Goal: Information Seeking & Learning: Find specific fact

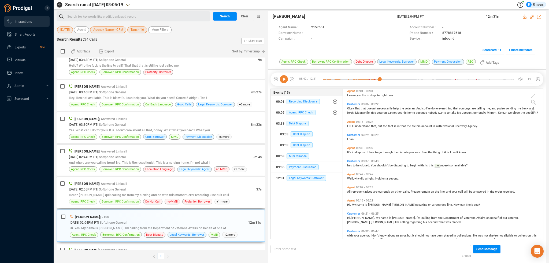
scroll to position [107, 0]
click at [286, 76] on icon at bounding box center [284, 79] width 8 height 8
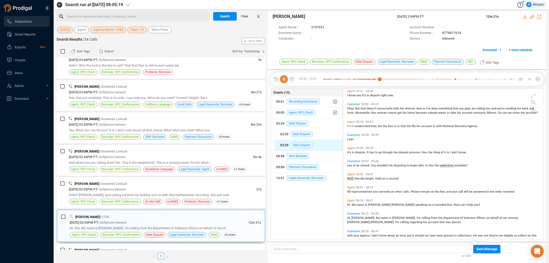
scroll to position [357, 0]
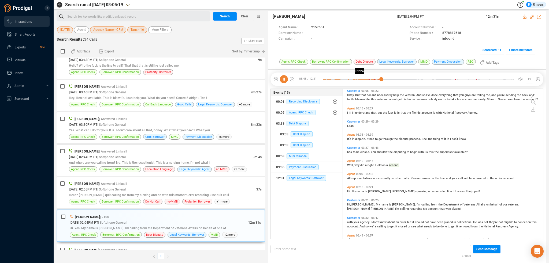
click at [360, 79] on div at bounding box center [418, 79] width 191 height 8
click at [412, 79] on div at bounding box center [418, 79] width 191 height 8
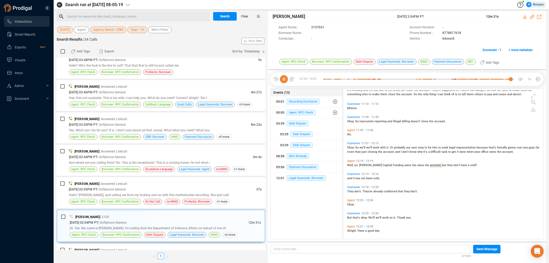
scroll to position [870, 0]
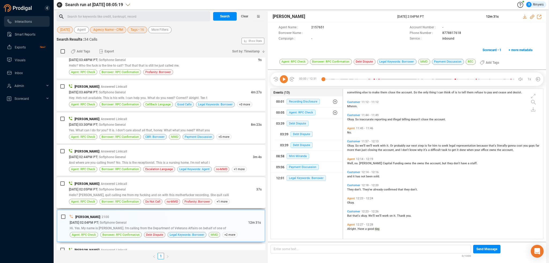
click at [109, 195] on span "Hello? Loan, quit calling me from my fucking and on with this motherfucker reco…" at bounding box center [149, 195] width 160 height 4
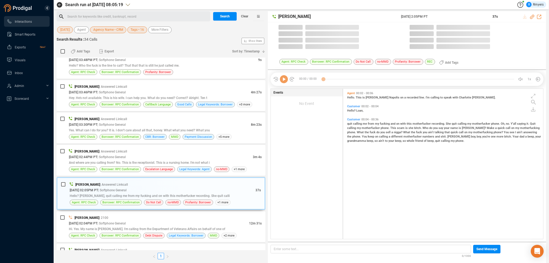
scroll to position [149, 197]
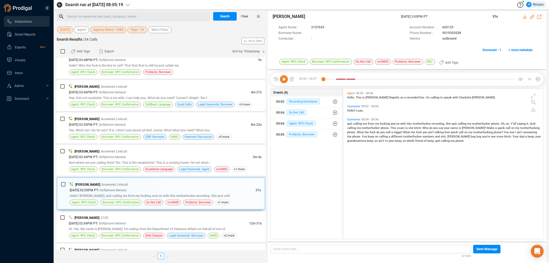
click at [286, 80] on icon at bounding box center [284, 79] width 8 height 8
click at [128, 161] on span "And where are you calling from? No. This is the receptionist. This is a nursing…" at bounding box center [139, 163] width 141 height 4
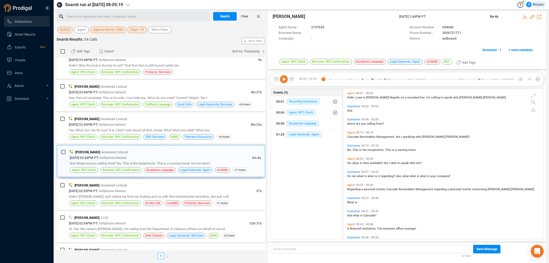
click at [283, 80] on icon at bounding box center [284, 79] width 8 height 8
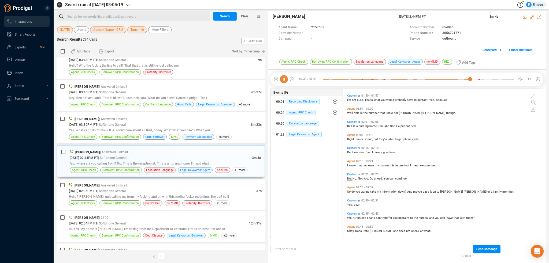
scroll to position [275, 0]
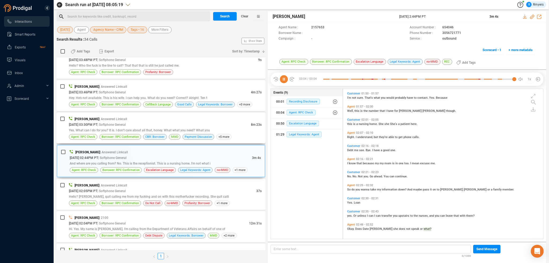
click at [184, 131] on span "Yes. What can I do for you? It is. I don't care about all that, honey. What wha…" at bounding box center [139, 131] width 141 height 4
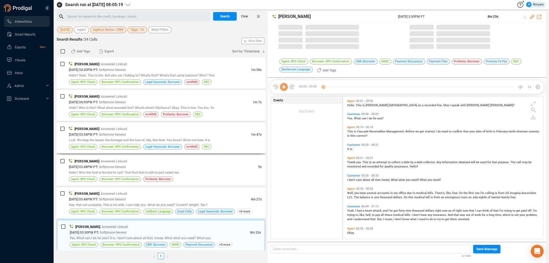
scroll to position [142, 197]
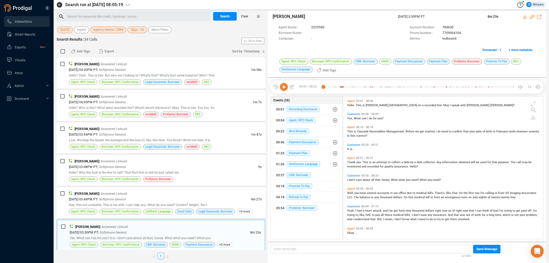
click at [282, 88] on icon at bounding box center [284, 87] width 8 height 8
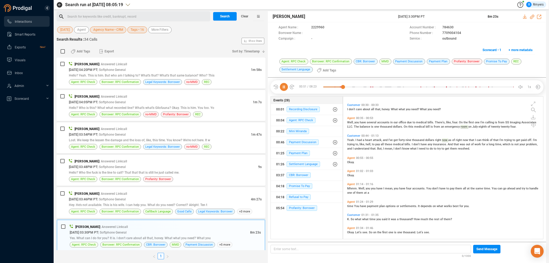
scroll to position [80, 0]
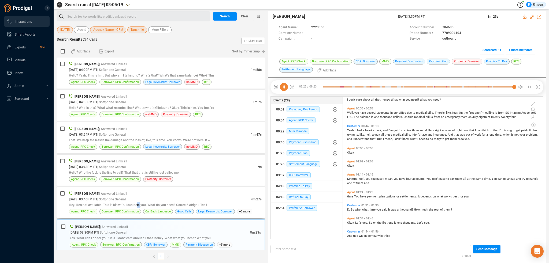
click at [141, 205] on span "Hey. He's not available. This is his wife. I can help you. What do you need? Co…" at bounding box center [138, 205] width 138 height 4
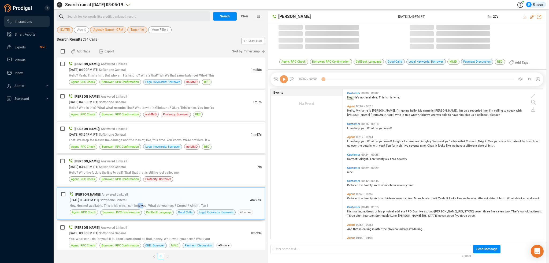
scroll to position [149, 197]
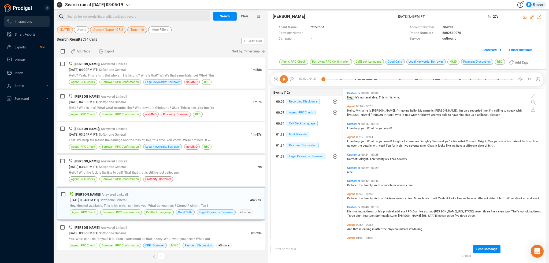
click at [283, 79] on icon at bounding box center [284, 79] width 8 height 8
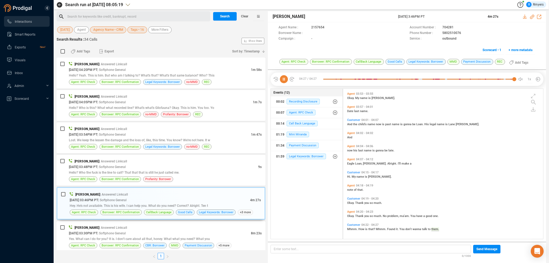
scroll to position [0, 0]
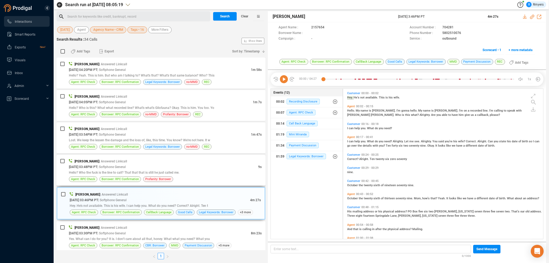
click at [102, 171] on span "Hello? Who the fuck is the line to call? That that that is still he just called…" at bounding box center [124, 173] width 110 height 4
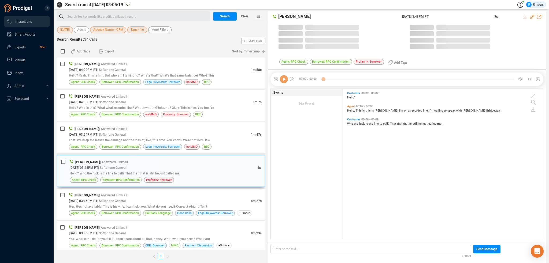
scroll to position [149, 197]
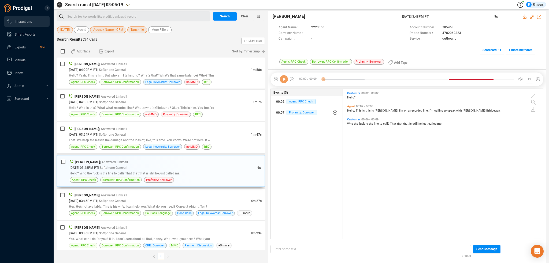
click at [284, 80] on icon at bounding box center [284, 79] width 8 height 8
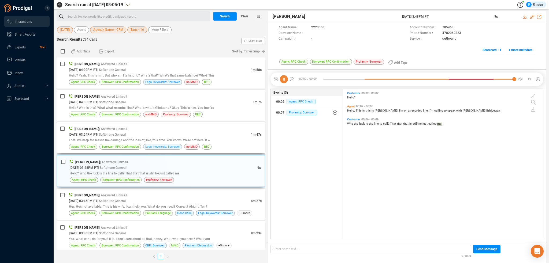
click at [152, 147] on span "Legal Keywords: Borrower" at bounding box center [162, 146] width 35 height 5
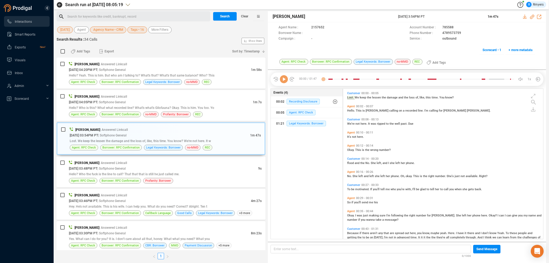
click at [285, 80] on icon at bounding box center [284, 79] width 8 height 8
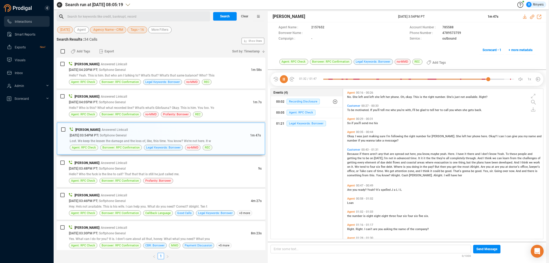
scroll to position [132, 0]
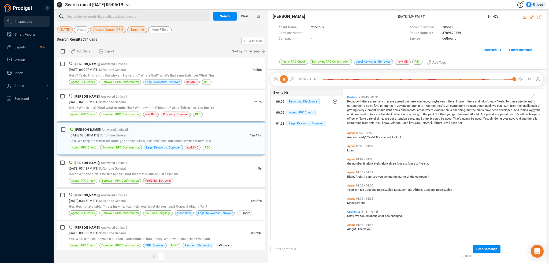
click at [160, 103] on div "09/23/2025 @ 04:05PM PT | Softphone General" at bounding box center [161, 102] width 184 height 6
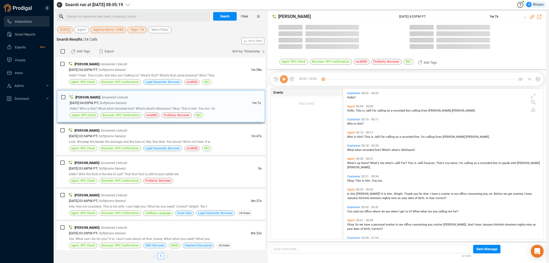
scroll to position [149, 197]
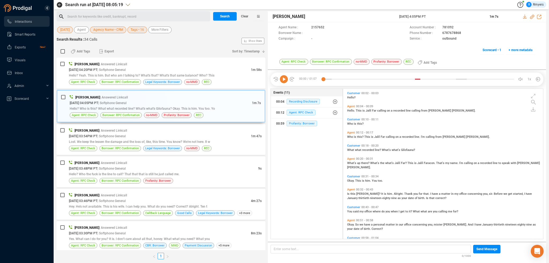
click at [284, 81] on icon at bounding box center [284, 79] width 8 height 8
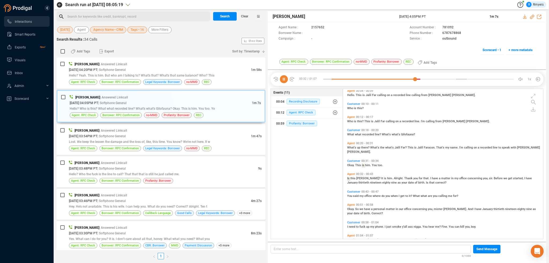
scroll to position [27, 0]
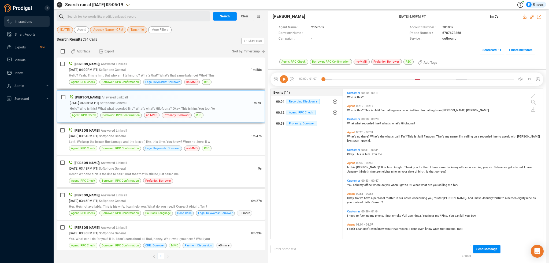
click at [139, 65] on div "Gregory Robles | Answered Linkcall" at bounding box center [165, 64] width 193 height 6
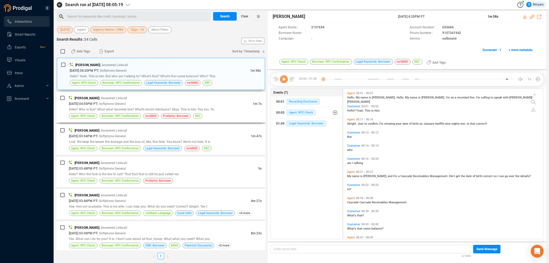
scroll to position [149, 197]
click at [285, 80] on icon at bounding box center [284, 79] width 8 height 8
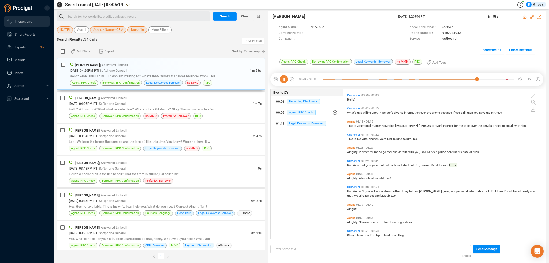
scroll to position [188, 0]
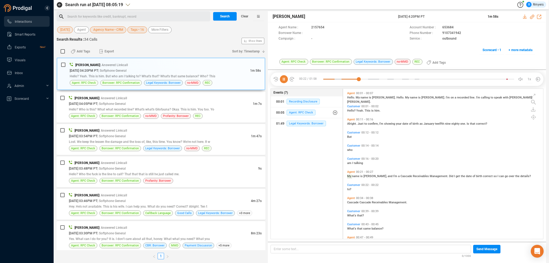
scroll to position [24, 0]
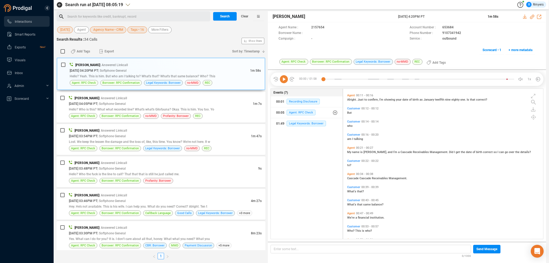
click at [69, 28] on span "23 Sep" at bounding box center [64, 30] width 9 height 7
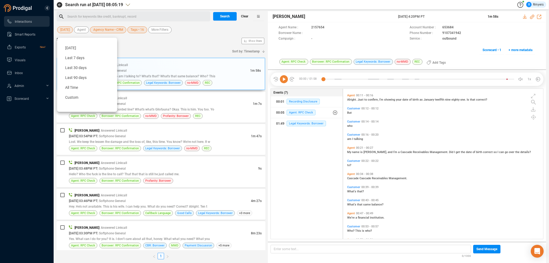
click at [243, 20] on span "Clear" at bounding box center [244, 16] width 7 height 9
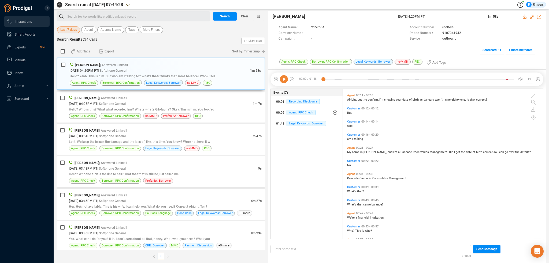
click at [62, 30] on span "Last 7 days" at bounding box center [68, 30] width 17 height 7
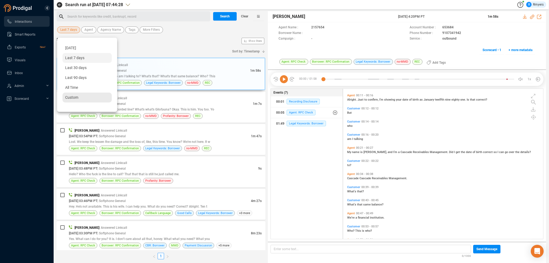
click at [69, 96] on span "Custom" at bounding box center [71, 97] width 13 height 4
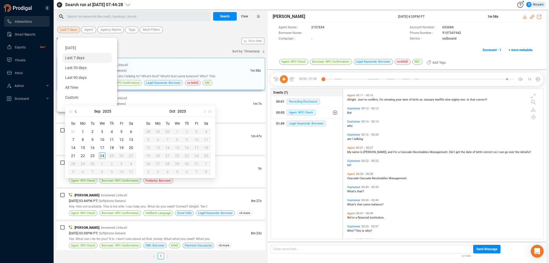
click at [77, 112] on span "button" at bounding box center [76, 111] width 3 height 3
type input "2025-06-01"
click at [74, 132] on div "1" at bounding box center [73, 132] width 6 height 6
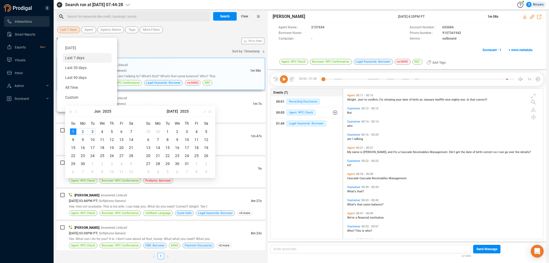
type input "2025-07-02"
click at [205, 112] on button "button" at bounding box center [204, 111] width 6 height 11
type input "2025-08-31"
click at [147, 171] on div "31" at bounding box center [148, 172] width 6 height 6
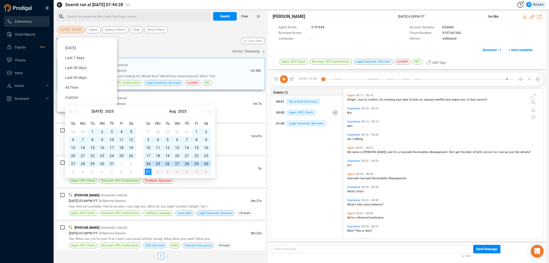
type input "2025-06-01"
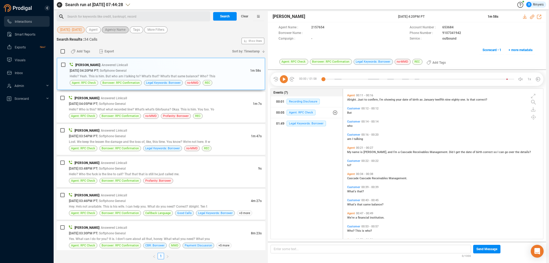
click at [116, 31] on span "Agency Name" at bounding box center [115, 30] width 20 height 7
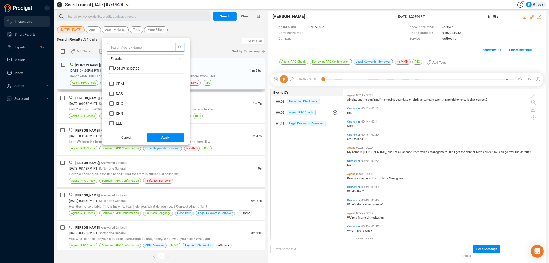
scroll to position [107, 0]
click at [117, 123] on span "ELE" at bounding box center [119, 122] width 6 height 4
click at [114, 123] on input "ELE" at bounding box center [111, 122] width 4 height 4
checkbox input "true"
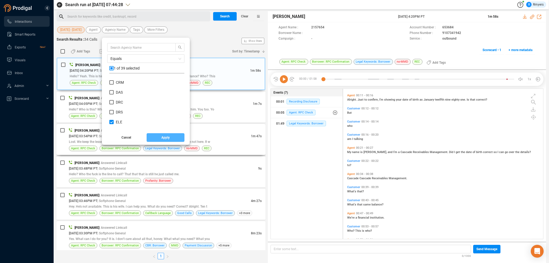
click at [157, 137] on button "Apply" at bounding box center [166, 137] width 38 height 9
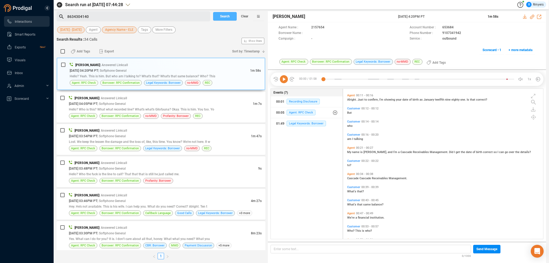
click at [225, 16] on span "Search" at bounding box center [225, 16] width 10 height 9
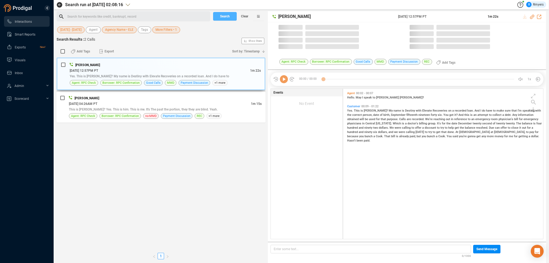
scroll to position [149, 197]
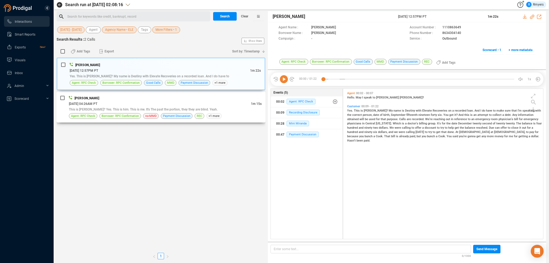
click at [158, 107] on div "This is Amanda? Yes. This is him. This is me. It's The past the portion, they t…" at bounding box center [165, 110] width 193 height 6
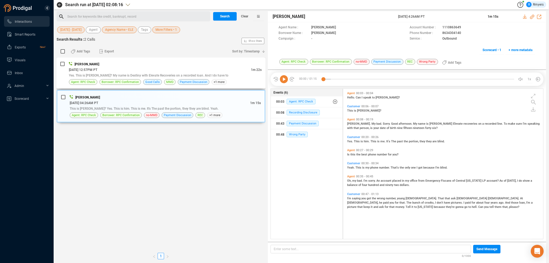
click at [146, 69] on div "08/26/2025 @ 12:57PM PT" at bounding box center [160, 70] width 182 height 6
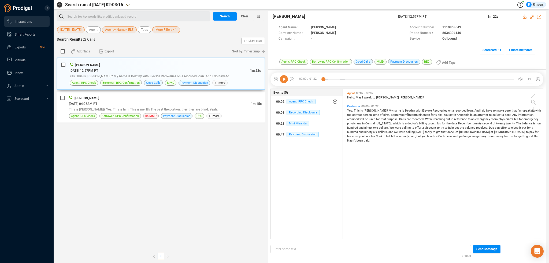
click at [118, 29] on span "Agency Name • ELE" at bounding box center [119, 30] width 28 height 7
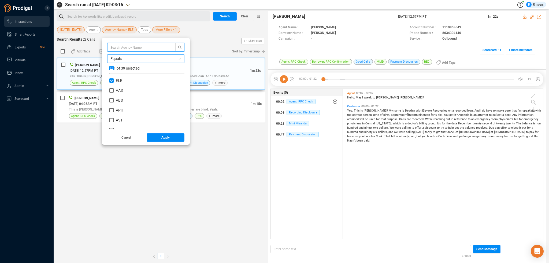
scroll to position [50, 72]
click at [112, 68] on input "checkbox" at bounding box center [111, 68] width 4 height 4
checkbox input "true"
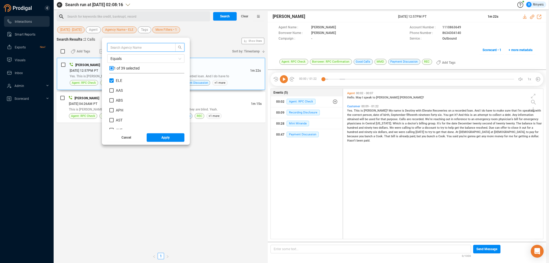
checkbox input "true"
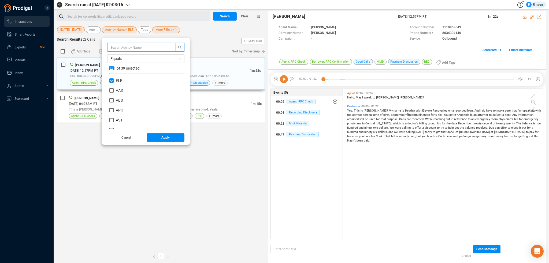
checkbox input "true"
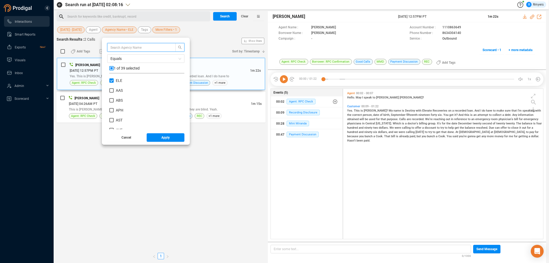
checkbox input "true"
click at [112, 69] on input "checkbox" at bounding box center [111, 68] width 4 height 4
checkbox input "false"
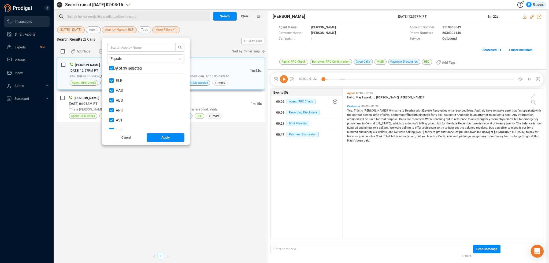
checkbox input "false"
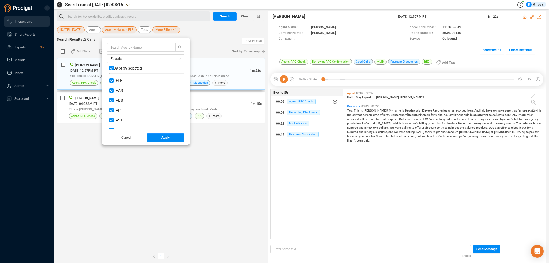
checkbox input "false"
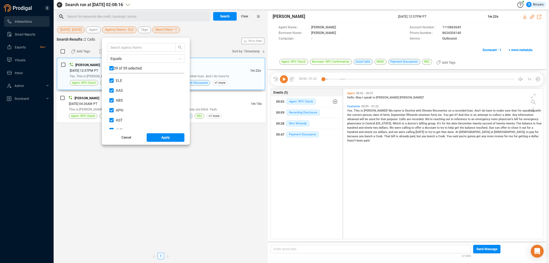
checkbox input "false"
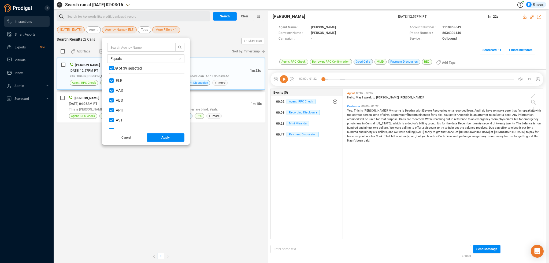
checkbox input "false"
click at [118, 103] on span "NRS" at bounding box center [119, 104] width 7 height 4
click at [114, 103] on input "NRS" at bounding box center [111, 104] width 4 height 4
checkbox input "true"
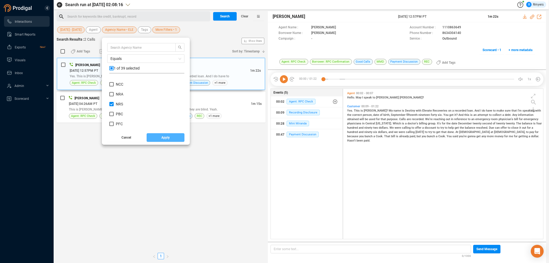
click at [162, 139] on span "Apply" at bounding box center [165, 137] width 8 height 9
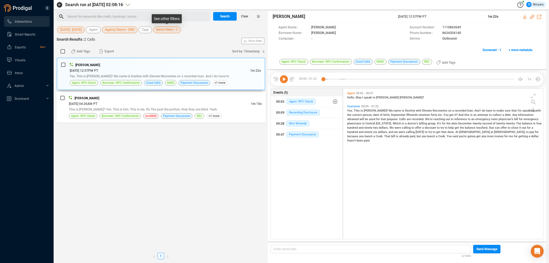
click at [169, 29] on span "More Filters • 1" at bounding box center [166, 30] width 21 height 7
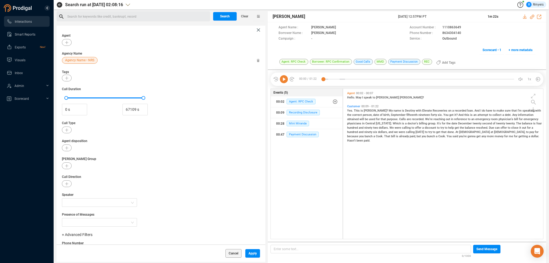
scroll to position [0, 0]
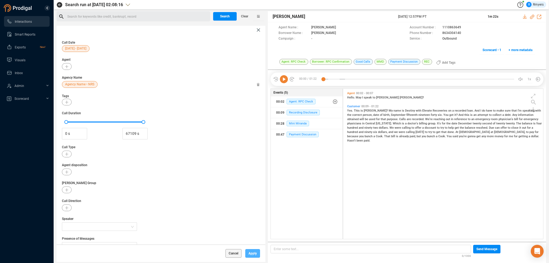
click at [249, 254] on span "Apply" at bounding box center [252, 253] width 8 height 9
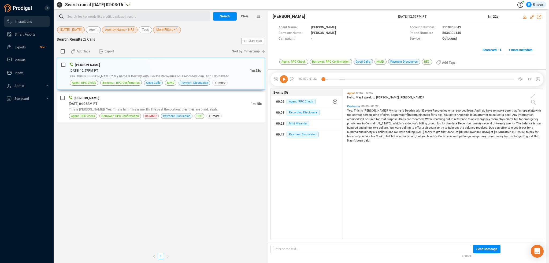
click at [72, 15] on div "Search for keywords like credit, bankrupt, record ﻿" at bounding box center [137, 17] width 141 height 8
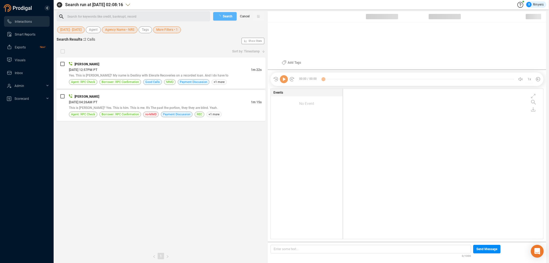
scroll to position [149, 197]
checkbox input "true"
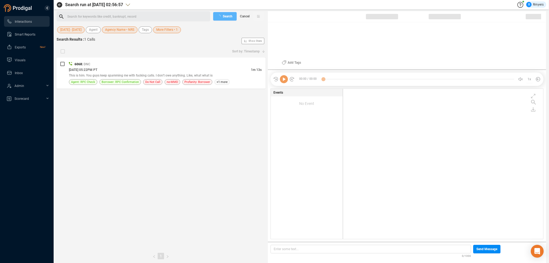
checkbox input "true"
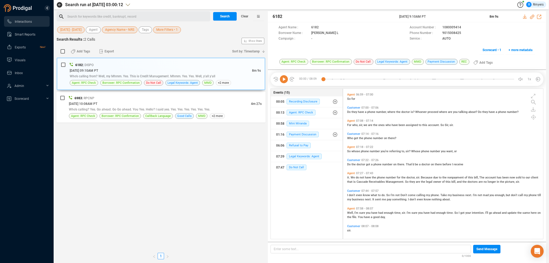
scroll to position [773, 0]
drag, startPoint x: 91, startPoint y: 12, endPoint x: 73, endPoint y: 15, distance: 18.0
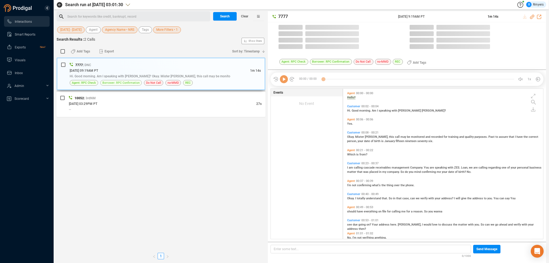
scroll to position [149, 197]
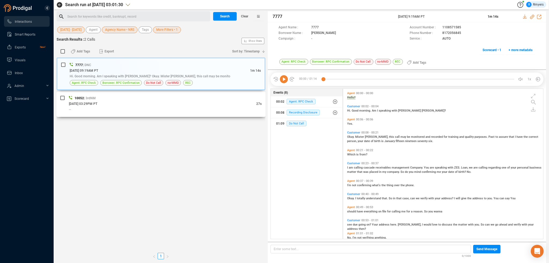
click at [139, 108] on div "--" at bounding box center [165, 110] width 193 height 6
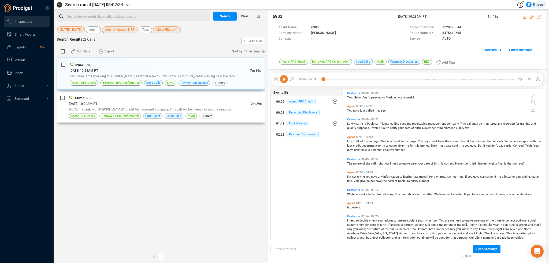
click at [179, 104] on div "06/09/2025 @ 10:04AM PT" at bounding box center [160, 104] width 182 height 6
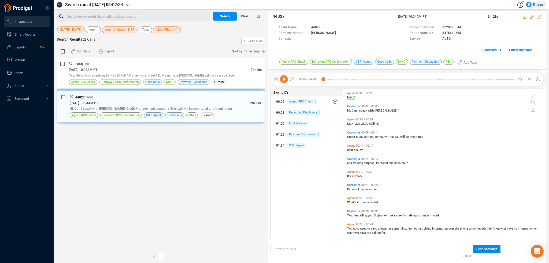
click at [169, 72] on div "06/09/2025 @ 10:28AM PT" at bounding box center [160, 70] width 182 height 6
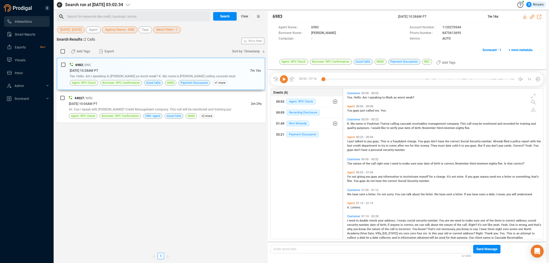
click at [282, 80] on icon at bounding box center [284, 79] width 8 height 8
click at [531, 16] on icon at bounding box center [532, 17] width 4 height 4
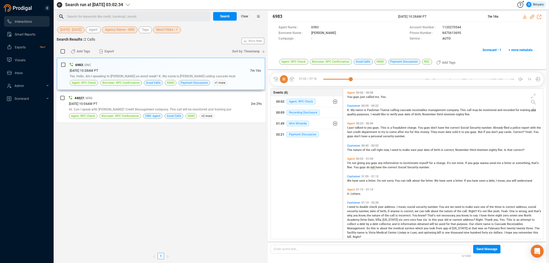
drag, startPoint x: 395, startPoint y: 15, endPoint x: 445, endPoint y: 16, distance: 49.8
click at [445, 16] on div "6983 09 Jun 2025 @ 10:28AM PT 7m 16s" at bounding box center [407, 16] width 278 height 11
copy div "09 Jun 2025 @ 10:28AM PT"
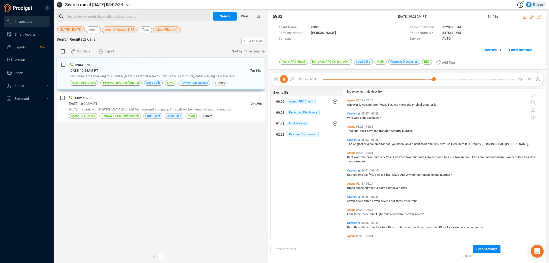
scroll to position [588, 0]
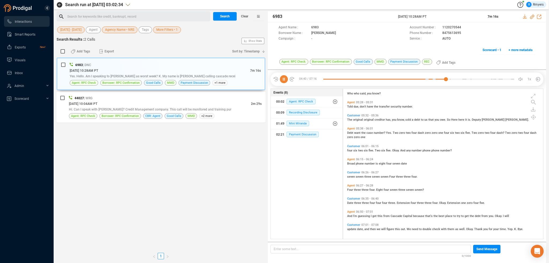
click at [284, 79] on icon at bounding box center [284, 79] width 8 height 8
click at [212, 99] on div "44027 | WRG" at bounding box center [165, 98] width 193 height 6
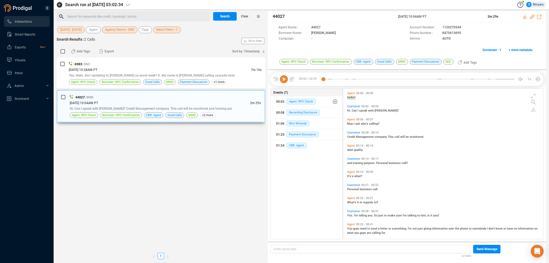
scroll to position [149, 197]
click at [84, 13] on div "Search for keywords like credit, bankrupt, record ﻿" at bounding box center [137, 17] width 141 height 8
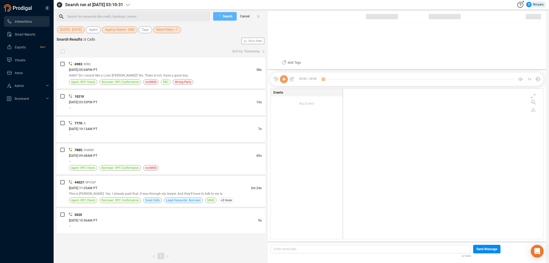
checkbox input "true"
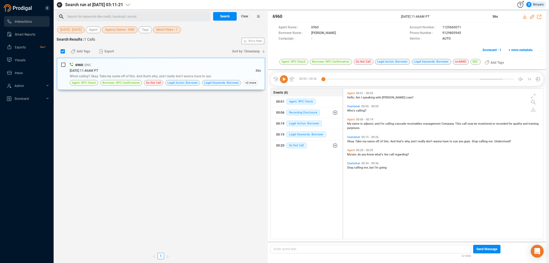
click at [94, 13] on div "Search for keywords like credit, bankrupt, record ﻿" at bounding box center [137, 17] width 141 height 8
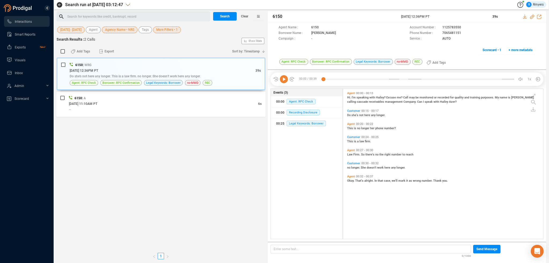
click at [72, 17] on div "Search for keywords like credit, bankrupt, record ﻿" at bounding box center [137, 17] width 141 height 8
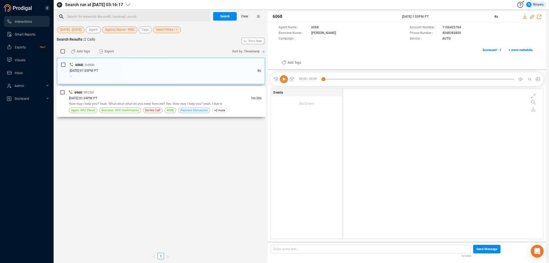
click at [194, 108] on span "Payment Discussion" at bounding box center [193, 110] width 27 height 5
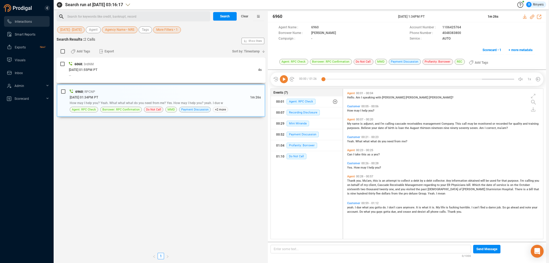
click at [182, 71] on div "08/19/2025 @ 01:55PM PT" at bounding box center [163, 70] width 189 height 6
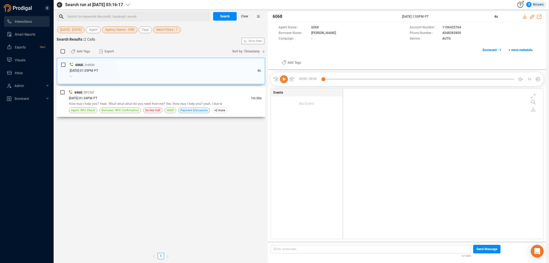
click at [130, 101] on div "How may I help you? Yeah. What what what do you need from me? Yes. How may I he…" at bounding box center [165, 104] width 193 height 6
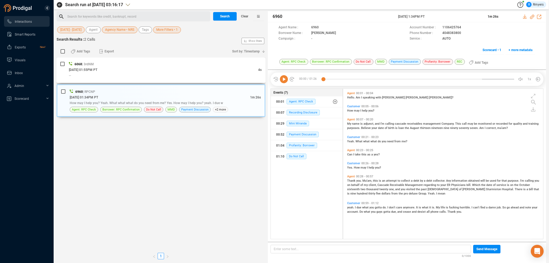
click at [131, 77] on div "--" at bounding box center [165, 76] width 193 height 6
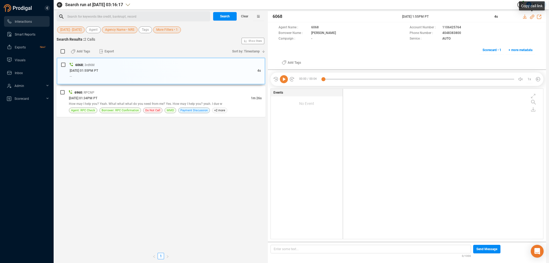
drag, startPoint x: 531, startPoint y: 15, endPoint x: 300, endPoint y: 114, distance: 251.7
click at [530, 16] on icon at bounding box center [532, 17] width 4 height 4
click at [86, 17] on div "Search for keywords like credit, bankrupt, record ﻿" at bounding box center [137, 17] width 141 height 8
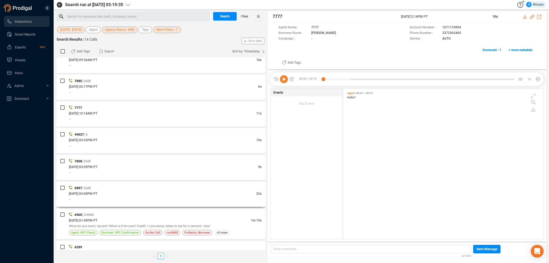
scroll to position [189, 0]
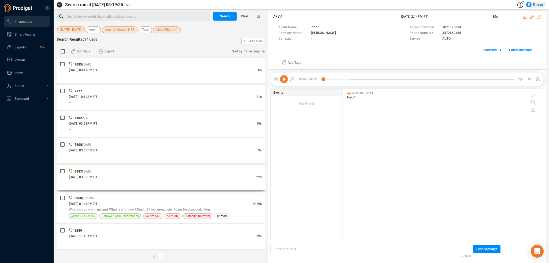
click at [131, 180] on div "--" at bounding box center [165, 183] width 193 height 6
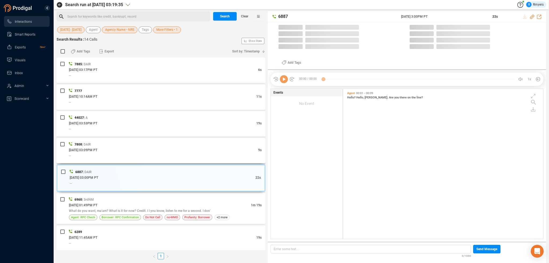
scroll to position [149, 197]
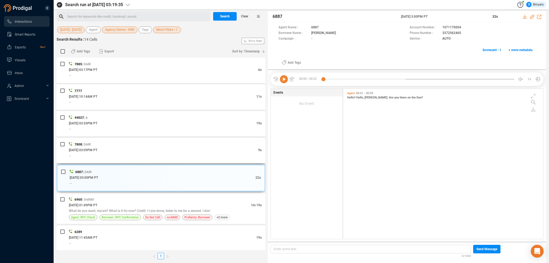
click at [134, 152] on div "06/19/2025 @ 03:09PM PT" at bounding box center [163, 150] width 189 height 6
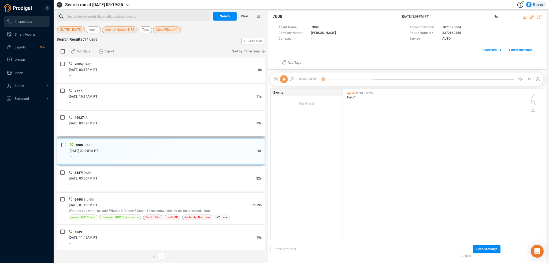
click at [137, 128] on div "--" at bounding box center [165, 129] width 193 height 6
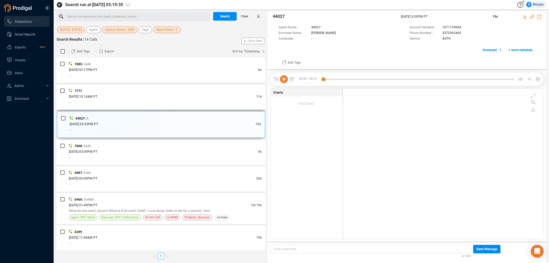
click at [138, 96] on div "06/30/2025 @ 10:14AM PT" at bounding box center [162, 97] width 187 height 6
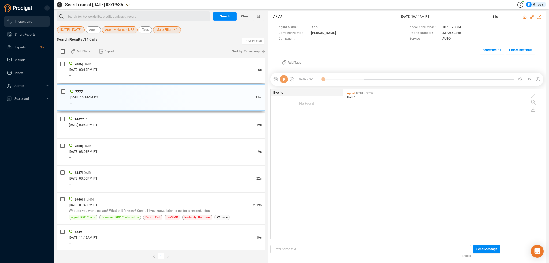
click at [141, 69] on div "07/09/2025 @ 03:17PM PT" at bounding box center [163, 70] width 189 height 6
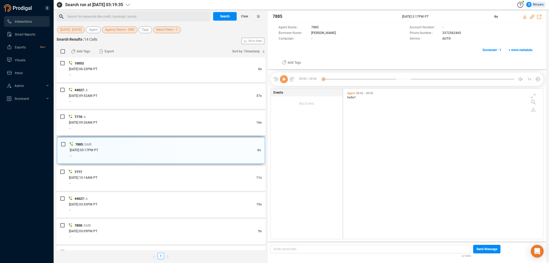
scroll to position [54, 0]
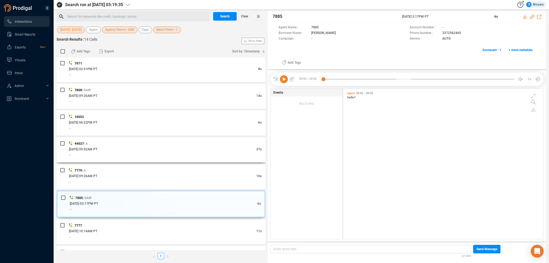
click at [137, 152] on div "--" at bounding box center [165, 155] width 193 height 6
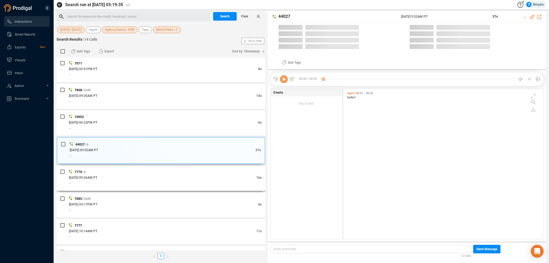
scroll to position [149, 197]
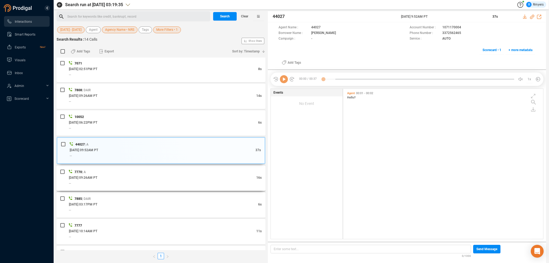
click at [137, 175] on div "07/16/2025 @ 09:26AM PT" at bounding box center [162, 178] width 187 height 6
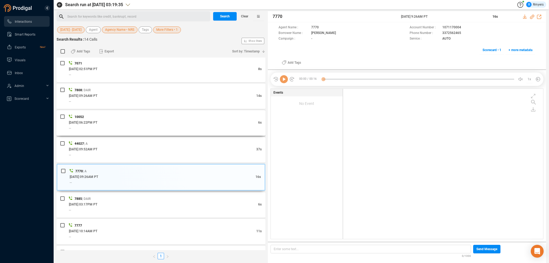
click at [136, 124] on div "07/30/2025 @ 06:22PM PT" at bounding box center [163, 123] width 189 height 6
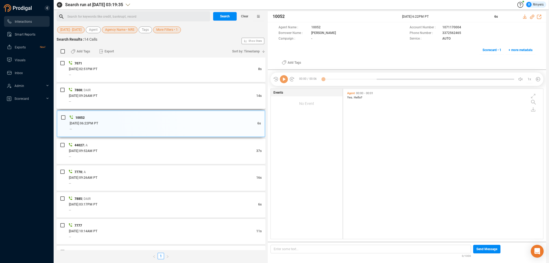
click at [142, 96] on div "07/31/2025 @ 09:26AM PT" at bounding box center [162, 96] width 187 height 6
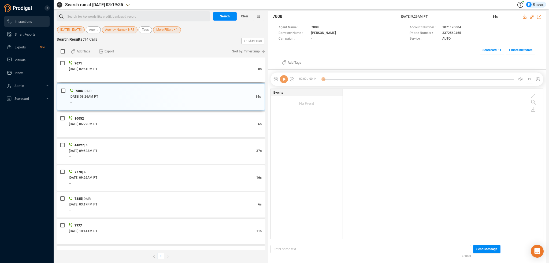
click at [146, 75] on div "--" at bounding box center [165, 75] width 193 height 6
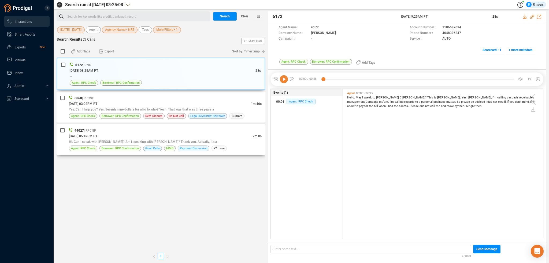
click at [149, 134] on div "06/02/2025 @ 05:42PM PT" at bounding box center [161, 136] width 184 height 6
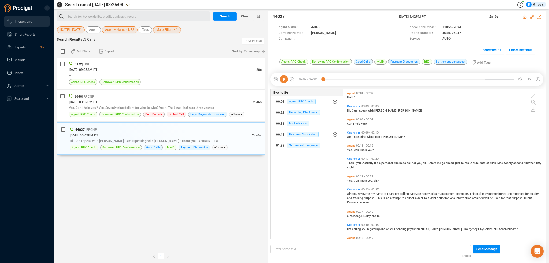
click at [79, 13] on div "Search for keywords like credit, bankrupt, record ﻿" at bounding box center [134, 16] width 154 height 10
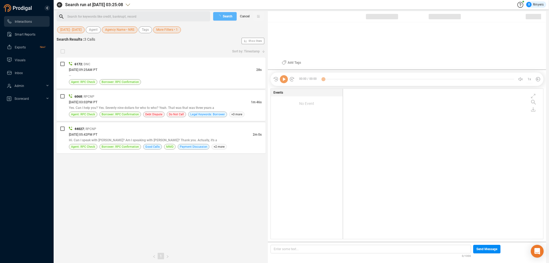
checkbox input "true"
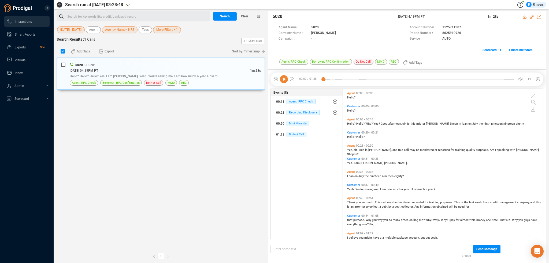
click at [102, 13] on div "Search for keywords like credit, bankrupt, record ﻿" at bounding box center [134, 16] width 154 height 10
click at [101, 17] on div "Search for keywords like credit, bankrupt, record ﻿" at bounding box center [137, 17] width 141 height 8
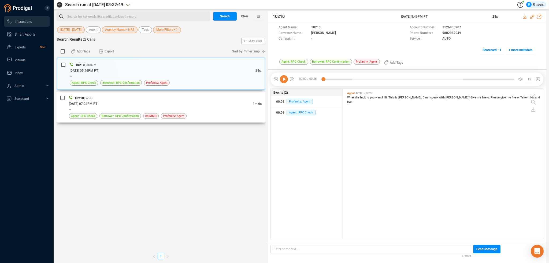
click at [128, 104] on div "06/09/2025 @ 07:04PM PT" at bounding box center [161, 104] width 184 height 6
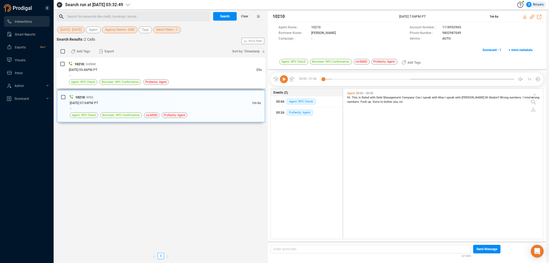
click at [135, 74] on div "--" at bounding box center [165, 76] width 193 height 6
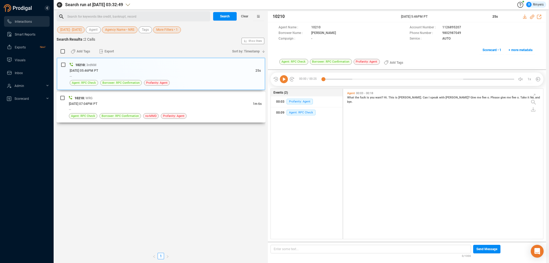
click at [130, 100] on div "10210 | WRG" at bounding box center [165, 98] width 193 height 6
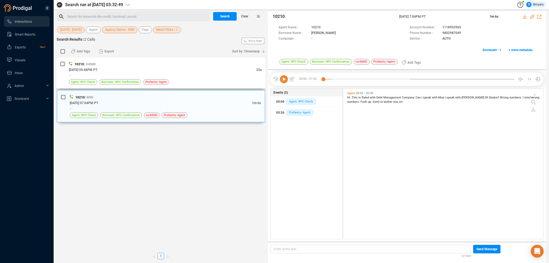
click at [133, 68] on div "06/30/2025 @ 05:46PM PT" at bounding box center [162, 70] width 187 height 6
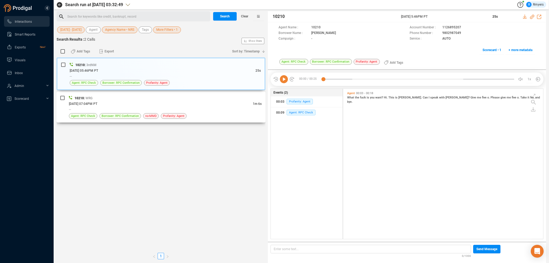
click at [127, 101] on div "06/09/2025 @ 07:04PM PT" at bounding box center [161, 104] width 184 height 6
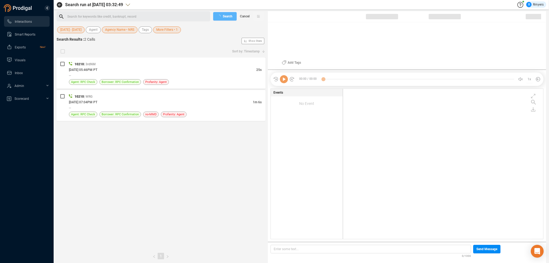
checkbox input "true"
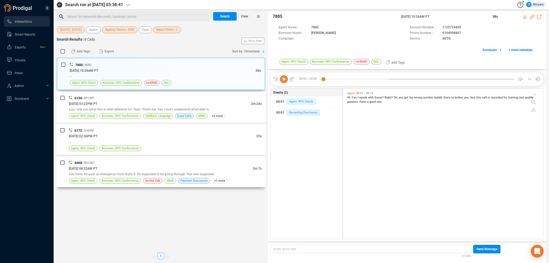
click at [125, 171] on div "You have. It's past an emergency room that's it. It's supposed to be going thro…" at bounding box center [165, 174] width 193 height 6
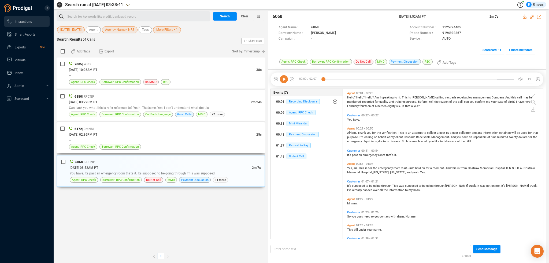
click at [162, 140] on div "--" at bounding box center [165, 140] width 193 height 6
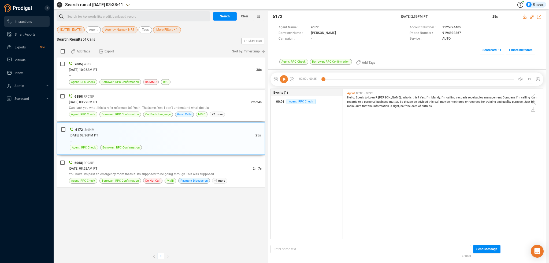
click at [173, 106] on div "Can I ask you what this is refer reference to? Yeah. That's me. Yes. I don't un…" at bounding box center [165, 108] width 193 height 6
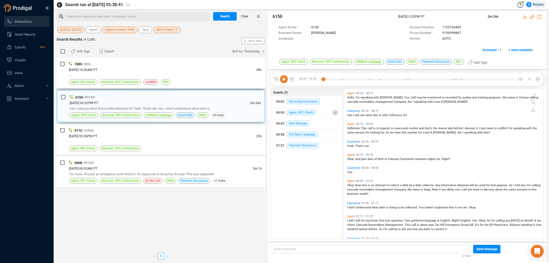
click at [166, 69] on div "06/30/2025 @ 10:26AM PT" at bounding box center [162, 70] width 187 height 6
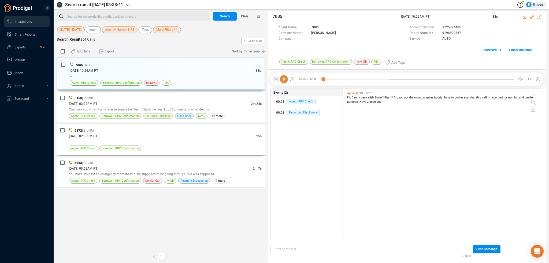
click at [158, 132] on div "6172 | 3rdNM" at bounding box center [165, 131] width 193 height 6
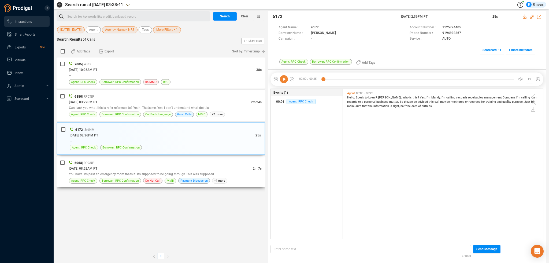
click at [162, 163] on div "6068 | RPCNP" at bounding box center [165, 163] width 193 height 6
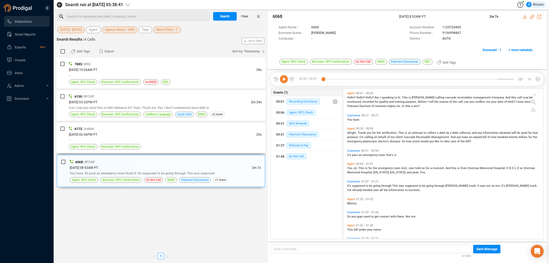
click at [168, 136] on div "06/13/2025 @ 02:36PM PT" at bounding box center [162, 135] width 187 height 6
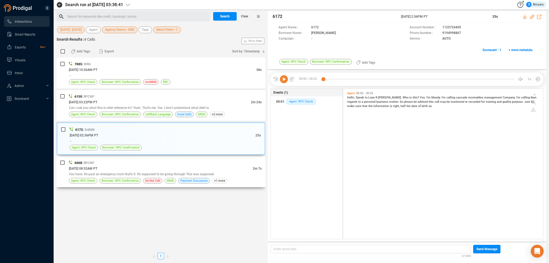
click at [131, 169] on div "06/10/2025 @ 08:52AM PT" at bounding box center [161, 169] width 184 height 6
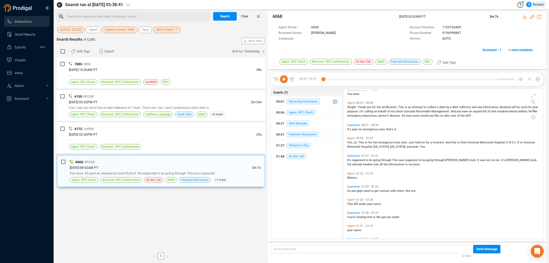
scroll to position [58, 0]
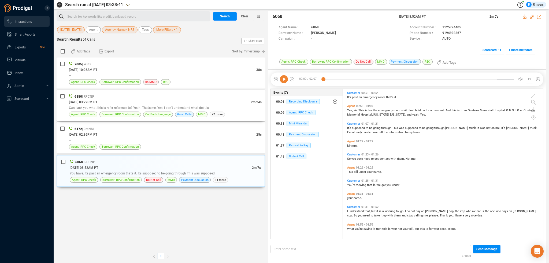
click at [125, 105] on div "Can I ask you what this is refer reference to? Yeah. That's me. Yes. I don't un…" at bounding box center [165, 108] width 193 height 6
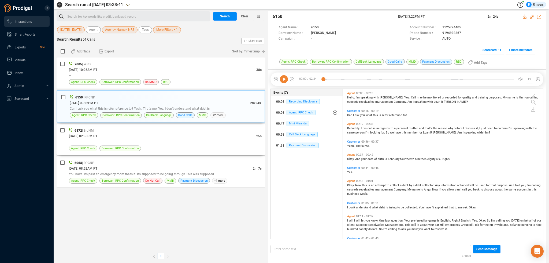
scroll to position [149, 197]
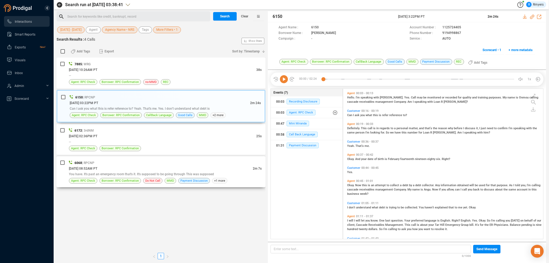
click at [133, 164] on div "6068 | RPCNP" at bounding box center [165, 163] width 193 height 6
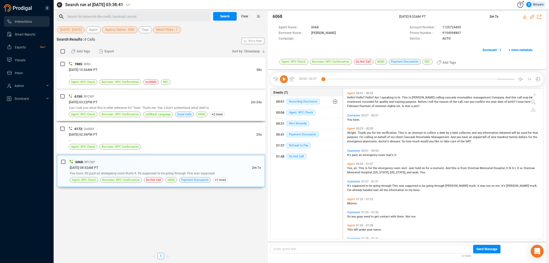
click at [136, 101] on div "06/19/2025 @ 03:22PM PT" at bounding box center [160, 102] width 182 height 6
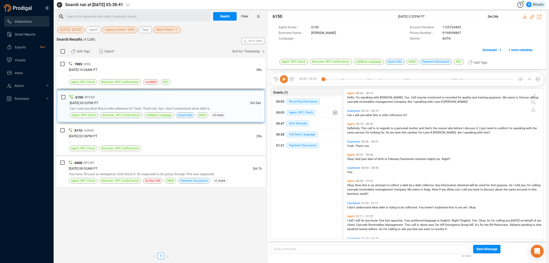
click at [191, 74] on div "--" at bounding box center [165, 76] width 193 height 6
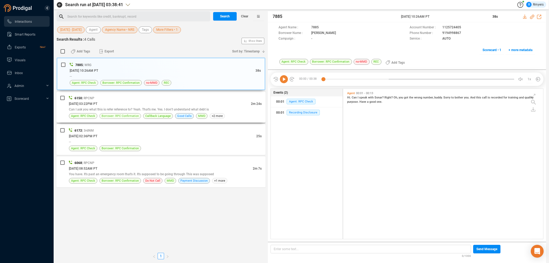
click at [119, 118] on span "Borrower: RPC Confirmation" at bounding box center [120, 116] width 37 height 5
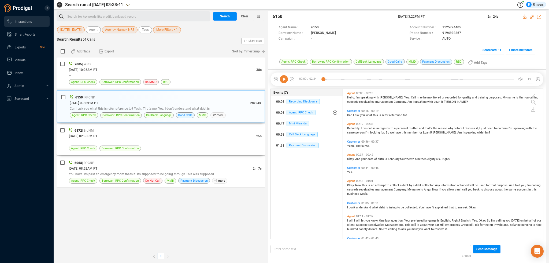
click at [117, 145] on div "6172 | 3rdNM 06/13/2025 @ 02:36PM PT 25s -- Agent: RPC Check Borrower: RPC Conf…" at bounding box center [165, 140] width 193 height 24
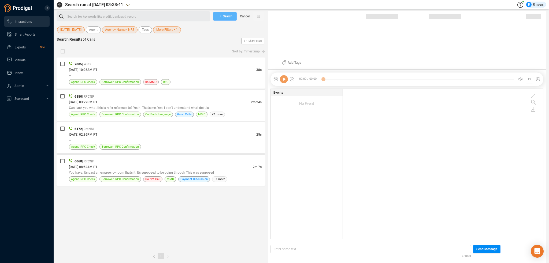
checkbox input "true"
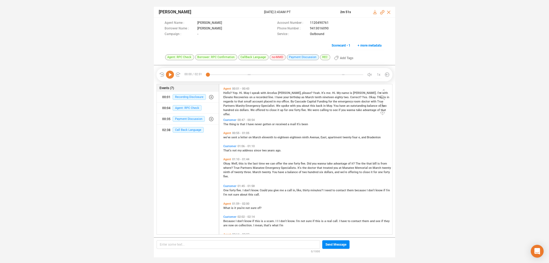
click at [169, 77] on icon at bounding box center [170, 75] width 8 height 8
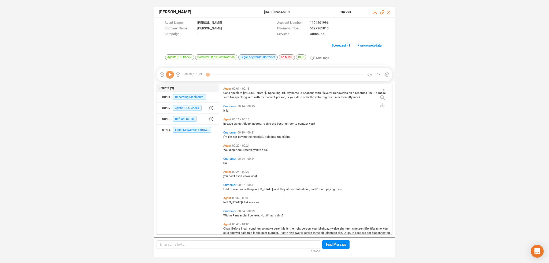
scroll to position [149, 170]
click at [169, 76] on icon at bounding box center [170, 75] width 8 height 8
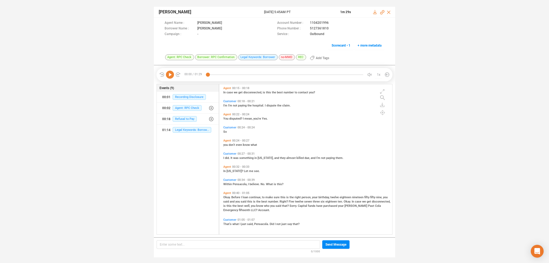
scroll to position [0, 0]
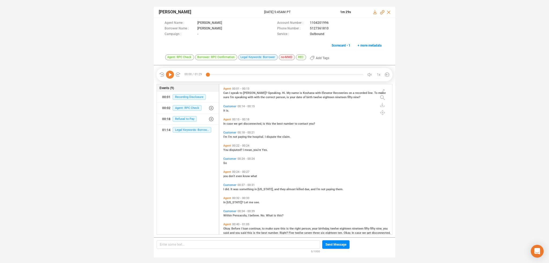
click at [168, 74] on icon at bounding box center [170, 75] width 8 height 8
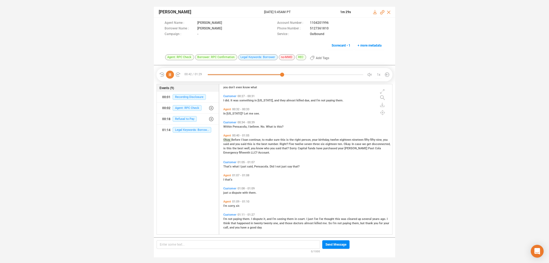
scroll to position [92, 0]
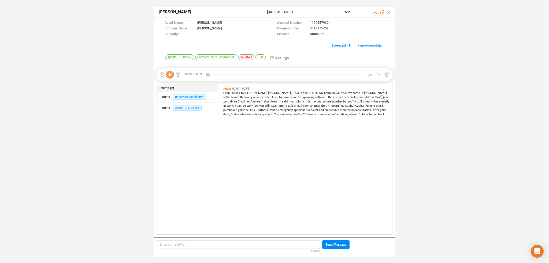
scroll to position [149, 170]
click at [171, 74] on icon at bounding box center [170, 75] width 8 height 8
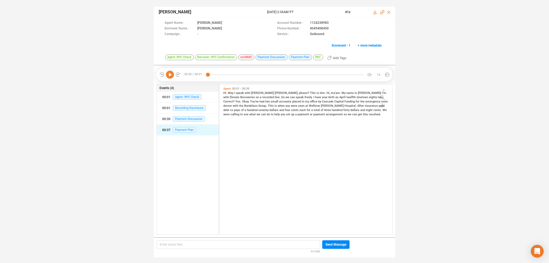
scroll to position [149, 170]
click at [170, 75] on icon at bounding box center [170, 75] width 8 height 8
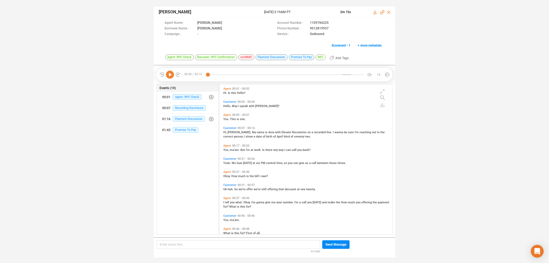
scroll to position [149, 170]
click at [171, 75] on icon at bounding box center [170, 75] width 8 height 8
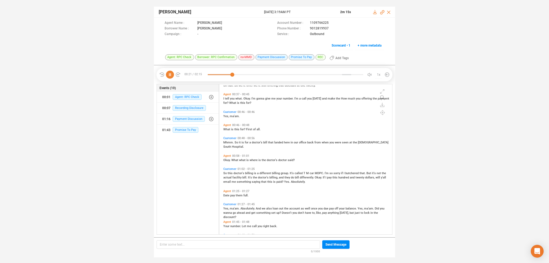
scroll to position [107, 0]
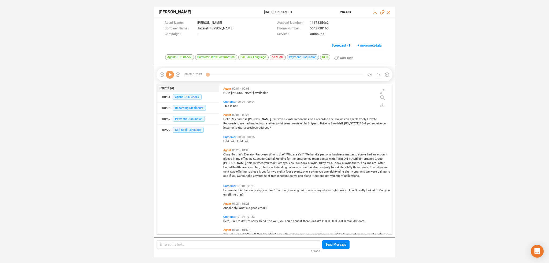
scroll to position [149, 170]
click at [167, 75] on icon at bounding box center [170, 75] width 8 height 8
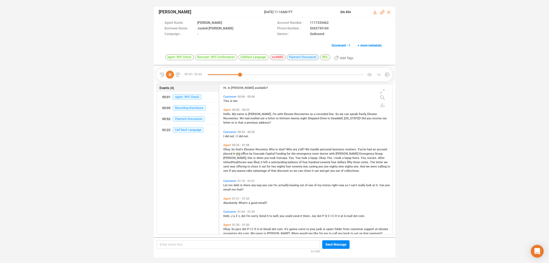
click at [169, 73] on icon at bounding box center [170, 75] width 8 height 8
click at [172, 73] on icon at bounding box center [170, 75] width 8 height 8
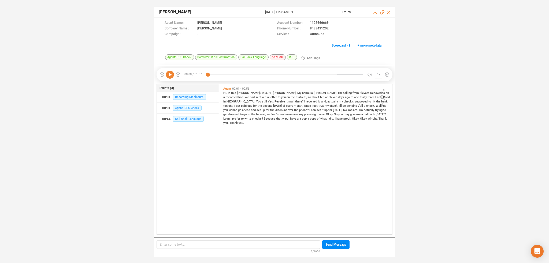
scroll to position [149, 170]
click at [171, 73] on icon at bounding box center [170, 75] width 8 height 8
click at [173, 76] on icon at bounding box center [170, 75] width 8 height 8
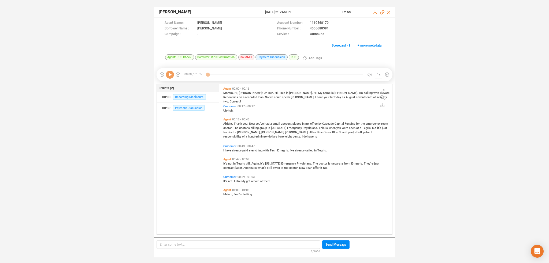
scroll to position [149, 170]
click at [167, 75] on icon at bounding box center [170, 75] width 8 height 8
click at [169, 73] on icon at bounding box center [170, 75] width 8 height 8
click at [168, 72] on icon at bounding box center [170, 75] width 8 height 8
click at [227, 111] on span "Uh-huh." at bounding box center [228, 110] width 10 height 3
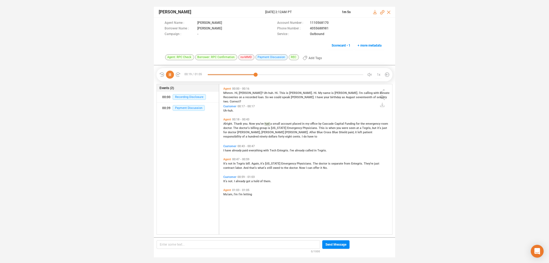
click at [315, 97] on span "I" at bounding box center [316, 97] width 2 height 3
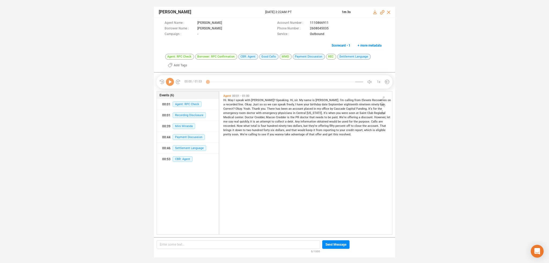
scroll to position [142, 170]
click at [169, 83] on icon at bounding box center [170, 82] width 8 height 8
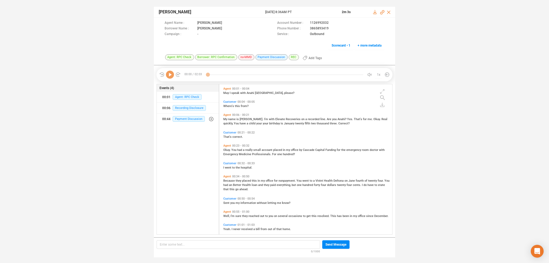
scroll to position [149, 170]
click at [170, 74] on icon at bounding box center [170, 75] width 8 height 8
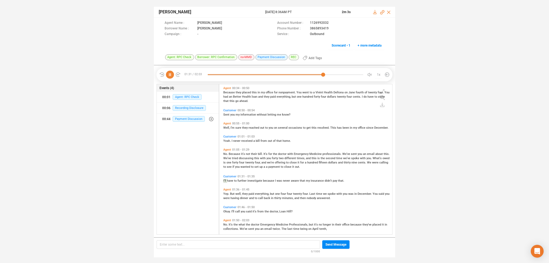
scroll to position [93, 0]
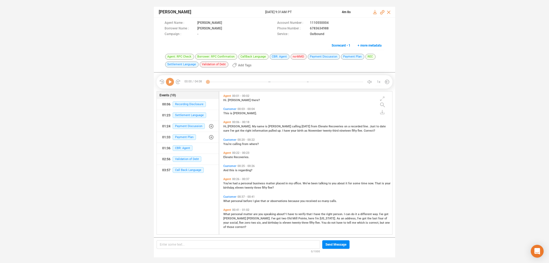
scroll to position [142, 170]
click at [170, 81] on icon at bounding box center [170, 82] width 8 height 8
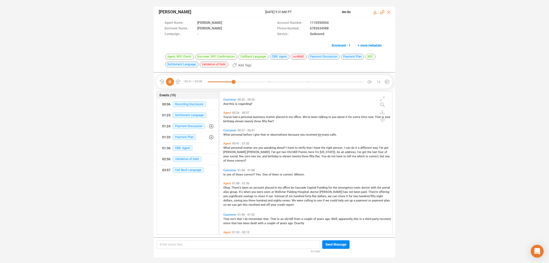
scroll to position [90, 0]
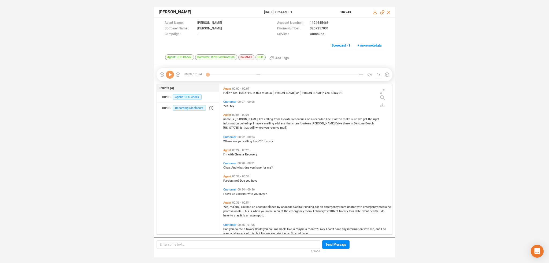
scroll to position [149, 170]
click at [169, 73] on icon at bounding box center [170, 75] width 8 height 8
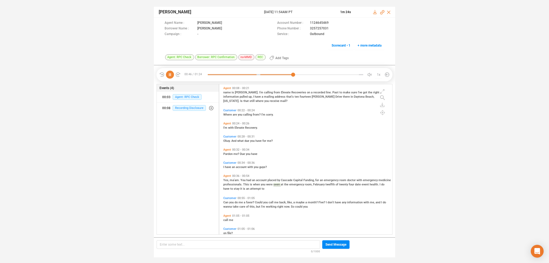
scroll to position [0, 0]
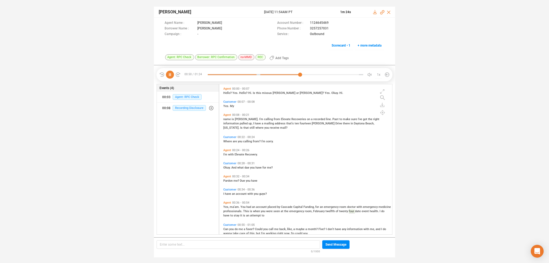
click at [226, 120] on span "name" at bounding box center [227, 119] width 8 height 3
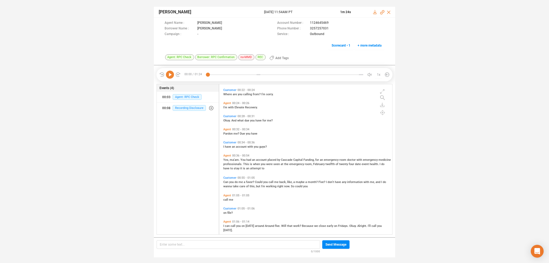
scroll to position [54, 0]
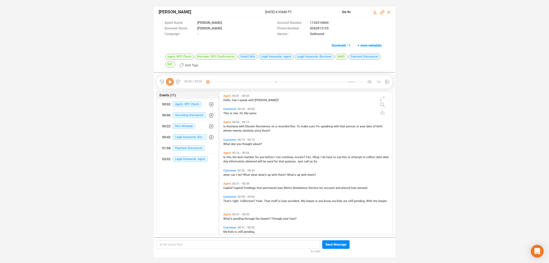
scroll to position [142, 170]
click at [170, 82] on icon at bounding box center [170, 82] width 8 height 8
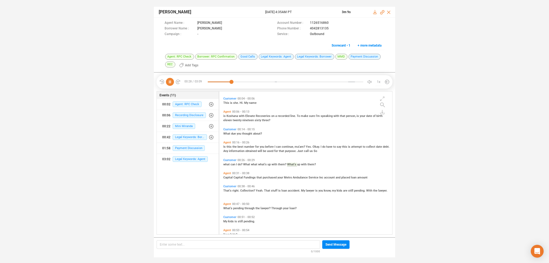
scroll to position [0, 0]
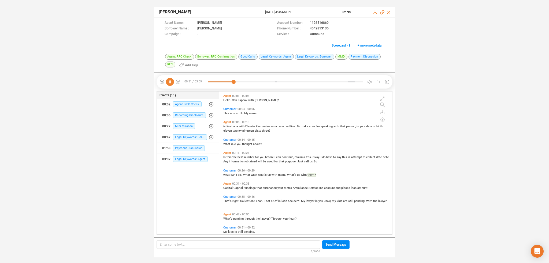
click at [226, 127] on span "is" at bounding box center [224, 126] width 3 height 3
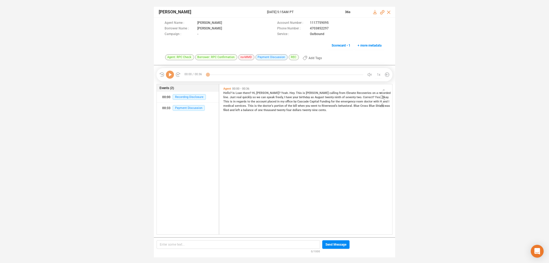
scroll to position [149, 170]
click at [169, 74] on icon at bounding box center [170, 75] width 8 height 8
click at [173, 73] on icon at bounding box center [170, 75] width 8 height 8
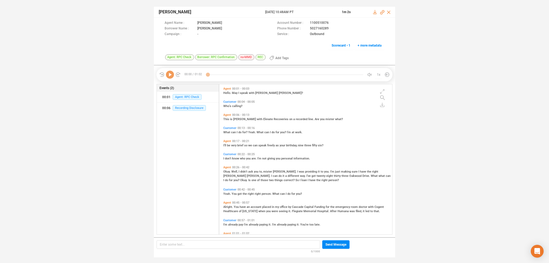
scroll to position [149, 170]
click at [171, 72] on icon at bounding box center [170, 75] width 8 height 8
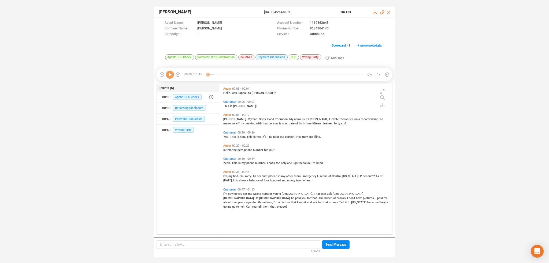
scroll to position [149, 170]
click at [170, 77] on icon at bounding box center [170, 75] width 8 height 8
drag, startPoint x: 309, startPoint y: 28, endPoint x: 328, endPoint y: 31, distance: 19.4
click at [328, 31] on div "Phone Number : 8634304140" at bounding box center [330, 29] width 107 height 6
copy span "8634304140"
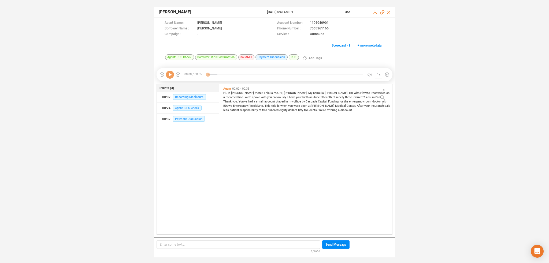
scroll to position [149, 170]
click at [172, 73] on icon at bounding box center [170, 75] width 8 height 8
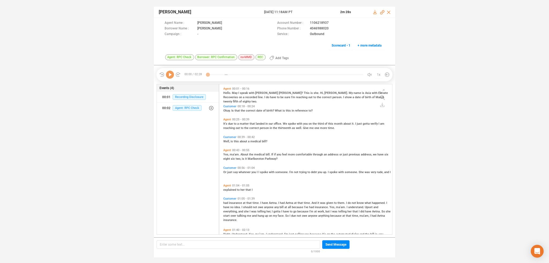
scroll to position [149, 170]
click at [170, 73] on icon at bounding box center [170, 75] width 8 height 8
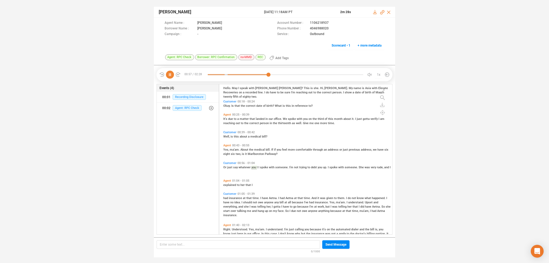
scroll to position [0, 0]
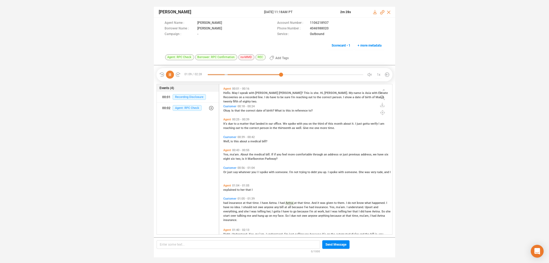
click at [228, 124] on span "due" at bounding box center [231, 123] width 6 height 3
click at [225, 157] on span "eight" at bounding box center [227, 158] width 8 height 3
click at [169, 72] on icon at bounding box center [170, 75] width 8 height 8
click at [170, 73] on icon at bounding box center [170, 75] width 8 height 8
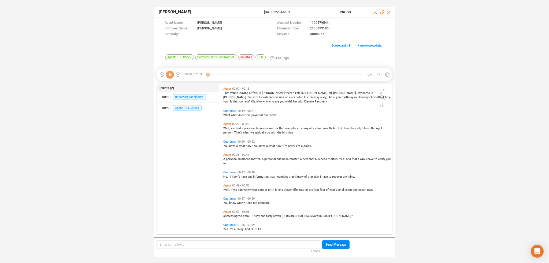
scroll to position [149, 170]
click at [169, 74] on icon at bounding box center [170, 75] width 8 height 8
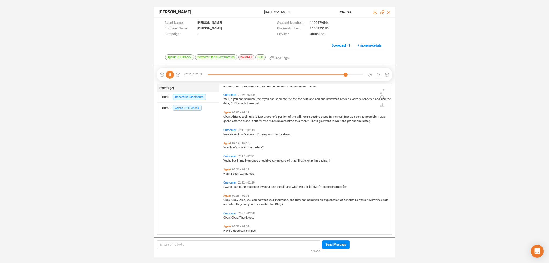
scroll to position [251, 0]
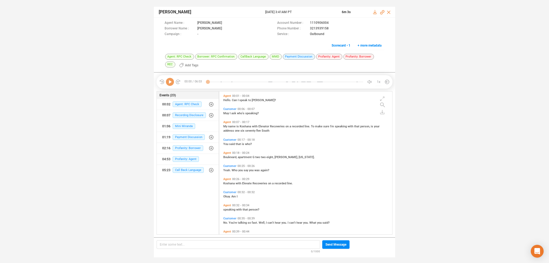
scroll to position [142, 170]
drag, startPoint x: 169, startPoint y: 81, endPoint x: 169, endPoint y: 86, distance: 4.9
click at [169, 82] on icon at bounding box center [170, 82] width 8 height 8
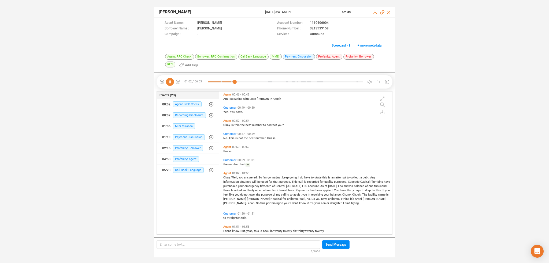
scroll to position [190, 0]
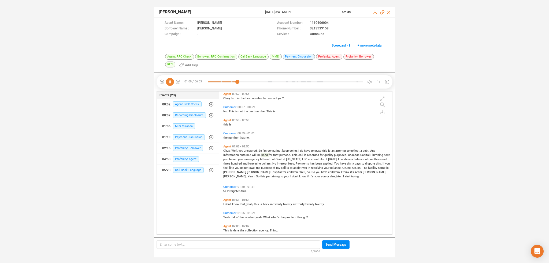
click at [171, 80] on icon at bounding box center [170, 82] width 8 height 8
click at [172, 82] on icon at bounding box center [170, 82] width 8 height 8
click at [169, 83] on icon at bounding box center [170, 82] width 8 height 8
click at [168, 82] on icon at bounding box center [170, 82] width 8 height 8
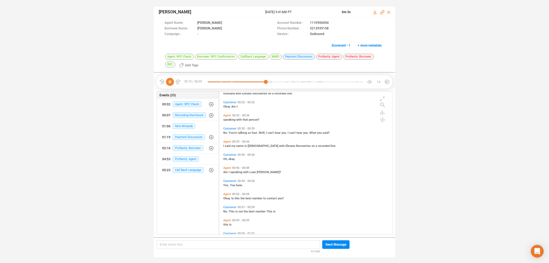
scroll to position [0, 0]
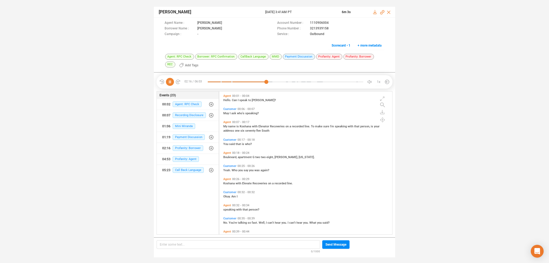
click at [227, 156] on span "Boulevard," at bounding box center [230, 157] width 14 height 3
click at [226, 126] on span "My" at bounding box center [225, 126] width 5 height 3
click icon
drag, startPoint x: 170, startPoint y: 83, endPoint x: 179, endPoint y: 91, distance: 11.6
click icon
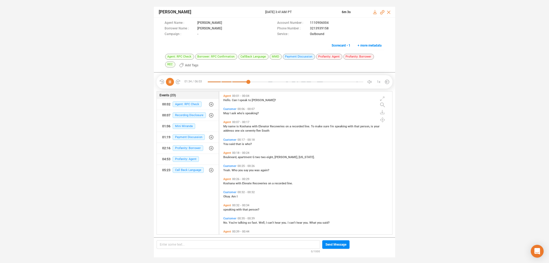
click span "My"
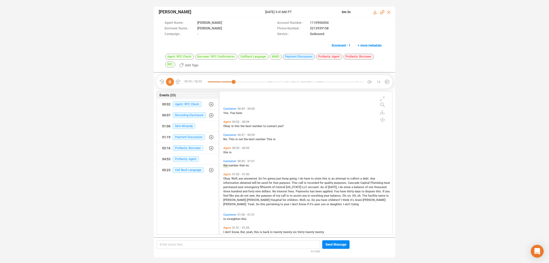
scroll to position [214, 0]
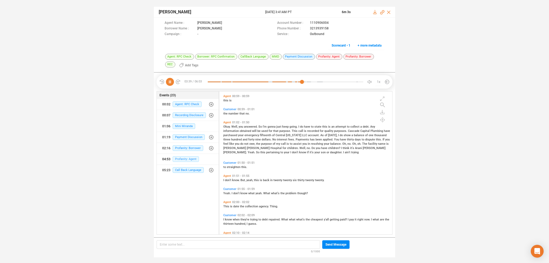
click span "Profanity: Agent"
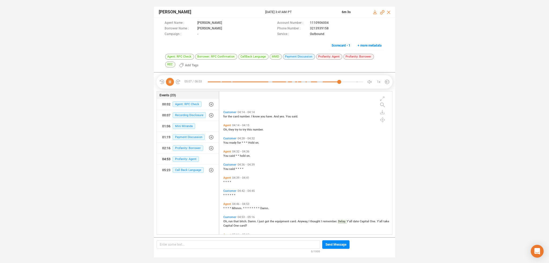
scroll to position [732, 0]
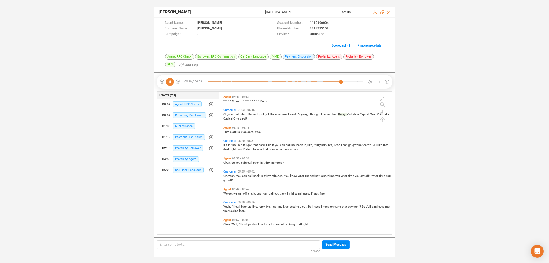
click icon "button"
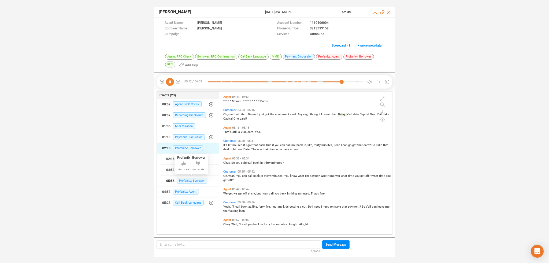
click span "Profanity: Borrower"
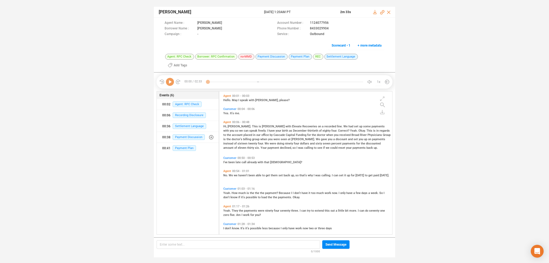
scroll to position [149, 170]
click at [171, 78] on icon at bounding box center [170, 82] width 8 height 8
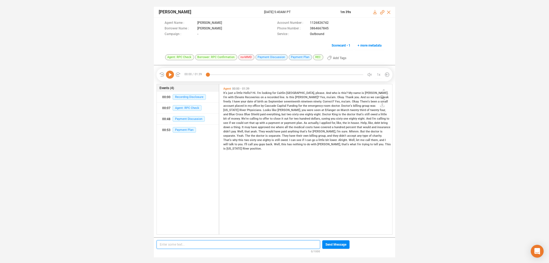
scroll to position [1, 3]
click at [171, 74] on icon at bounding box center [170, 75] width 8 height 8
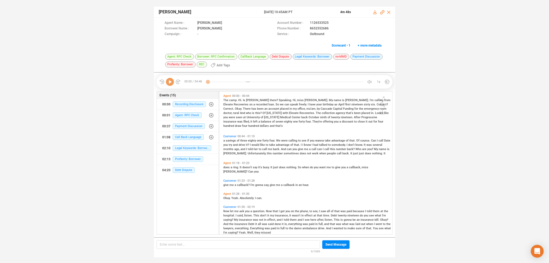
scroll to position [142, 170]
click at [167, 83] on icon at bounding box center [170, 82] width 8 height 8
click at [185, 158] on span "Profanity: Borrower" at bounding box center [188, 159] width 31 height 6
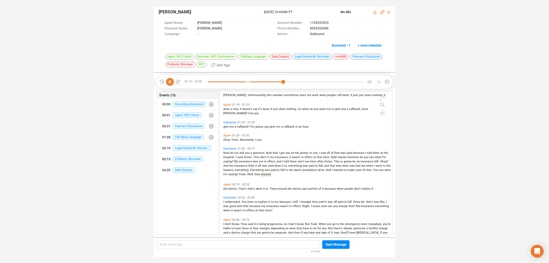
scroll to position [83, 0]
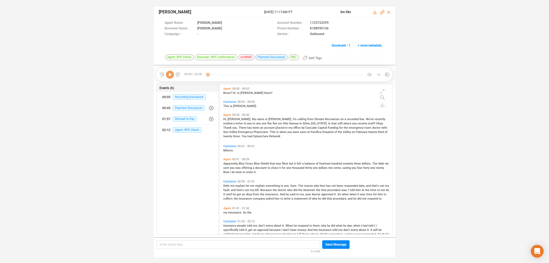
scroll to position [149, 170]
click at [170, 75] on icon at bounding box center [170, 75] width 8 height 8
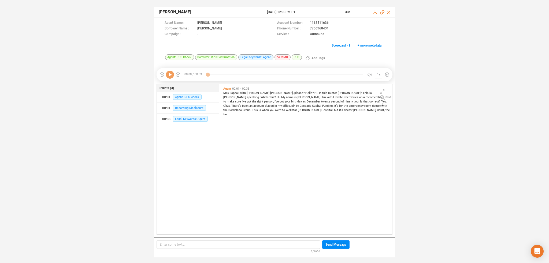
scroll to position [149, 170]
click at [169, 75] on icon at bounding box center [170, 75] width 8 height 8
click at [172, 74] on icon at bounding box center [170, 75] width 8 height 8
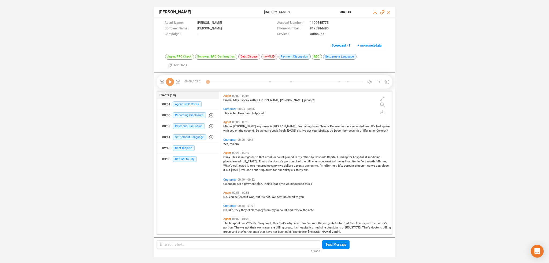
scroll to position [149, 170]
click at [170, 78] on icon at bounding box center [170, 82] width 8 height 8
click at [224, 99] on span "Pukka." at bounding box center [228, 100] width 10 height 3
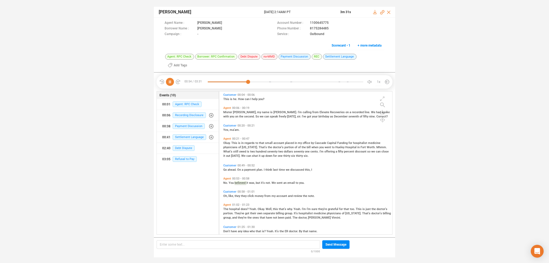
scroll to position [0, 0]
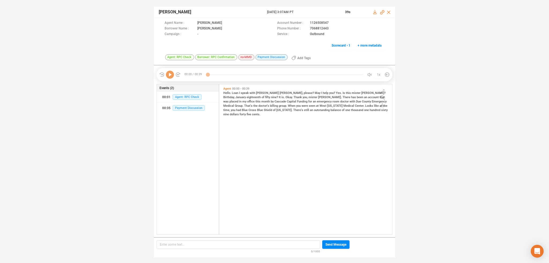
scroll to position [149, 170]
click at [170, 75] on icon at bounding box center [170, 75] width 8 height 8
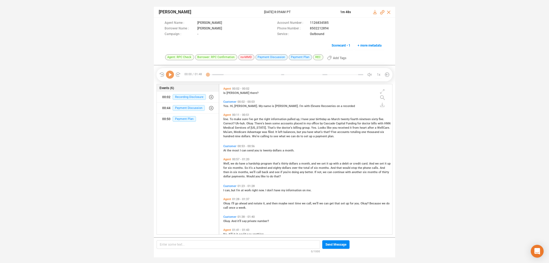
scroll to position [149, 170]
click at [169, 76] on icon at bounding box center [170, 75] width 8 height 8
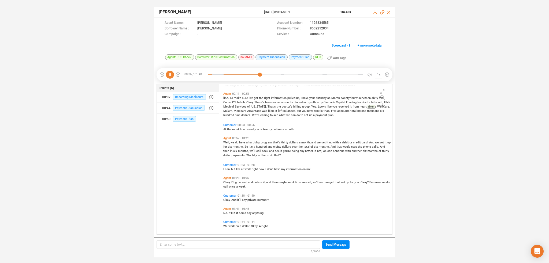
scroll to position [36, 0]
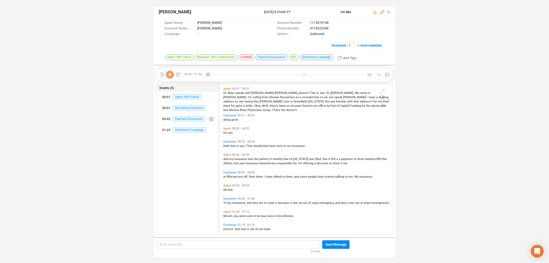
scroll to position [149, 170]
click at [170, 76] on icon at bounding box center [170, 75] width 8 height 8
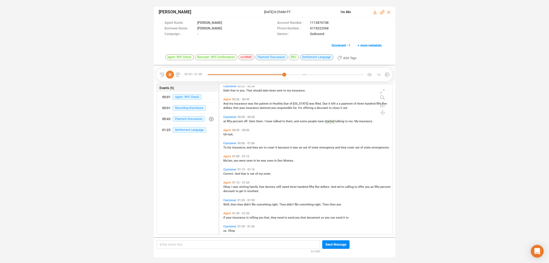
scroll to position [81, 0]
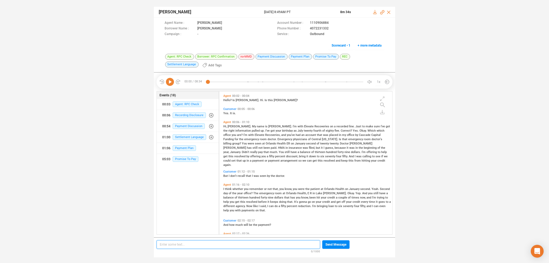
scroll to position [142, 170]
click at [173, 83] on icon at bounding box center [170, 82] width 8 height 8
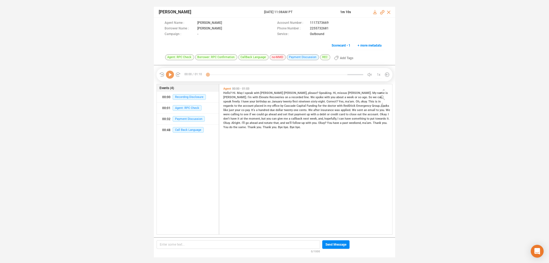
scroll to position [149, 170]
click at [171, 76] on icon at bounding box center [170, 75] width 8 height 8
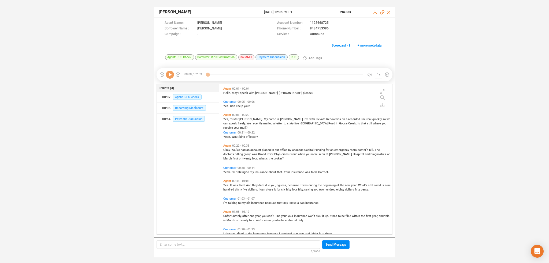
scroll to position [149, 170]
click at [170, 76] on icon at bounding box center [170, 75] width 8 height 8
drag, startPoint x: 170, startPoint y: 76, endPoint x: 173, endPoint y: 172, distance: 96.5
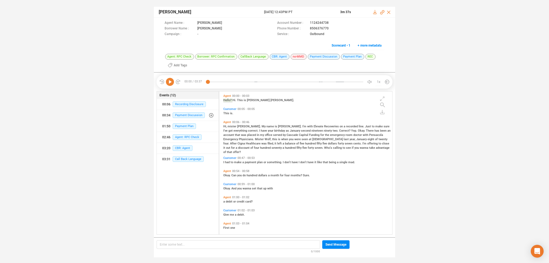
scroll to position [142, 170]
click at [170, 83] on icon at bounding box center [170, 82] width 8 height 8
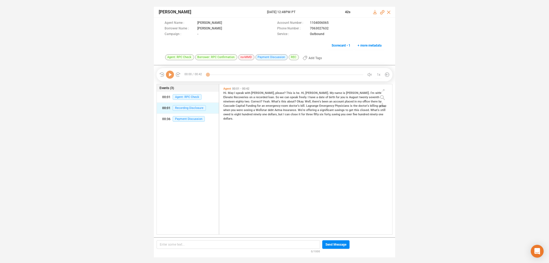
scroll to position [149, 170]
click at [169, 73] on icon at bounding box center [170, 75] width 8 height 8
click at [169, 77] on icon at bounding box center [170, 75] width 8 height 8
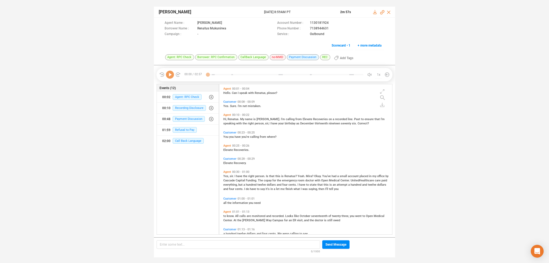
scroll to position [149, 170]
drag, startPoint x: 169, startPoint y: 73, endPoint x: 168, endPoint y: 82, distance: 9.7
click at [169, 74] on icon at bounding box center [170, 75] width 8 height 8
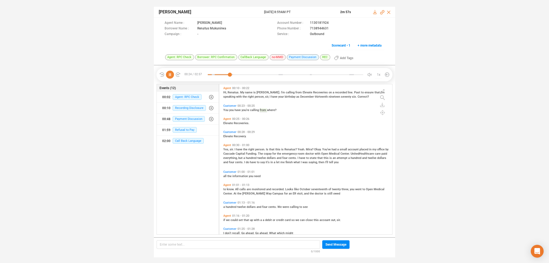
scroll to position [0, 0]
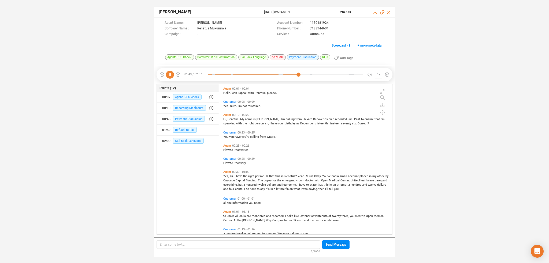
click at [231, 204] on span "the" at bounding box center [229, 202] width 5 height 3
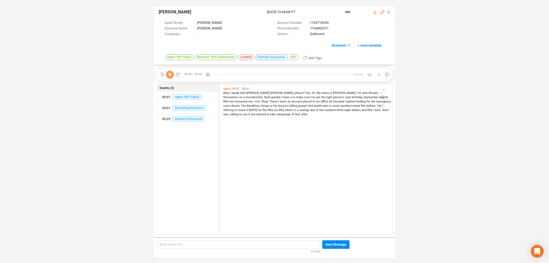
scroll to position [149, 170]
click at [169, 76] on icon at bounding box center [170, 75] width 8 height 8
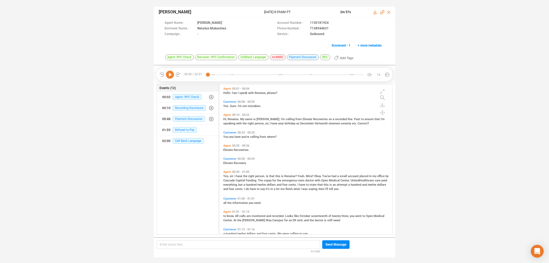
scroll to position [27, 0]
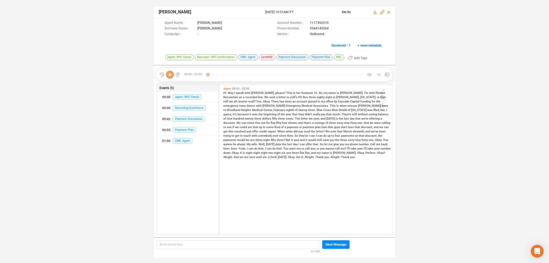
scroll to position [149, 170]
click at [167, 75] on icon at bounding box center [170, 75] width 8 height 8
click at [181, 140] on span "CBR: Agent" at bounding box center [183, 141] width 20 height 6
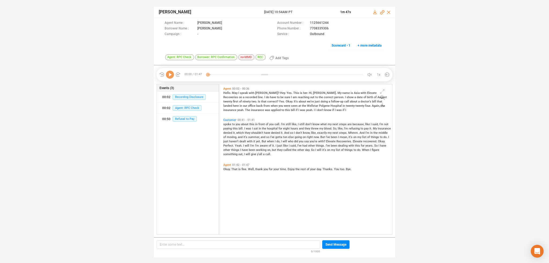
scroll to position [149, 170]
click at [168, 75] on icon at bounding box center [170, 75] width 8 height 8
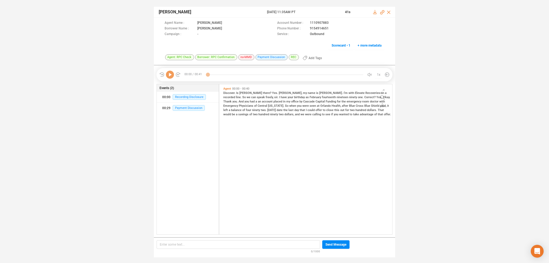
scroll to position [149, 170]
click at [169, 76] on icon at bounding box center [170, 75] width 8 height 8
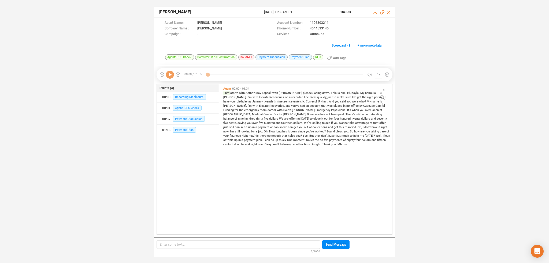
scroll to position [149, 170]
click at [171, 74] on icon at bounding box center [170, 75] width 8 height 8
click at [258, 92] on span "May" at bounding box center [258, 92] width 6 height 3
drag, startPoint x: 166, startPoint y: 74, endPoint x: 199, endPoint y: 82, distance: 33.5
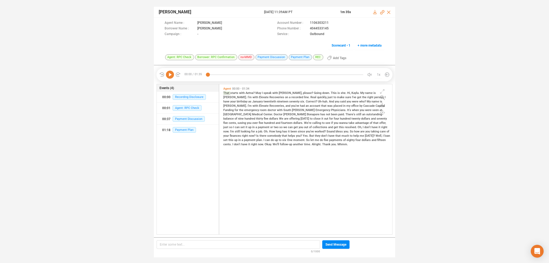
click at [166, 74] on icon at bounding box center [170, 75] width 8 height 8
click at [345, 98] on span "sure" at bounding box center [348, 97] width 7 height 3
click at [333, 91] on div "That starts with Aetna? May I speak with Octavia, please? Going down. This is s…" at bounding box center [306, 119] width 167 height 56
click at [318, 91] on div "That starts with Aetna? May I speak with Octavia, please? Going down. This is s…" at bounding box center [306, 119] width 167 height 56
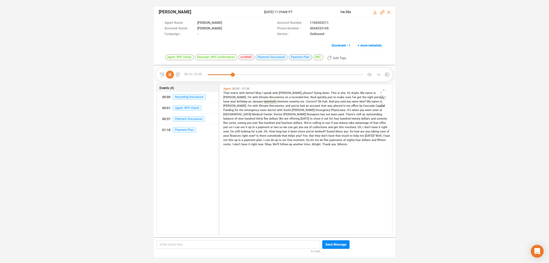
click at [331, 92] on span "This" at bounding box center [334, 92] width 7 height 3
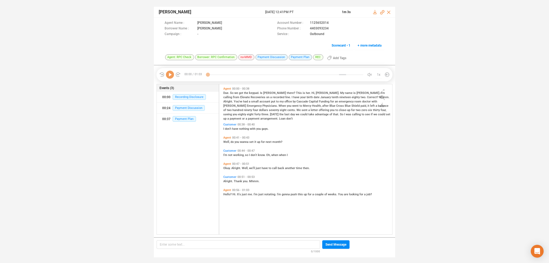
scroll to position [149, 170]
click at [169, 82] on div "00:00 / 01:03 1x" at bounding box center [274, 74] width 241 height 19
click at [169, 75] on icon at bounding box center [170, 75] width 8 height 8
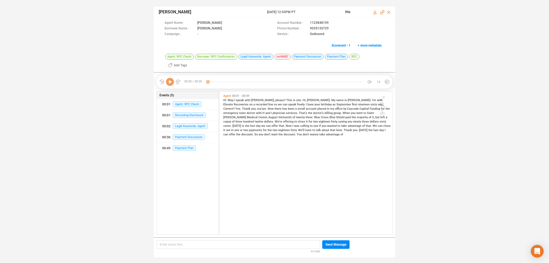
scroll to position [142, 170]
drag, startPoint x: 171, startPoint y: 80, endPoint x: 159, endPoint y: 92, distance: 17.2
click at [171, 81] on icon at bounding box center [170, 82] width 8 height 8
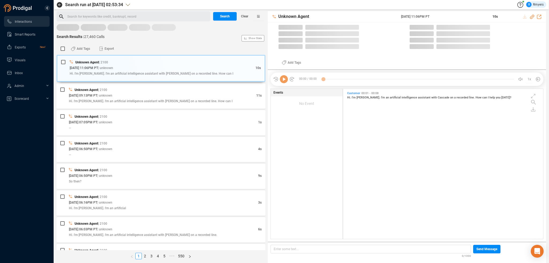
scroll to position [149, 197]
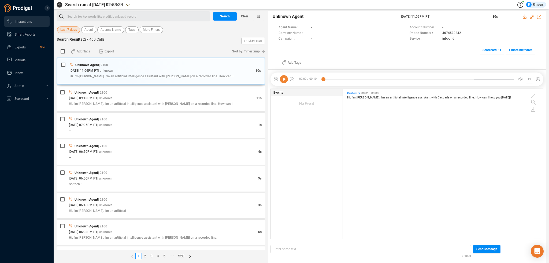
click at [68, 31] on span "Last 7 days" at bounding box center [68, 30] width 17 height 7
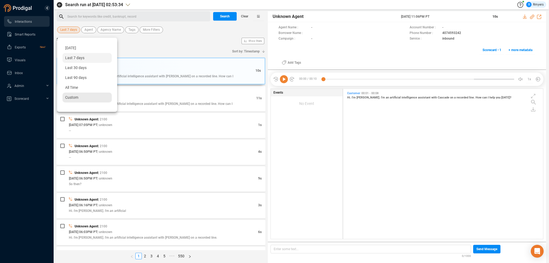
click at [73, 97] on span "Custom" at bounding box center [71, 97] width 13 height 4
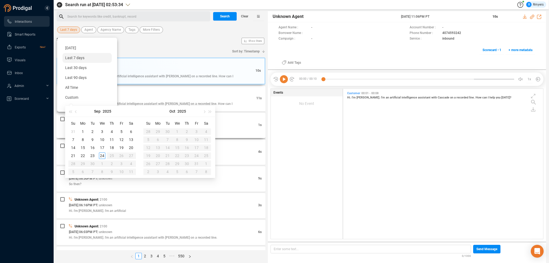
type input "[DATE]"
click at [75, 112] on span "button" at bounding box center [76, 111] width 3 height 3
click at [75, 113] on button "button" at bounding box center [76, 111] width 6 height 11
type input "[DATE]"
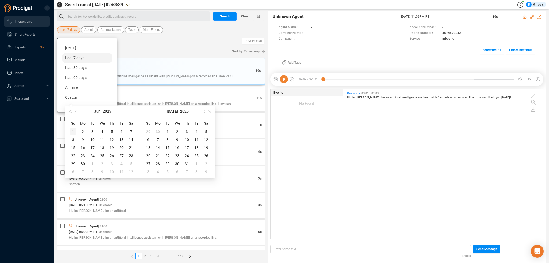
click at [72, 132] on div "1" at bounding box center [73, 132] width 6 height 6
type input "[DATE]"
click at [81, 166] on div "30" at bounding box center [83, 164] width 6 height 6
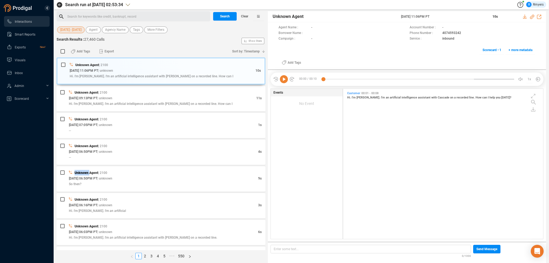
click at [81, 166] on div "Unknown Agent | 2100 [DATE] 11:06PM PT | unknown 10s Hi. I'm [PERSON_NAME]. I'm…" at bounding box center [161, 154] width 209 height 193
click at [115, 34] on div "Search for keywords like credit, bankrupt, record ﻿ Search Clear [DATE] - [DATE…" at bounding box center [161, 137] width 209 height 252
click at [115, 33] on div "[DATE] - [DATE] Agent Agency Name Tags More Filters" at bounding box center [161, 30] width 209 height 8
click at [115, 31] on span "Agency Name" at bounding box center [115, 30] width 20 height 7
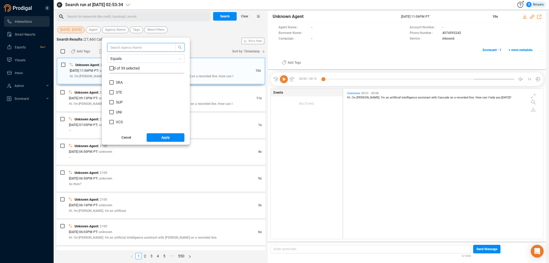
scroll to position [228, 0]
click at [121, 90] on span "NRS" at bounding box center [119, 90] width 7 height 4
click at [114, 90] on input "NRS" at bounding box center [111, 90] width 4 height 4
checkbox input "true"
click at [157, 137] on button "Apply" at bounding box center [166, 137] width 38 height 9
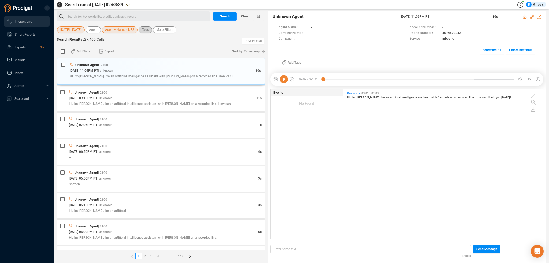
click at [142, 30] on span "Tags" at bounding box center [145, 30] width 7 height 7
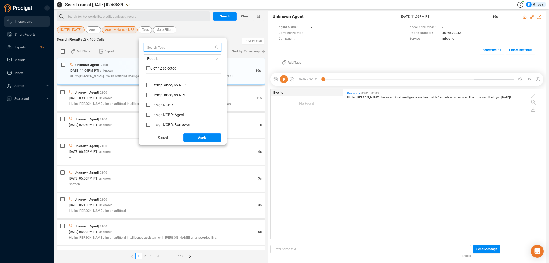
scroll to position [54, 0]
click at [160, 96] on span "Insight/ CBR" at bounding box center [162, 96] width 20 height 4
click at [150, 96] on input "Insight/ CBR" at bounding box center [148, 96] width 4 height 4
checkbox input "true"
click at [161, 107] on span "Insight/ CBR: Agent" at bounding box center [168, 106] width 32 height 4
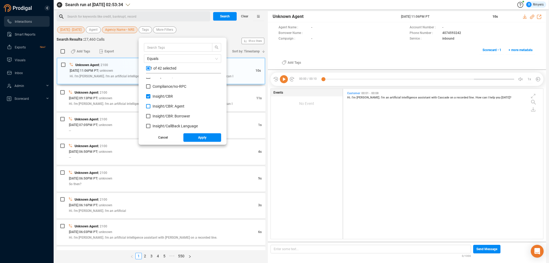
click at [150, 107] on input "Insight/ CBR: Agent" at bounding box center [148, 106] width 4 height 4
checkbox input "true"
click at [163, 116] on span "Insight/ CBR: Borrower" at bounding box center [171, 116] width 38 height 4
click at [150, 116] on input "Insight/ CBR: Borrower" at bounding box center [148, 116] width 4 height 4
checkbox input "true"
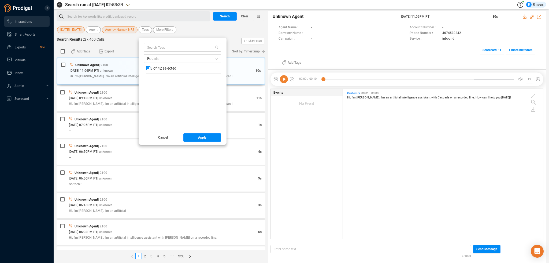
scroll to position [241, 0]
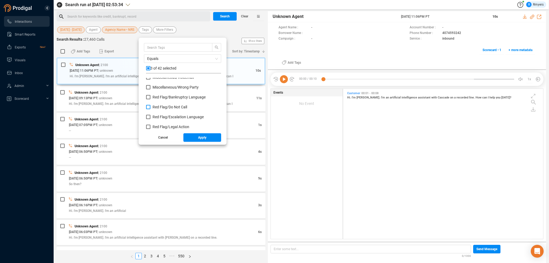
click at [161, 106] on span "Red Flag/ Do Not Call" at bounding box center [169, 107] width 35 height 4
click at [150, 106] on input "Red Flag/ Do Not Call" at bounding box center [148, 107] width 4 height 4
checkbox input "true"
click at [161, 96] on span "Red Flag/ Bankruptcy Language" at bounding box center [178, 97] width 53 height 4
click at [150, 96] on input "Red Flag/ Bankruptcy Language" at bounding box center [148, 97] width 4 height 4
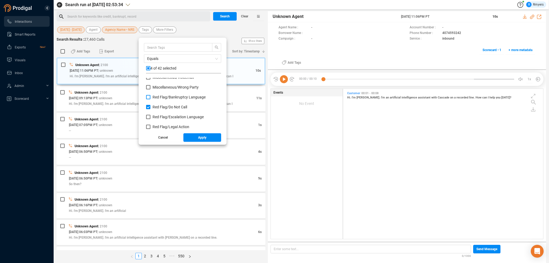
checkbox input "true"
click at [162, 117] on span "Red Flag/ Escalation Language" at bounding box center [177, 117] width 51 height 4
click at [150, 117] on input "Red Flag/ Escalation Language" at bounding box center [148, 117] width 4 height 4
checkbox input "true"
click at [162, 126] on span "Red Flag/ Legal Action" at bounding box center [170, 127] width 37 height 4
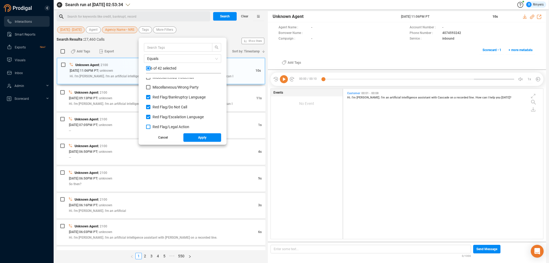
click at [150, 126] on input "Red Flag/ Legal Action" at bounding box center [148, 127] width 4 height 4
checkbox input "true"
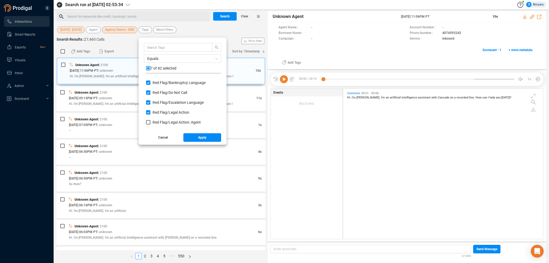
scroll to position [268, 0]
click at [159, 110] on span "Red Flag/ Legal Action: Agent" at bounding box center [176, 110] width 48 height 4
click at [150, 110] on input "Red Flag/ Legal Action: Agent" at bounding box center [148, 110] width 4 height 4
checkbox input "true"
click at [159, 119] on span "Red Flag/ Legal Action: Borrower" at bounding box center [179, 120] width 54 height 4
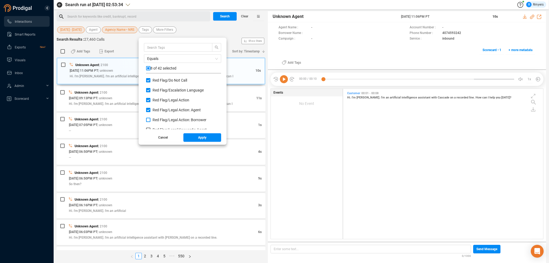
click at [150, 119] on input "Red Flag/ Legal Action: Borrower" at bounding box center [148, 120] width 4 height 4
checkbox input "true"
click at [157, 105] on label "Red Flag/ Legal Keywords: Agent" at bounding box center [177, 103] width 63 height 6
click at [150, 105] on input "Red Flag/ Legal Keywords: Agent" at bounding box center [148, 103] width 4 height 4
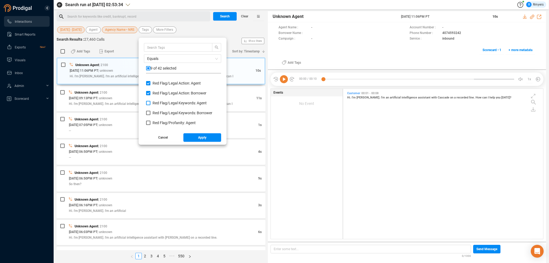
checkbox input "true"
click at [157, 112] on span "Red Flag/ Legal Keywords: Borrower" at bounding box center [182, 113] width 60 height 4
click at [150, 112] on input "Red Flag/ Legal Keywords: Borrower" at bounding box center [148, 113] width 4 height 4
checkbox input "true"
click at [159, 122] on span "Red Flag/ Profanity: Agent" at bounding box center [173, 123] width 43 height 4
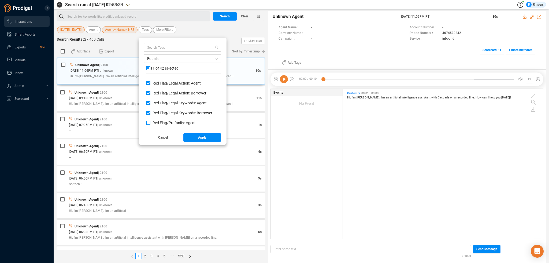
click at [150, 122] on input "Red Flag/ Profanity: Agent" at bounding box center [148, 123] width 4 height 4
checkbox input "true"
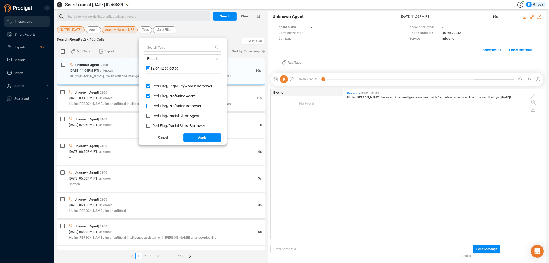
click at [159, 106] on span "Red Flag/ Profanity: Borrower" at bounding box center [176, 106] width 49 height 4
click at [150, 106] on input "Red Flag/ Profanity: Borrower" at bounding box center [148, 106] width 4 height 4
checkbox input "true"
click at [159, 117] on span "Red Flag/ Racial Slurs: Agent" at bounding box center [175, 116] width 47 height 4
click at [150, 117] on input "Red Flag/ Racial Slurs: Agent" at bounding box center [148, 116] width 4 height 4
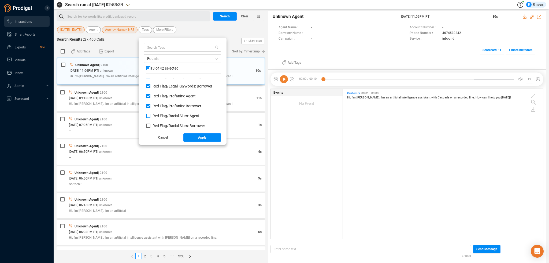
checkbox input "true"
click at [160, 125] on span "Red Flag/ Racial Slurs: Borrower" at bounding box center [178, 126] width 53 height 4
click at [150, 125] on input "Red Flag/ Racial Slurs: Borrower" at bounding box center [148, 126] width 4 height 4
checkbox input "true"
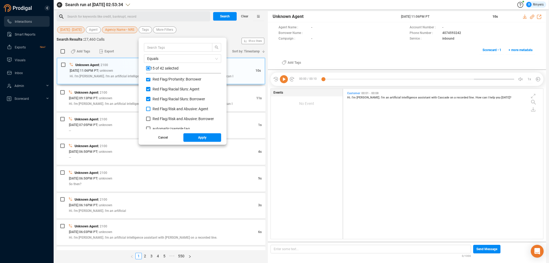
click at [158, 111] on label "Red Flag/ Risk and Abusive: Agent" at bounding box center [178, 109] width 64 height 6
click at [150, 111] on input "Red Flag/ Risk and Abusive: Agent" at bounding box center [148, 109] width 4 height 4
checkbox input "true"
click at [158, 119] on span "Red Flag/ Risk and Abusive: Borrower" at bounding box center [182, 119] width 61 height 4
click at [150, 119] on input "Red Flag/ Risk and Abusive: Borrower" at bounding box center [148, 119] width 4 height 4
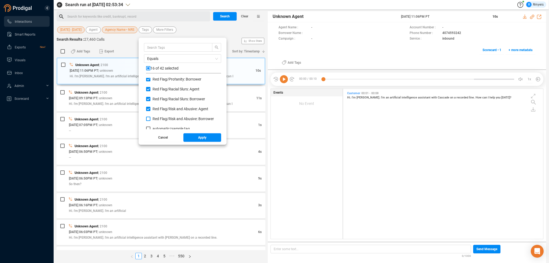
checkbox input "true"
click at [191, 136] on button "Apply" at bounding box center [202, 137] width 38 height 9
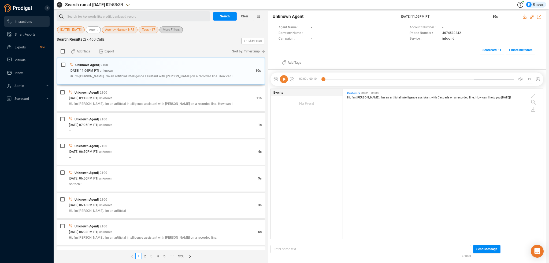
click at [168, 32] on span "More Filters" at bounding box center [171, 30] width 17 height 7
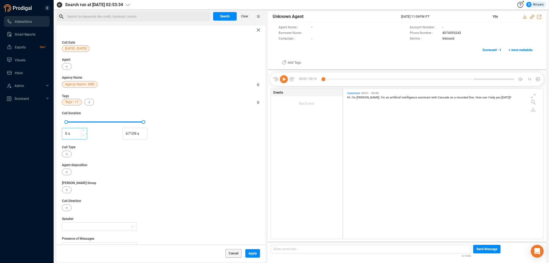
click at [65, 134] on input "0 s" at bounding box center [74, 134] width 25 height 8
type input "30 s"
click at [252, 254] on span "Apply" at bounding box center [252, 253] width 8 height 9
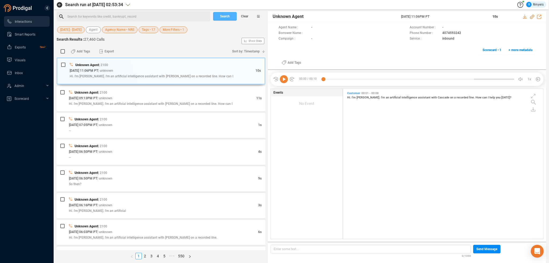
click at [221, 17] on span "Search" at bounding box center [225, 16] width 10 height 9
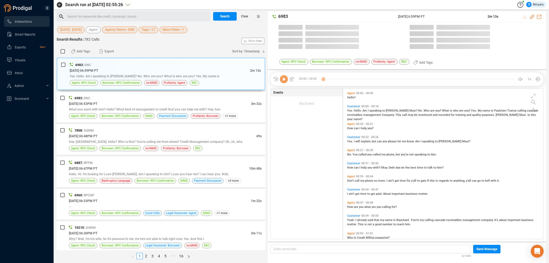
scroll to position [149, 197]
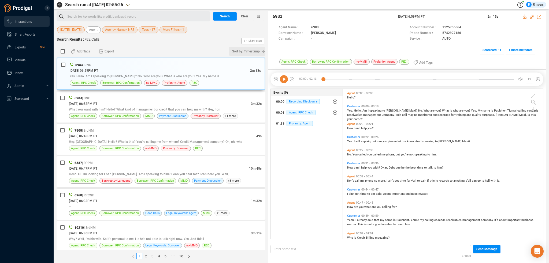
click at [256, 50] on span "Sort by: Timestamp" at bounding box center [246, 51] width 28 height 9
click at [238, 62] on span "Timestamp" at bounding box center [243, 61] width 43 height 11
click at [244, 50] on span "Sort by: Timestamp" at bounding box center [246, 51] width 28 height 9
click at [244, 61] on span "Timestamp" at bounding box center [243, 61] width 43 height 11
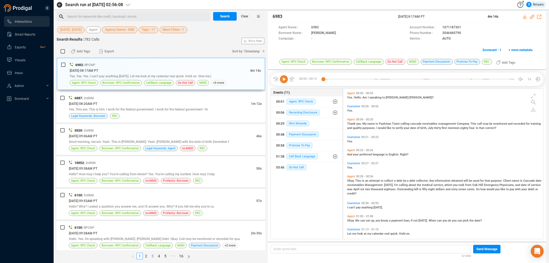
click at [154, 256] on link "3" at bounding box center [152, 256] width 6 height 6
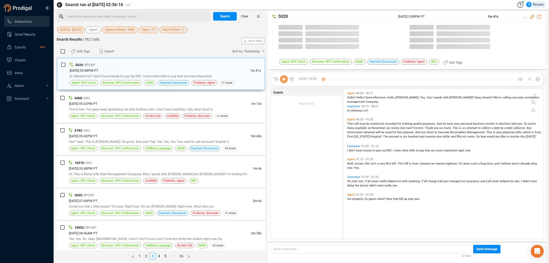
scroll to position [1, 3]
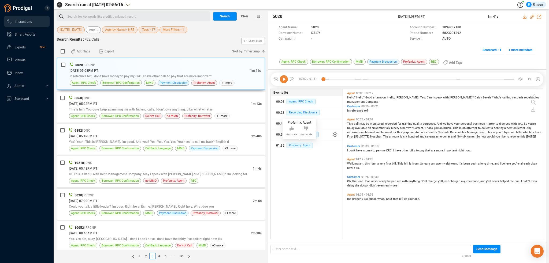
click at [296, 146] on span "Profanity: Agent" at bounding box center [299, 146] width 26 height 6
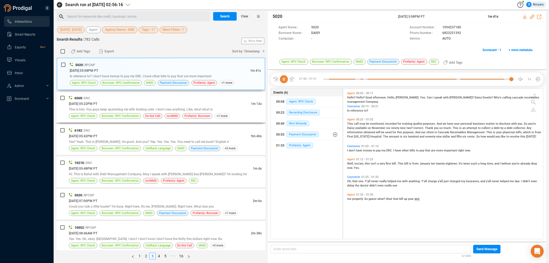
click at [149, 111] on span "This is him. You guys keep spamming me with fucking calls. I don't owe anything…" at bounding box center [141, 110] width 144 height 4
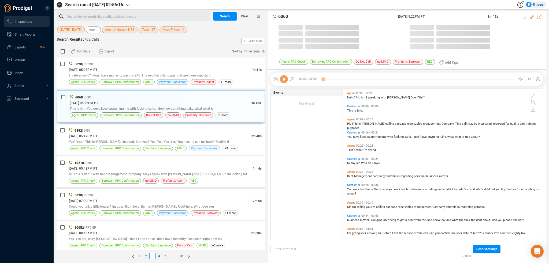
scroll to position [149, 197]
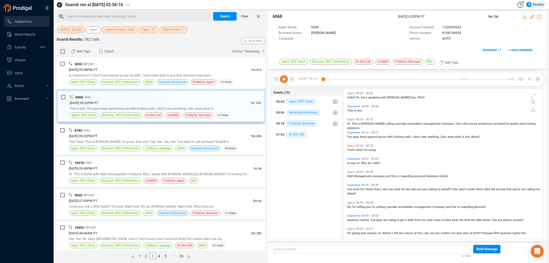
click at [283, 79] on icon at bounding box center [284, 79] width 8 height 8
drag, startPoint x: 438, startPoint y: 33, endPoint x: 461, endPoint y: 32, distance: 22.8
click at [461, 32] on div "Phone Number : 8108146635" at bounding box center [472, 34] width 126 height 6
copy div "8108146635"
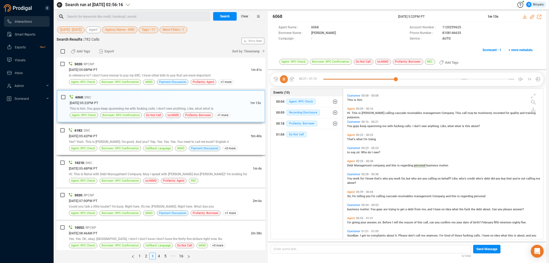
click at [125, 132] on div "6182 | DNC" at bounding box center [165, 131] width 193 height 6
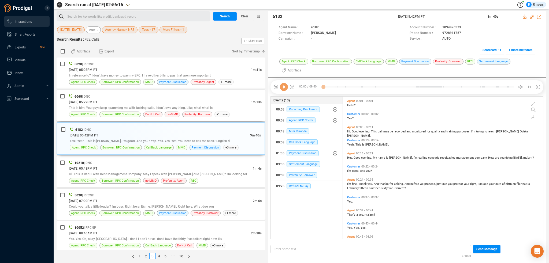
scroll to position [149, 197]
click at [285, 83] on icon at bounding box center [284, 87] width 8 height 8
click at [300, 173] on span "Profanity: Borrower" at bounding box center [301, 176] width 31 height 6
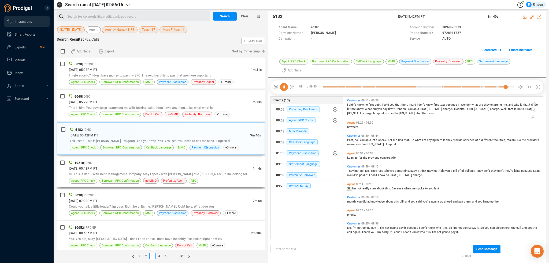
scroll to position [651, 0]
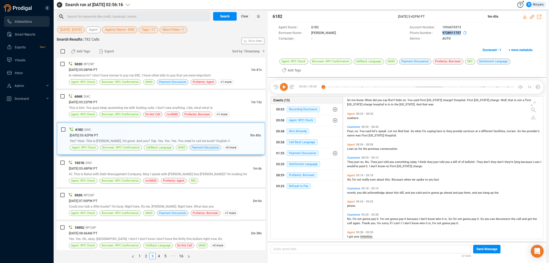
drag, startPoint x: 446, startPoint y: 33, endPoint x: 462, endPoint y: 32, distance: 16.2
click at [462, 32] on div "Phone Number : 9728911757" at bounding box center [472, 34] width 126 height 6
copy div "9728911757"
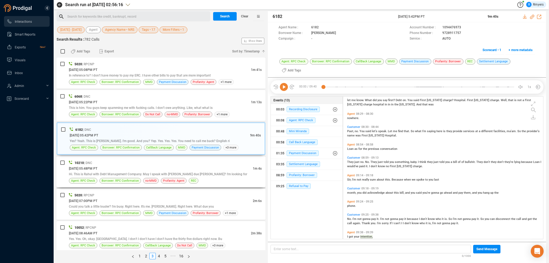
click at [121, 168] on div "06/06/2025 @ 05:48PM PT" at bounding box center [161, 169] width 184 height 6
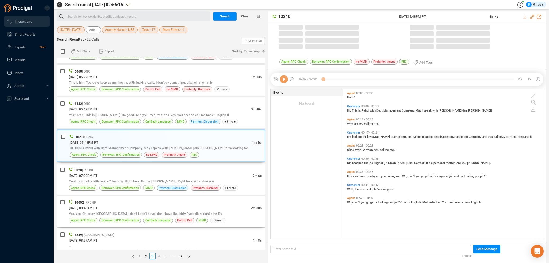
scroll to position [149, 197]
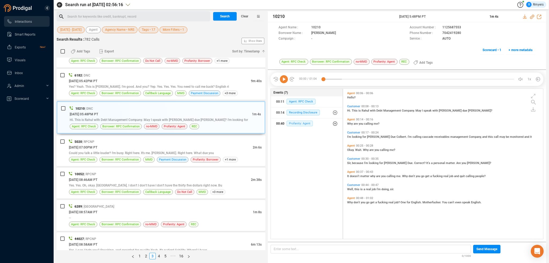
click at [292, 121] on span "Profanity: Agent" at bounding box center [299, 124] width 26 height 6
click at [298, 133] on span "Profanity: Agent" at bounding box center [303, 135] width 26 height 6
click at [132, 145] on div "06/06/2025 @ 07:00PM PT" at bounding box center [161, 148] width 184 height 6
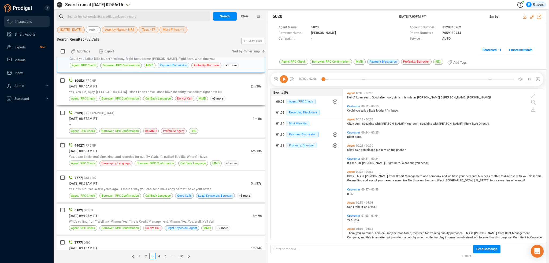
scroll to position [134, 0]
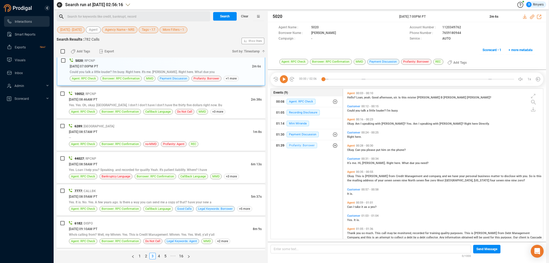
click at [294, 145] on span "Profanity: Borrower" at bounding box center [301, 146] width 31 height 6
click at [296, 152] on div "01:39 Profanity: Borrower" at bounding box center [308, 156] width 57 height 9
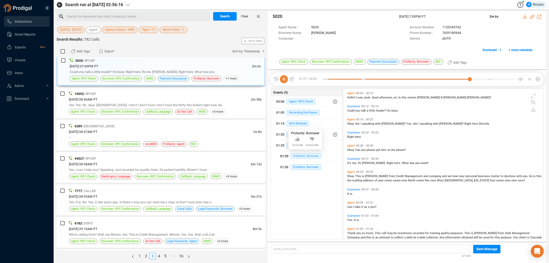
click at [296, 154] on span "Profanity: Borrower" at bounding box center [305, 157] width 31 height 6
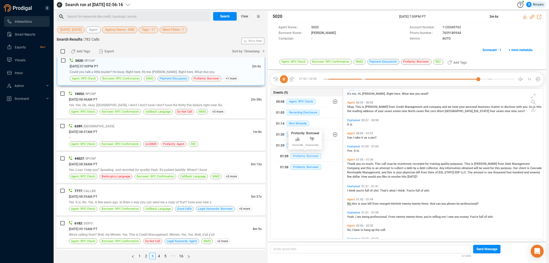
scroll to position [84, 0]
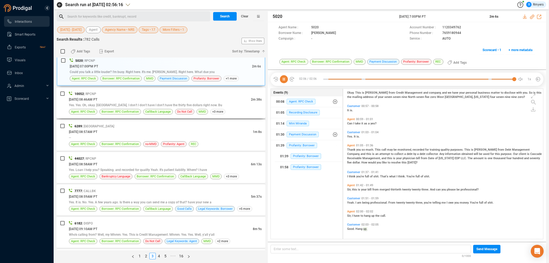
click at [134, 104] on span "Yes. Yes. Oh, okay. Correct. I don't I don't have I don't have the thirty five …" at bounding box center [145, 105] width 153 height 4
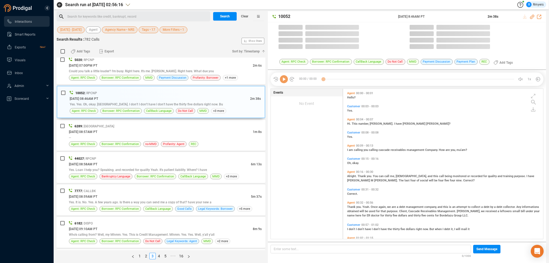
scroll to position [149, 197]
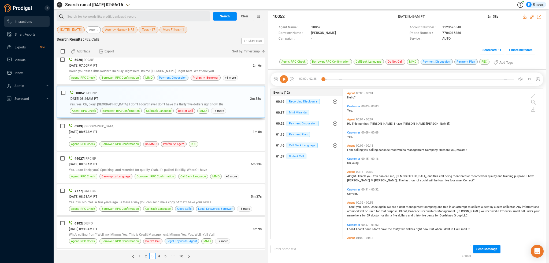
click at [282, 78] on icon at bounding box center [284, 79] width 8 height 8
click at [293, 154] on span "Do Not Call" at bounding box center [296, 157] width 20 height 6
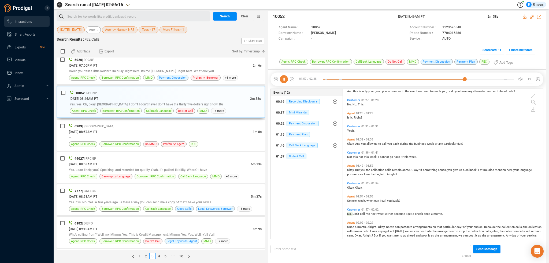
scroll to position [220, 0]
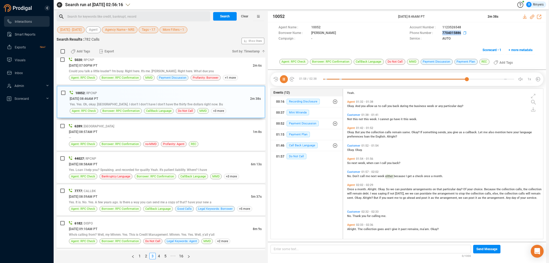
drag, startPoint x: 437, startPoint y: 33, endPoint x: 460, endPoint y: 34, distance: 22.3
click at [460, 34] on div "Phone Number : 7704015886" at bounding box center [472, 34] width 126 height 6
copy div "7704015886"
click at [140, 127] on div "6289 | NV" at bounding box center [165, 127] width 193 height 6
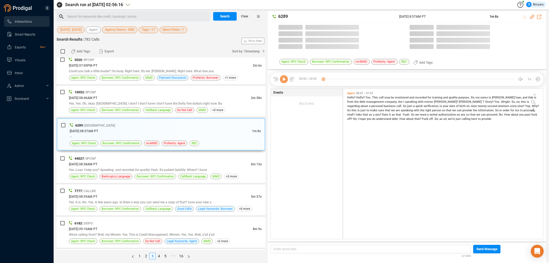
scroll to position [149, 197]
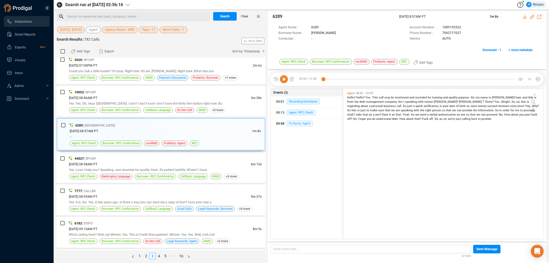
click at [290, 123] on span "Profanity: Agent" at bounding box center [299, 124] width 26 height 6
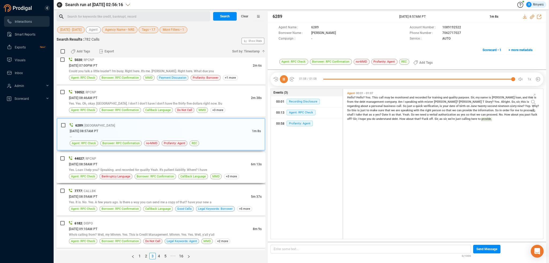
click at [155, 180] on div "44027 | RPCNP 06/09/2025 @ 08:58AM PT 6m 13s Yes. Loan I help you? Speaking. an…" at bounding box center [161, 167] width 209 height 31
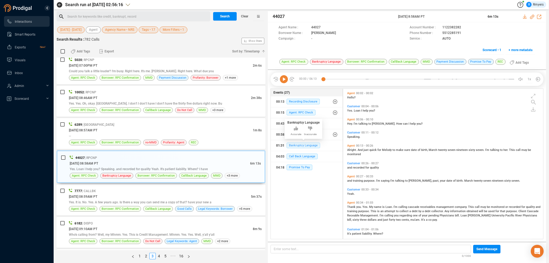
click at [297, 147] on span "Bankruptcy Language" at bounding box center [302, 146] width 33 height 6
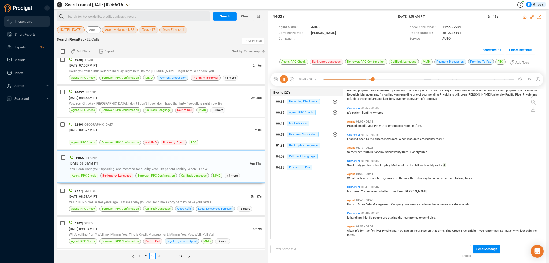
scroll to position [134, 0]
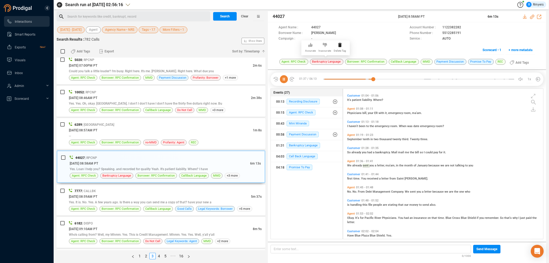
click at [324, 45] on icon at bounding box center [325, 45] width 4 height 4
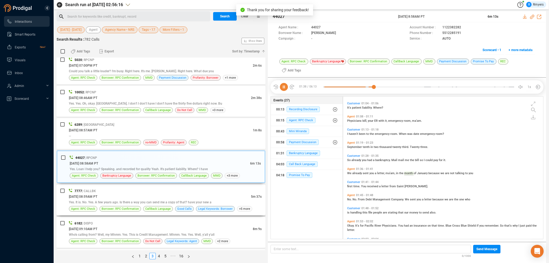
click at [137, 194] on div "06/09/2025 @ 08:59AM PT" at bounding box center [160, 197] width 182 height 6
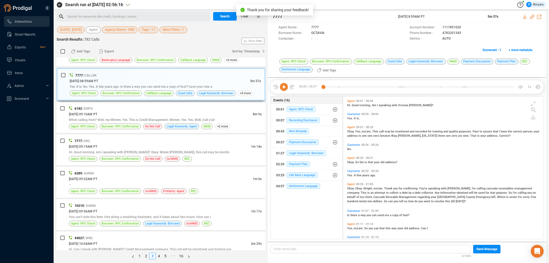
scroll to position [241, 0]
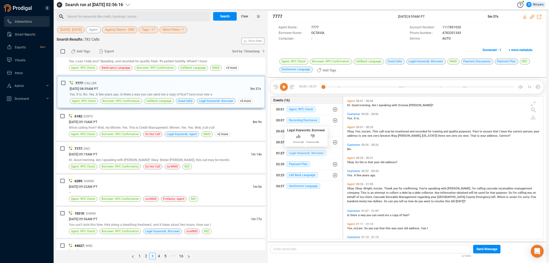
click at [296, 152] on span "Legal Keywords: Borrower" at bounding box center [305, 154] width 39 height 6
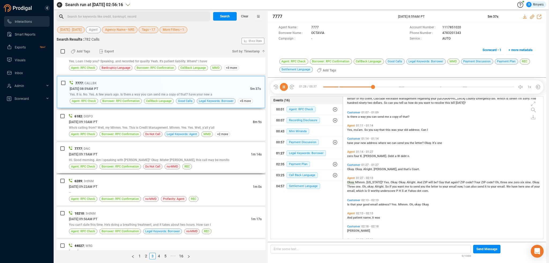
scroll to position [116, 0]
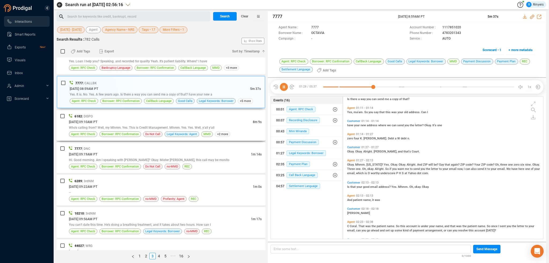
click at [143, 127] on span "Who's calling from? Well, my Mhmm. Yes. This is Credit Management. Mhmm. Yes. Y…" at bounding box center [141, 128] width 145 height 4
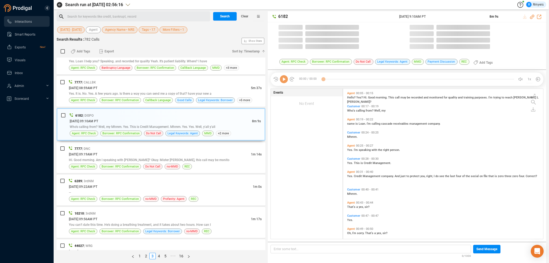
scroll to position [149, 197]
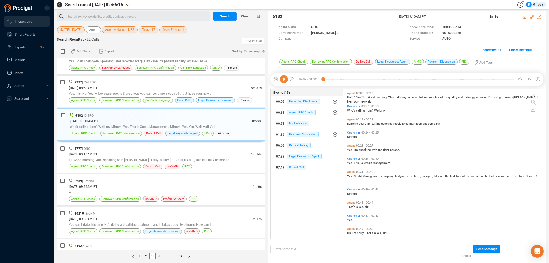
click at [296, 166] on span "Do Not Call" at bounding box center [296, 168] width 20 height 6
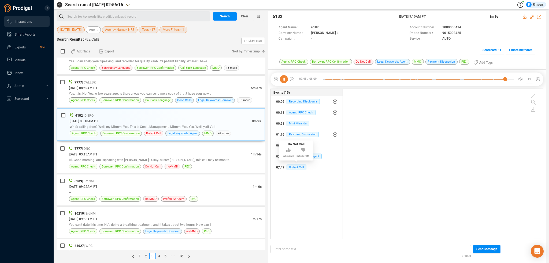
scroll to position [754, 0]
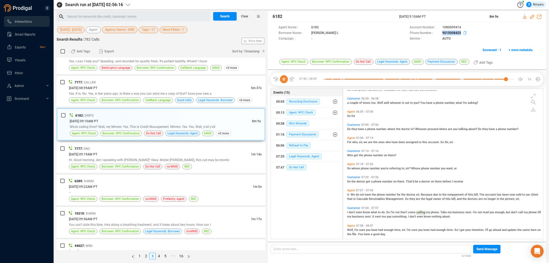
drag, startPoint x: 440, startPoint y: 33, endPoint x: 460, endPoint y: 33, distance: 19.8
click at [460, 33] on div "Phone Number : 9015008425" at bounding box center [472, 34] width 126 height 6
copy div "9015008425"
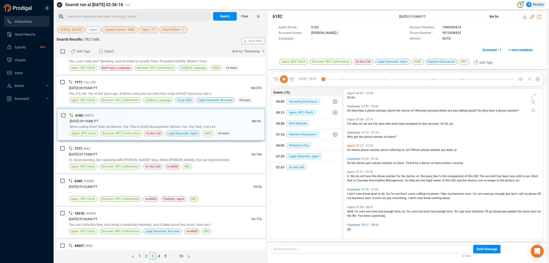
click at [347, 194] on span "I" at bounding box center [348, 193] width 2 height 3
click at [281, 77] on icon at bounding box center [284, 79] width 8 height 8
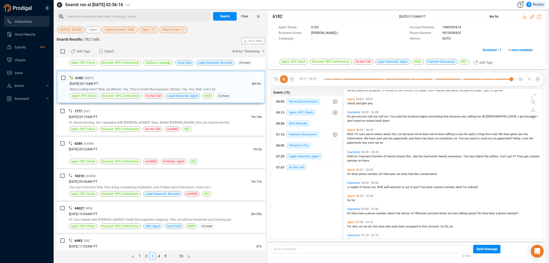
scroll to position [295, 0]
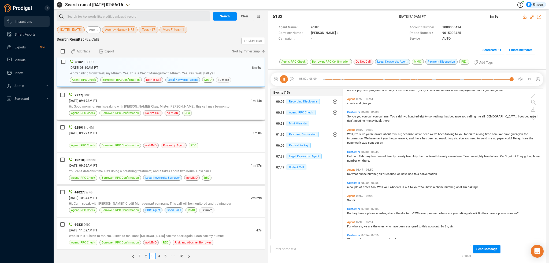
click at [121, 112] on span "Borrower: RPC Confirmation" at bounding box center [120, 113] width 37 height 5
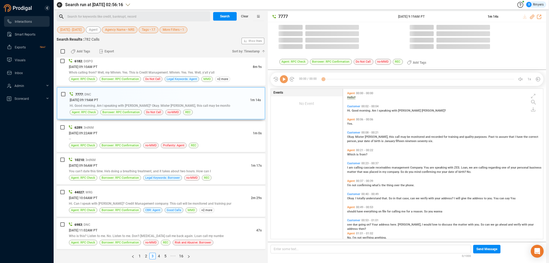
scroll to position [149, 197]
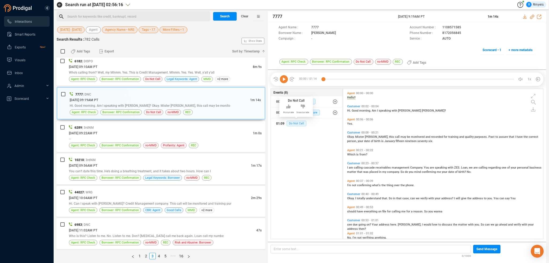
click at [293, 124] on span "Do Not Call" at bounding box center [296, 124] width 20 height 6
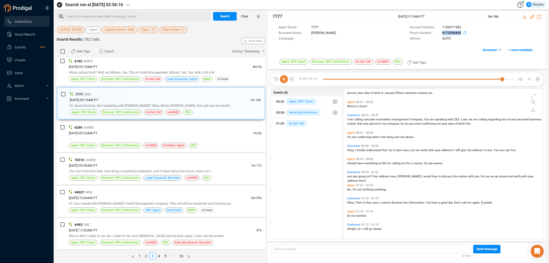
drag, startPoint x: 440, startPoint y: 33, endPoint x: 461, endPoint y: 32, distance: 20.4
click at [461, 32] on div "Phone Number : 8172056845" at bounding box center [472, 34] width 126 height 6
copy div "8172056845"
click at [136, 136] on div "--" at bounding box center [165, 139] width 193 height 6
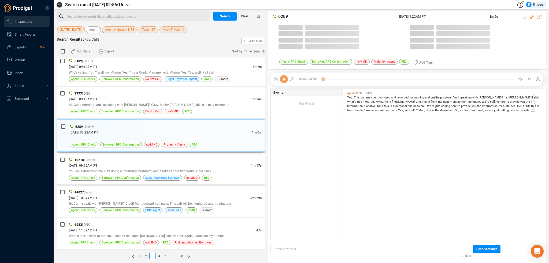
scroll to position [149, 197]
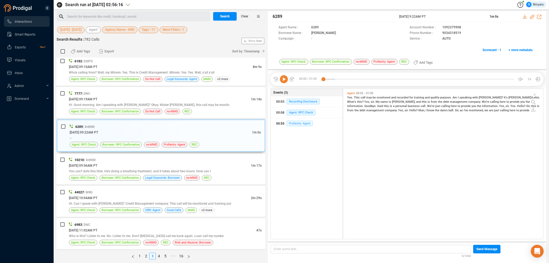
click at [296, 122] on span "Profanity: Agent" at bounding box center [299, 124] width 26 height 6
click at [156, 172] on div "You can't date this time. He's doing a breathing treatment, and it takes about …" at bounding box center [165, 172] width 193 height 6
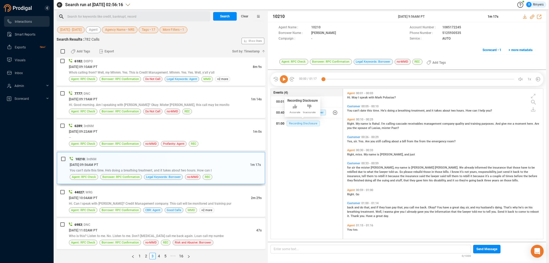
click at [295, 124] on span "Recording Disclosure" at bounding box center [302, 124] width 33 height 6
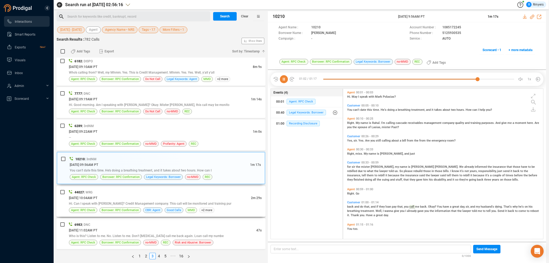
click at [126, 195] on div "06/09/2025 @ 10:04AM PT" at bounding box center [160, 198] width 182 height 6
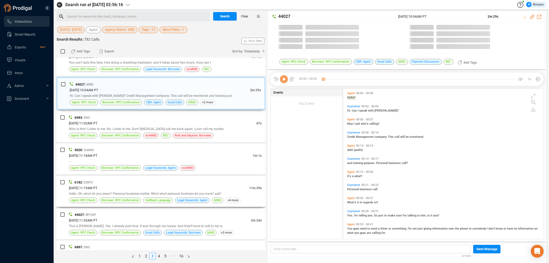
scroll to position [149, 197]
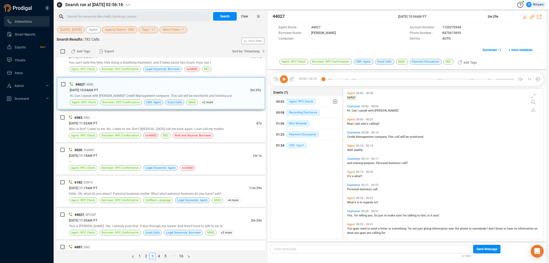
click at [296, 144] on span "CBR: Agent" at bounding box center [296, 146] width 20 height 6
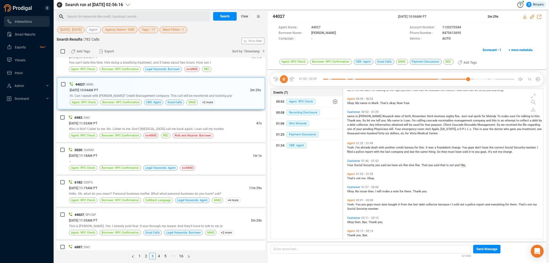
scroll to position [163, 0]
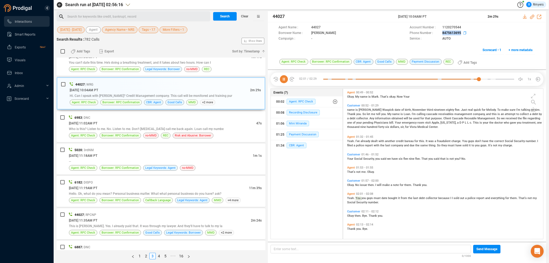
drag, startPoint x: 437, startPoint y: 33, endPoint x: 460, endPoint y: 33, distance: 23.0
click at [460, 33] on div "Phone Number : 8475613695" at bounding box center [472, 34] width 126 height 6
copy div "8475613695"
click at [532, 16] on icon at bounding box center [532, 17] width 4 height 4
drag, startPoint x: 404, startPoint y: 20, endPoint x: 442, endPoint y: 17, distance: 37.6
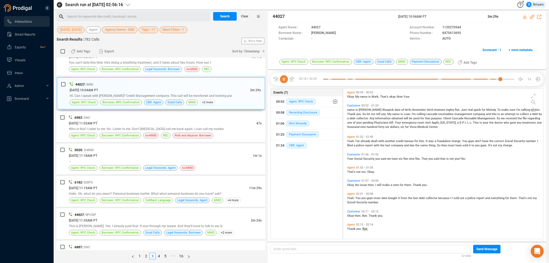
click at [444, 17] on div "44027 09 Jun 2025 @ 10:04AM PT 2m 29s" at bounding box center [407, 16] width 278 height 11
copy div "09 Jun 2025 @ 10:04AM PT"
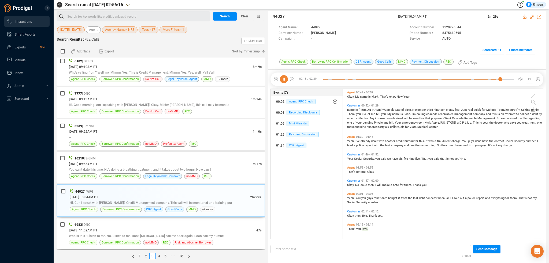
click at [110, 233] on div "Who is this? Listen to me. No. Listen to me. Don't blood clot call me back agai…" at bounding box center [165, 236] width 193 height 6
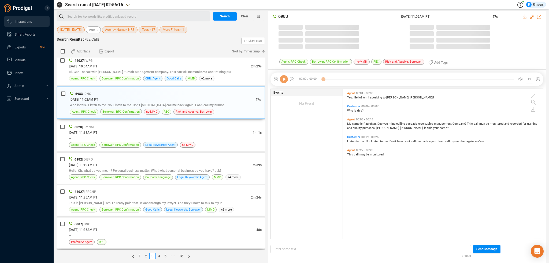
scroll to position [455, 0]
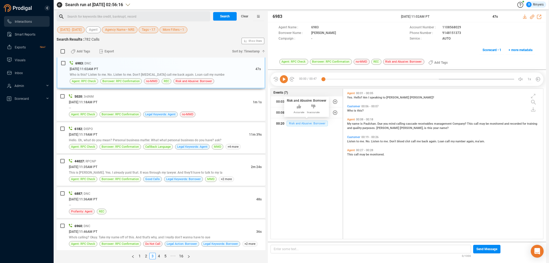
click at [295, 123] on span "Risk and Abusive: Borrower" at bounding box center [306, 124] width 41 height 6
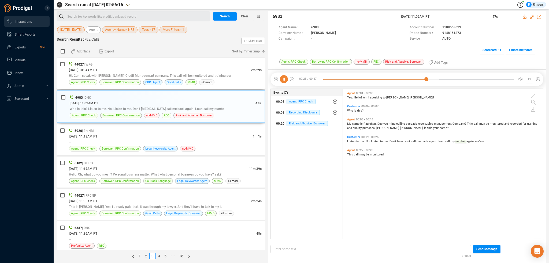
scroll to position [402, 0]
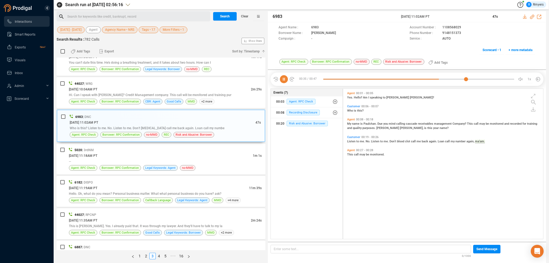
click at [284, 80] on icon at bounding box center [284, 79] width 8 height 8
drag, startPoint x: 438, startPoint y: 34, endPoint x: 460, endPoint y: 34, distance: 21.7
click at [460, 34] on div "Phone Number : 9148151373" at bounding box center [472, 34] width 126 height 6
copy div "9148151373"
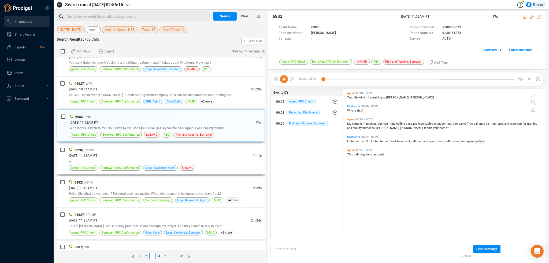
click at [113, 148] on div "5020 | 3rdNM" at bounding box center [165, 150] width 193 height 6
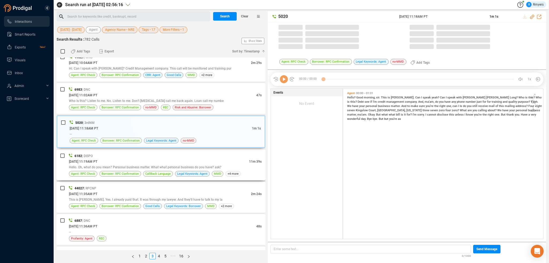
scroll to position [149, 197]
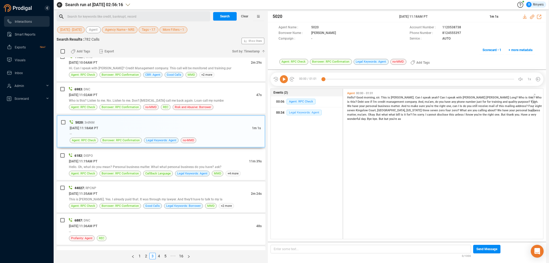
click at [288, 112] on span "Legal Keywords: Agent" at bounding box center [303, 113] width 35 height 6
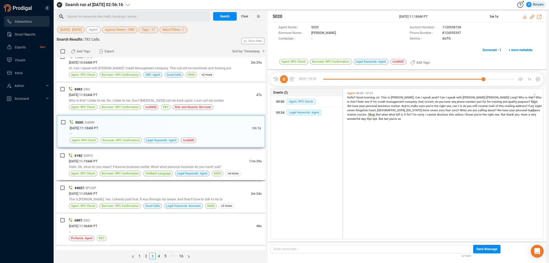
click at [165, 159] on div "06/09/2025 @ 11:19AM PT" at bounding box center [159, 162] width 180 height 6
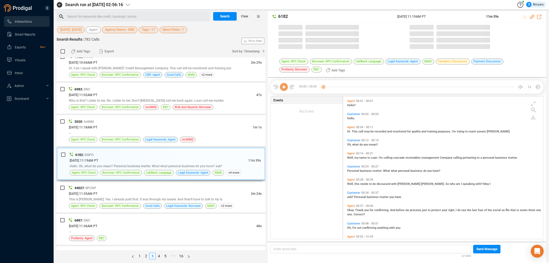
scroll to position [142, 197]
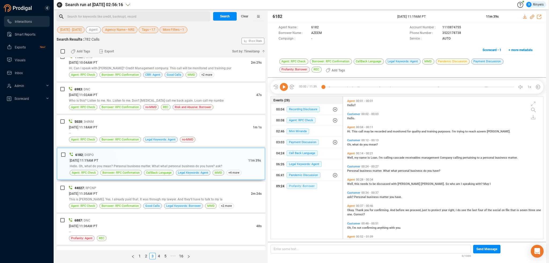
click at [298, 186] on span "Profanity: Borrower" at bounding box center [301, 187] width 31 height 6
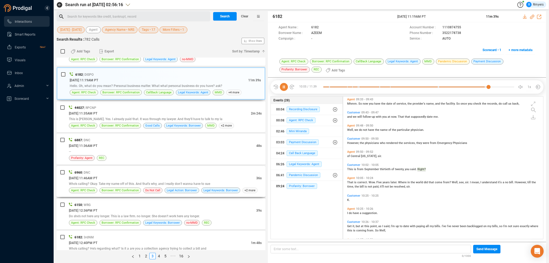
scroll to position [1020, 0]
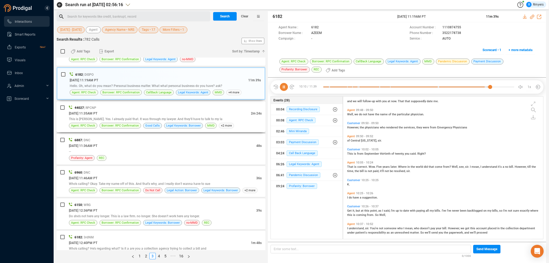
click at [153, 111] on div "06/09/2025 @ 11:35AM PT" at bounding box center [160, 114] width 182 height 6
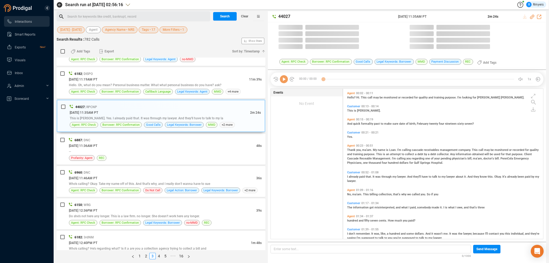
scroll to position [149, 197]
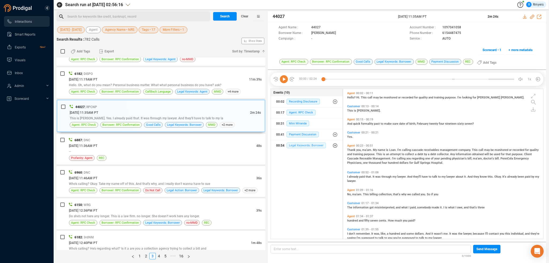
click at [297, 146] on span "Legal Keywords: Borrower" at bounding box center [305, 146] width 39 height 6
drag, startPoint x: 297, startPoint y: 156, endPoint x: 290, endPoint y: 163, distance: 10.1
click at [297, 156] on span "Legal Keywords: Borrower" at bounding box center [309, 157] width 39 height 6
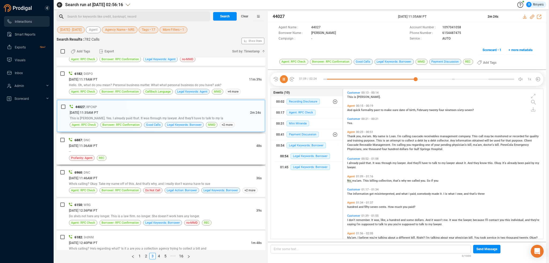
scroll to position [27, 0]
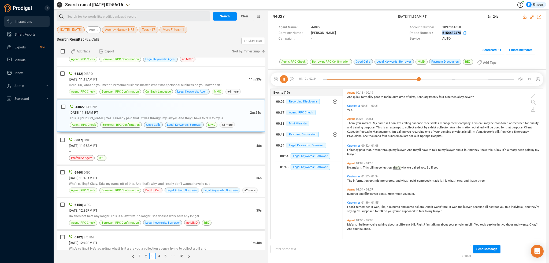
drag, startPoint x: 440, startPoint y: 34, endPoint x: 461, endPoint y: 34, distance: 20.1
click at [461, 34] on div "Phone Number : 6154487475" at bounding box center [472, 34] width 126 height 6
copy div "6154487475"
click at [353, 208] on span "don't" at bounding box center [352, 206] width 7 height 3
click at [173, 156] on div "Profanity: Agent REC" at bounding box center [165, 158] width 193 height 6
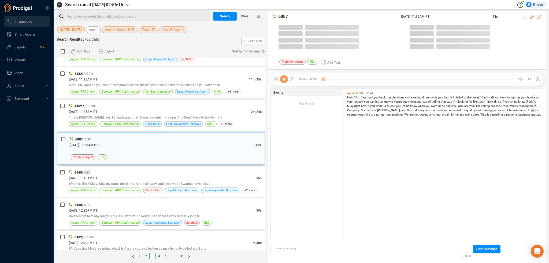
scroll to position [149, 197]
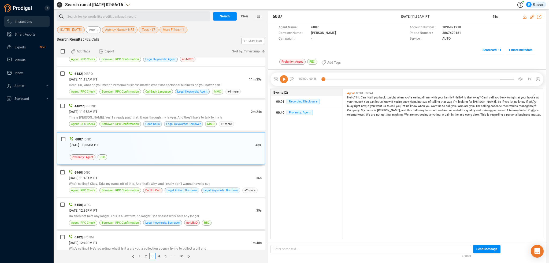
click at [294, 115] on div "00:40 Profanity: Agent" at bounding box center [306, 113] width 61 height 9
click at [151, 170] on div "6960 | DNC" at bounding box center [165, 173] width 193 height 6
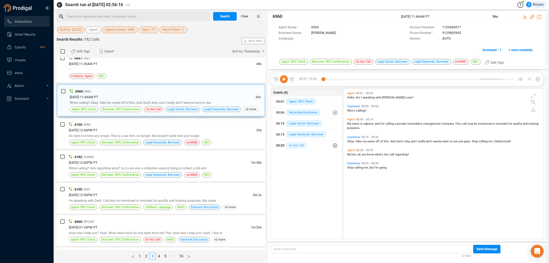
click at [298, 145] on span "Do Not Call" at bounding box center [296, 146] width 20 height 6
drag, startPoint x: 438, startPoint y: 33, endPoint x: 460, endPoint y: 33, distance: 22.0
click at [460, 33] on div "Phone Number : 9129805945" at bounding box center [472, 34] width 126 height 6
copy div "9129805945"
click at [300, 155] on span "Do Not Call" at bounding box center [300, 157] width 20 height 6
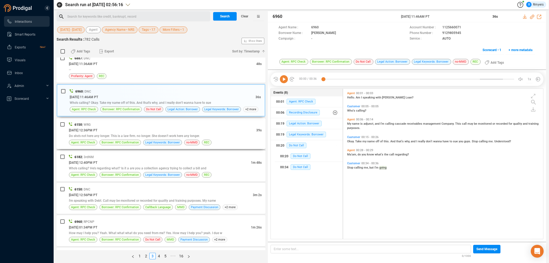
drag, startPoint x: 145, startPoint y: 126, endPoint x: 145, endPoint y: 130, distance: 3.8
click at [145, 128] on div "06/09/2025 @ 12:36PM PT" at bounding box center [162, 131] width 187 height 6
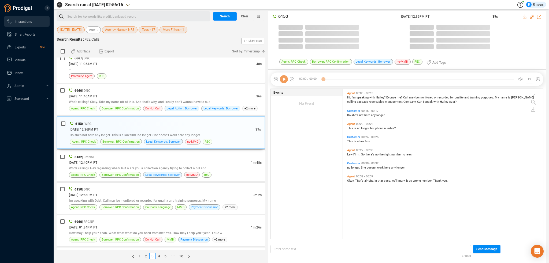
scroll to position [1, 3]
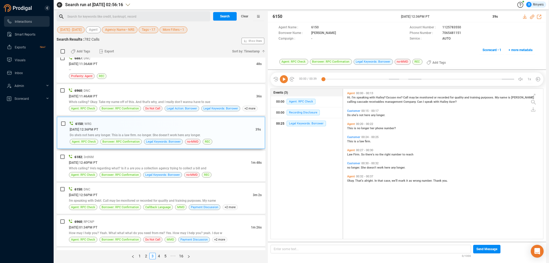
drag, startPoint x: 296, startPoint y: 122, endPoint x: 296, endPoint y: 127, distance: 4.8
click at [296, 122] on span "Legal Keywords: Borrower" at bounding box center [305, 124] width 39 height 6
drag, startPoint x: 440, startPoint y: 32, endPoint x: 462, endPoint y: 32, distance: 21.2
click at [462, 32] on div "Phone Number : 7065481151" at bounding box center [472, 34] width 126 height 6
click at [173, 160] on div "06/09/2025 @ 12:40PM PT" at bounding box center [160, 163] width 182 height 6
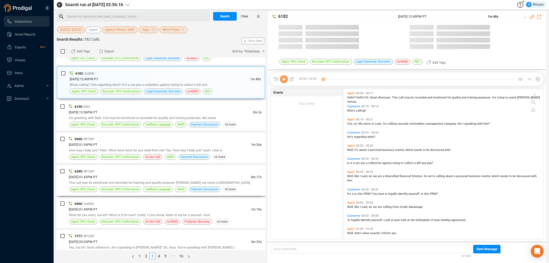
scroll to position [697, 0]
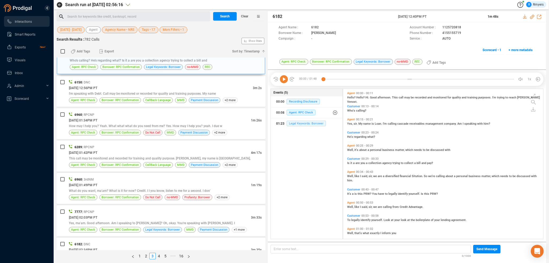
click at [301, 121] on span "Legal Keywords: Borrower" at bounding box center [305, 124] width 39 height 6
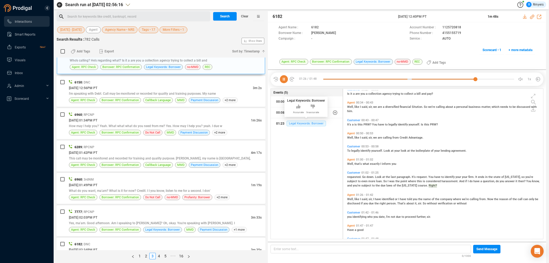
scroll to position [84, 0]
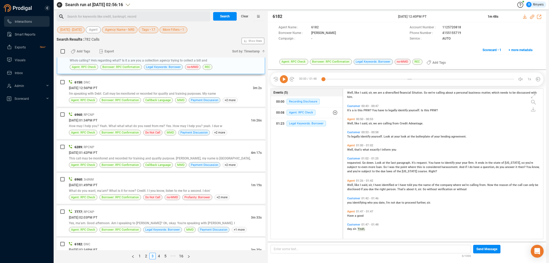
click at [351, 163] on span "requested." at bounding box center [354, 162] width 15 height 3
click at [284, 78] on icon at bounding box center [284, 79] width 8 height 8
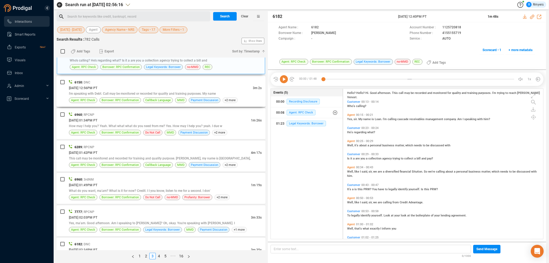
drag, startPoint x: 199, startPoint y: 72, endPoint x: 196, endPoint y: 83, distance: 11.1
click at [199, 72] on div "5020 | RPCNP 06/06/2025 @ 05:08PM PT 1m 41s In reference to? I don't have money…" at bounding box center [161, 154] width 209 height 193
click at [190, 93] on span "I'm speaking with Debt. Call may be monitored or recorded for quality and train…" at bounding box center [142, 94] width 147 height 4
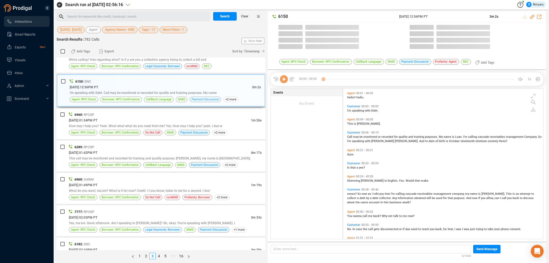
scroll to position [149, 197]
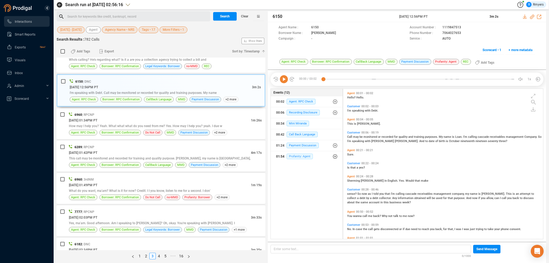
click at [297, 156] on span "Profanity: Agent" at bounding box center [299, 157] width 26 height 6
click at [298, 166] on span "Profanity: Agent" at bounding box center [303, 167] width 26 height 6
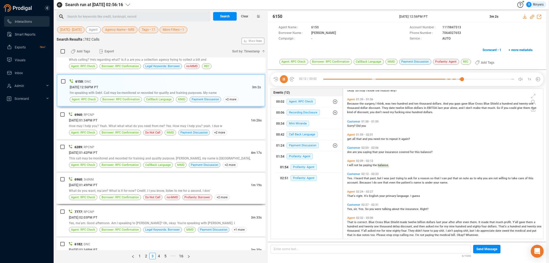
scroll to position [234, 0]
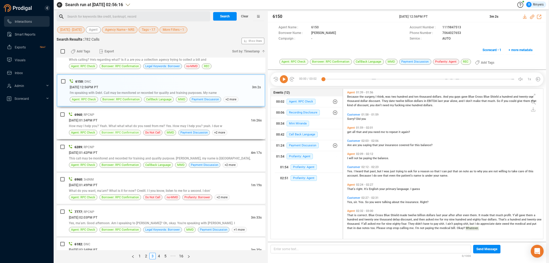
click at [112, 130] on span "Borrower: RPC Confirmation" at bounding box center [120, 132] width 37 height 5
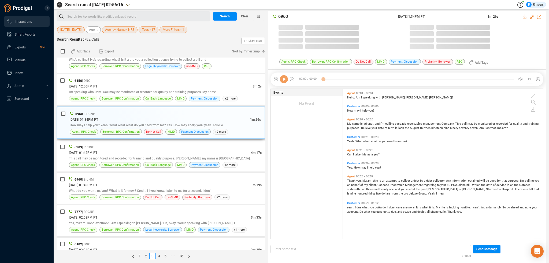
scroll to position [149, 197]
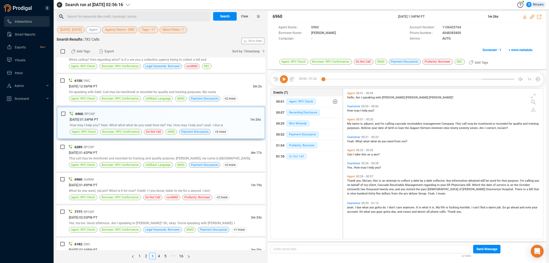
click at [291, 155] on span "Do Not Call" at bounding box center [296, 157] width 20 height 6
drag, startPoint x: 439, startPoint y: 32, endPoint x: 463, endPoint y: 32, distance: 23.6
click at [463, 32] on div "Phone Number : 4048383800" at bounding box center [472, 34] width 126 height 6
click at [532, 17] on icon at bounding box center [532, 17] width 4 height 4
drag, startPoint x: 394, startPoint y: 18, endPoint x: 431, endPoint y: 16, distance: 36.8
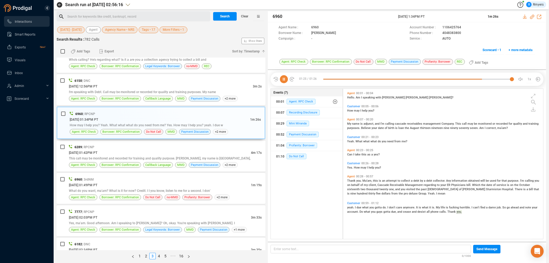
click at [438, 18] on div "6960 09 Jun 2025 @ 1:34PM PT 1m 26s" at bounding box center [407, 16] width 278 height 11
click at [126, 150] on div "06/09/2025 @ 01:42PM PT" at bounding box center [160, 153] width 182 height 6
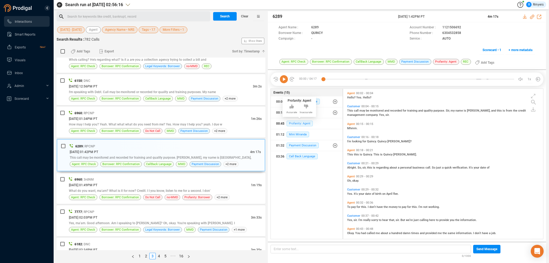
click at [293, 124] on span "Profanity: Agent" at bounding box center [299, 124] width 26 height 6
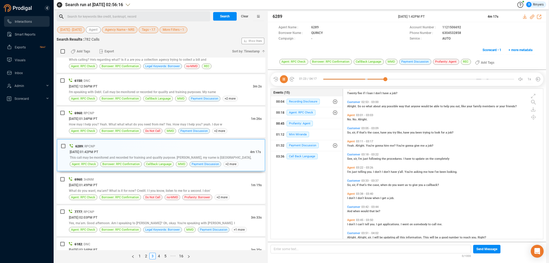
scroll to position [412, 0]
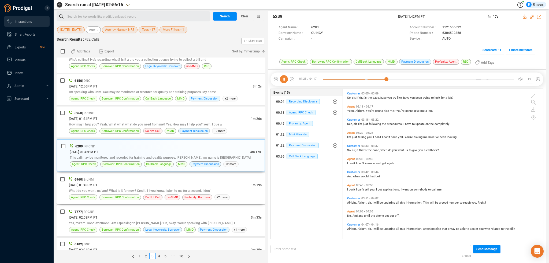
click at [137, 182] on div "06/09/2025 @ 01:49PM PT" at bounding box center [160, 185] width 182 height 6
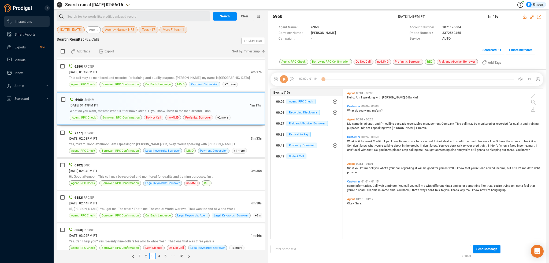
scroll to position [777, 0]
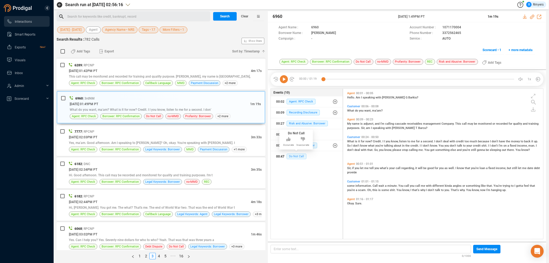
click at [299, 156] on span "Do Not Call" at bounding box center [296, 157] width 20 height 6
drag, startPoint x: 438, startPoint y: 33, endPoint x: 460, endPoint y: 32, distance: 22.0
click at [460, 32] on div "Phone Number : 3372562465" at bounding box center [472, 34] width 126 height 6
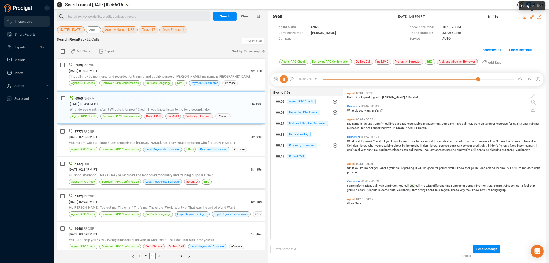
click at [531, 17] on icon at bounding box center [532, 17] width 4 height 4
drag, startPoint x: 395, startPoint y: 17, endPoint x: 440, endPoint y: 15, distance: 44.2
click at [440, 15] on div "6960 09 Jun 2025 @ 1:49PM PT 1m 19s" at bounding box center [407, 16] width 278 height 11
click at [88, 141] on span "Yes, ma'am. Good afternoon. Am I speaking to Kim Ann Holland? Oh, okay. You're …" at bounding box center [152, 143] width 166 height 4
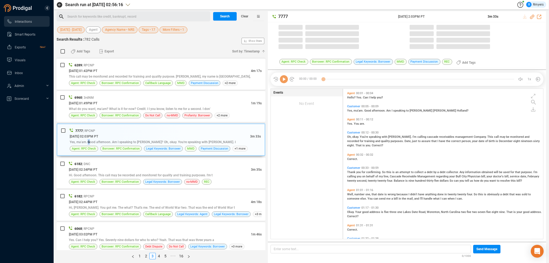
scroll to position [149, 197]
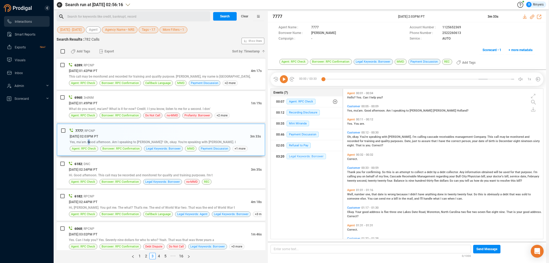
click at [299, 155] on span "Legal Keywords: Borrower" at bounding box center [305, 157] width 39 height 6
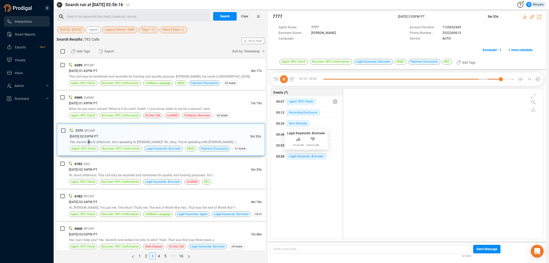
scroll to position [228, 0]
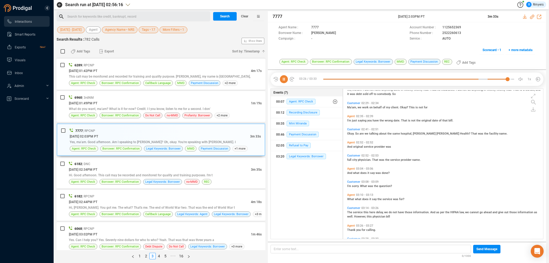
drag, startPoint x: 281, startPoint y: 79, endPoint x: 285, endPoint y: 83, distance: 5.5
click at [282, 80] on icon at bounding box center [284, 79] width 8 height 8
click at [144, 174] on span "Hi. Good afternoon. This call may be recorded and monitored for quality and tra…" at bounding box center [141, 176] width 144 height 4
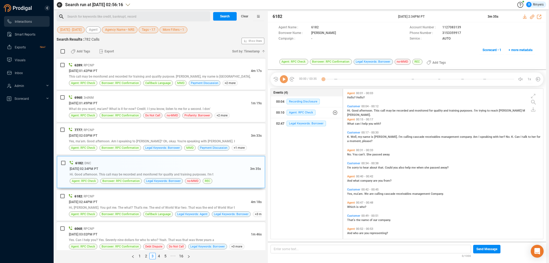
scroll to position [857, 0]
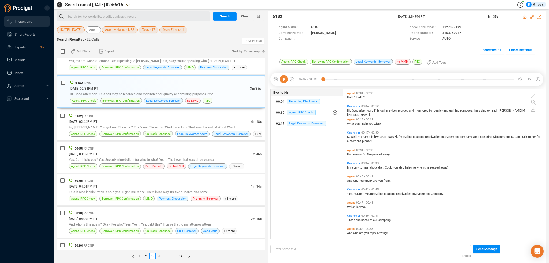
click at [297, 125] on span "Legal Keywords: Borrower" at bounding box center [305, 124] width 39 height 6
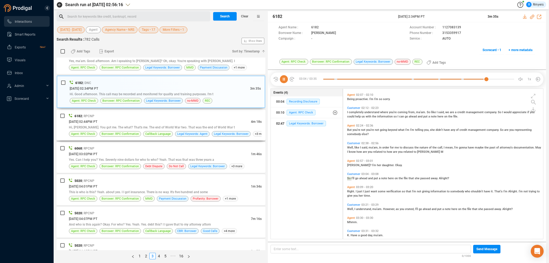
scroll to position [275, 0]
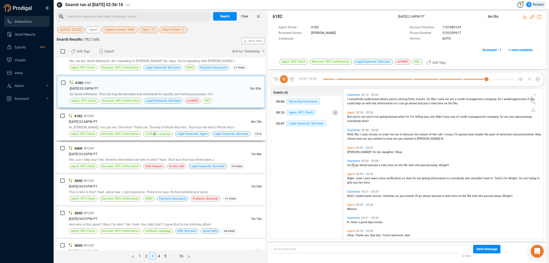
click at [153, 133] on div "6182 | RPCNP 06/09/2025 @ 02:44PM PT 4m 18s Hi, Bill. You got me. The what? Tha…" at bounding box center [161, 125] width 209 height 31
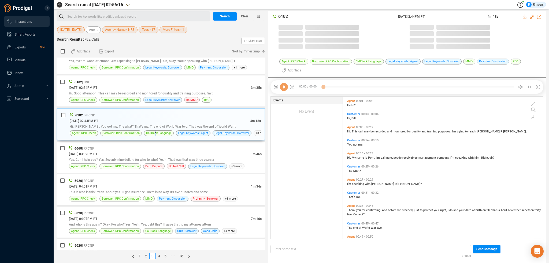
scroll to position [142, 197]
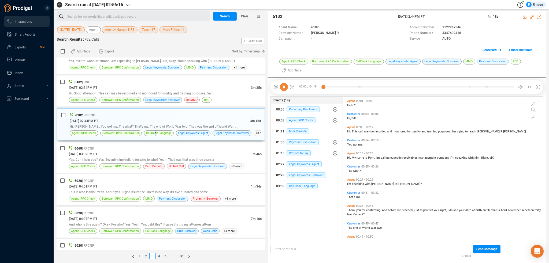
click at [302, 172] on div "02:28 Legal Keywords: Borrower" at bounding box center [306, 175] width 61 height 9
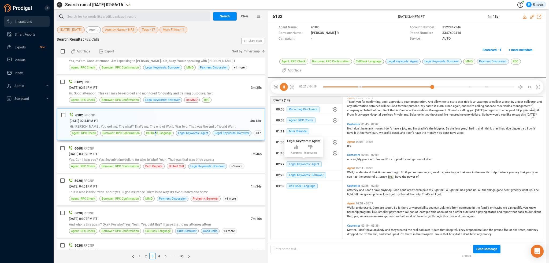
click at [295, 164] on span "Legal Keywords: Agent" at bounding box center [303, 165] width 35 height 6
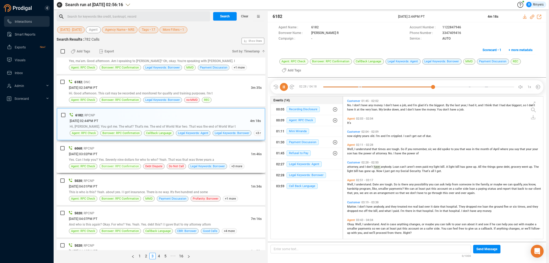
click at [108, 164] on span "Borrower: RPC Confirmation" at bounding box center [120, 166] width 37 height 5
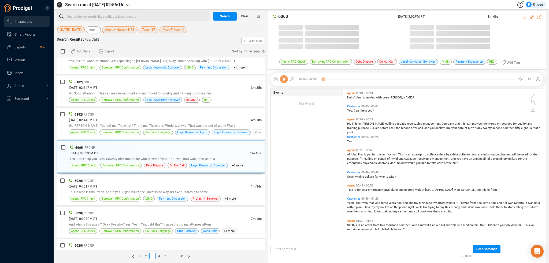
scroll to position [1, 3]
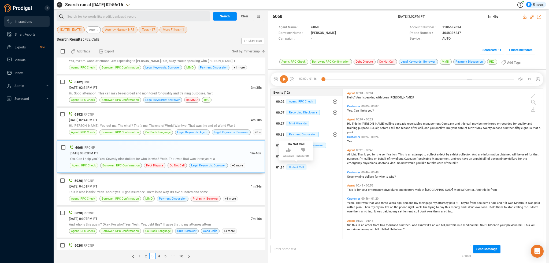
click at [295, 168] on span "Do Not Call" at bounding box center [296, 168] width 20 height 6
drag, startPoint x: 440, startPoint y: 33, endPoint x: 461, endPoint y: 35, distance: 20.9
click at [461, 35] on div "Phone Number : 4048396247" at bounding box center [472, 34] width 126 height 6
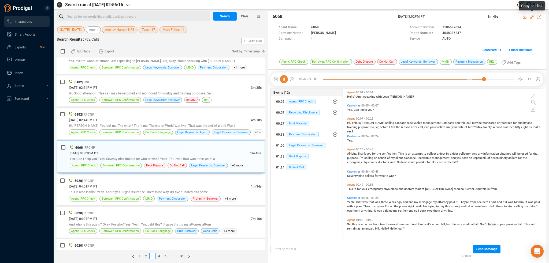
click at [532, 17] on icon at bounding box center [532, 17] width 4 height 4
drag, startPoint x: 396, startPoint y: 17, endPoint x: 443, endPoint y: 14, distance: 47.2
click at [443, 14] on div "6068 09 Jun 2025 @ 3:02PM PT 1m 46s" at bounding box center [407, 16] width 278 height 11
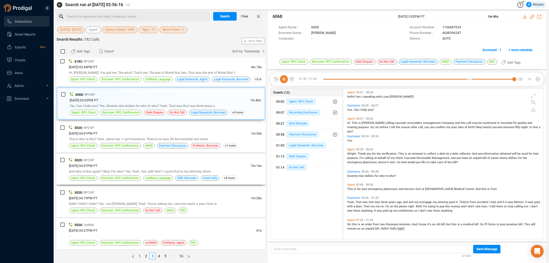
scroll to position [911, 0]
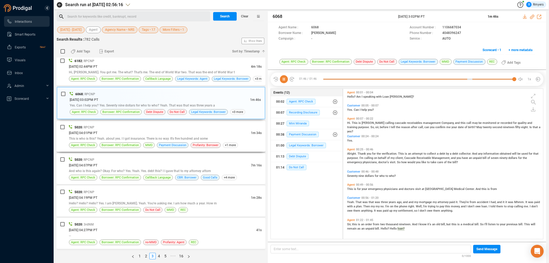
click at [143, 137] on span "This is who is this? Yeah. about yes. I I got insurance. There is no way. It's …" at bounding box center [138, 139] width 139 height 4
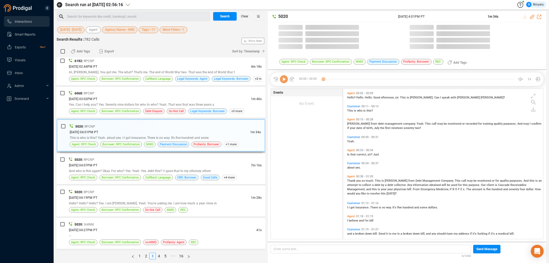
scroll to position [149, 197]
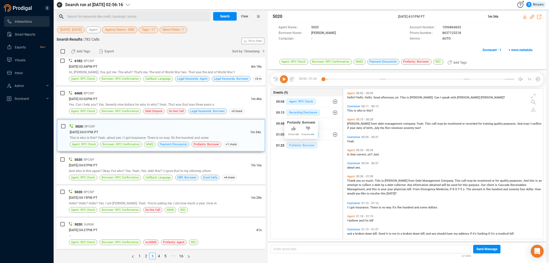
click at [295, 144] on span "Profanity: Borrower" at bounding box center [301, 146] width 31 height 6
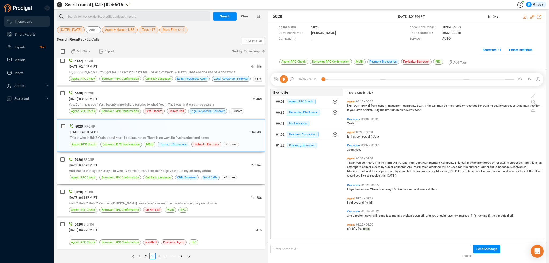
click at [170, 164] on div "06/09/2025 @ 04:07PM PT" at bounding box center [160, 166] width 182 height 6
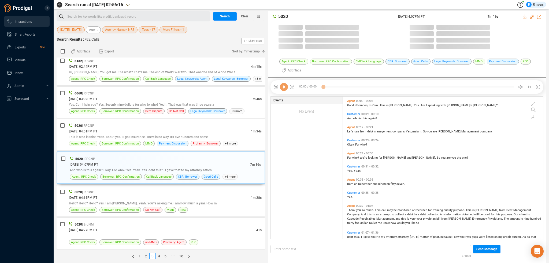
scroll to position [142, 197]
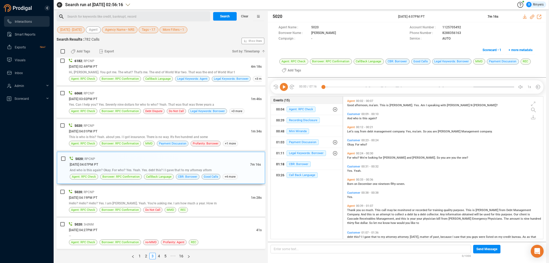
click at [292, 167] on div "01:18 CBR: Borrower" at bounding box center [306, 164] width 61 height 9
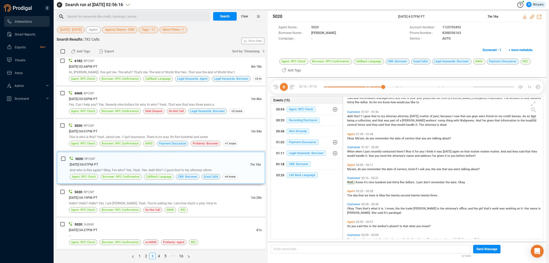
scroll to position [134, 0]
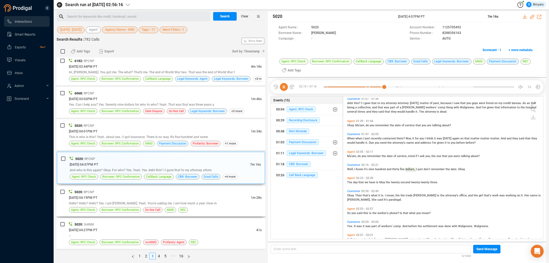
click at [185, 202] on span "Hello? Hello? Hello? Yes. I am Mohammad Chapman. Yeah. You're asking me. I am h…" at bounding box center [143, 204] width 148 height 4
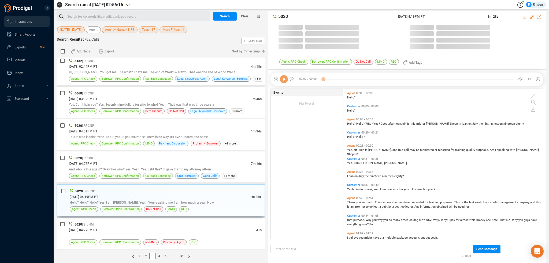
scroll to position [149, 197]
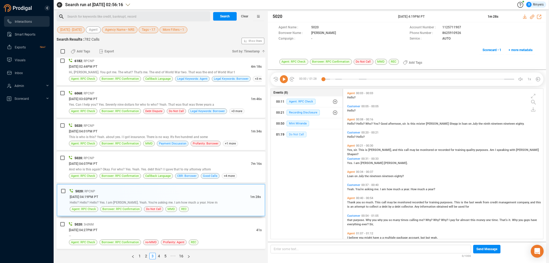
click at [298, 133] on span "Do Not Call" at bounding box center [296, 135] width 20 height 6
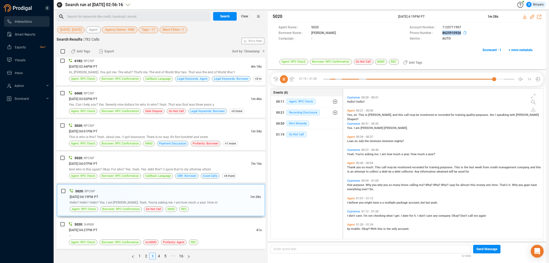
drag, startPoint x: 437, startPoint y: 34, endPoint x: 458, endPoint y: 34, distance: 20.9
click at [460, 34] on div "Phone Number : 8625910926" at bounding box center [472, 34] width 126 height 6
click at [125, 227] on div "06/09/2025 @ 04:27PM PT" at bounding box center [162, 230] width 187 height 6
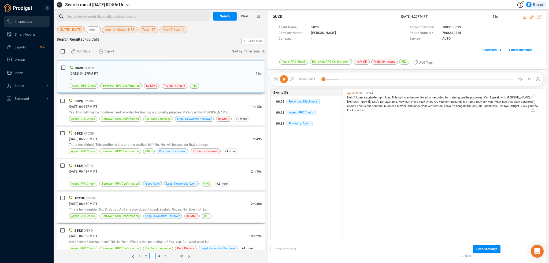
scroll to position [1072, 0]
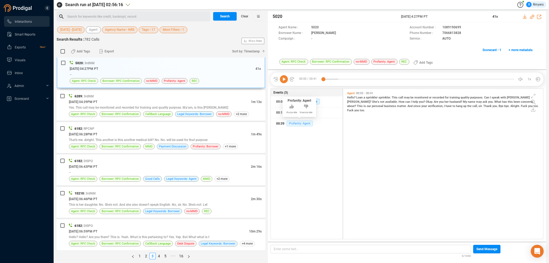
click at [300, 122] on span "Profanity: Agent" at bounding box center [299, 124] width 26 height 6
click at [162, 99] on div "06/09/2025 @ 04:39PM PT" at bounding box center [160, 102] width 182 height 6
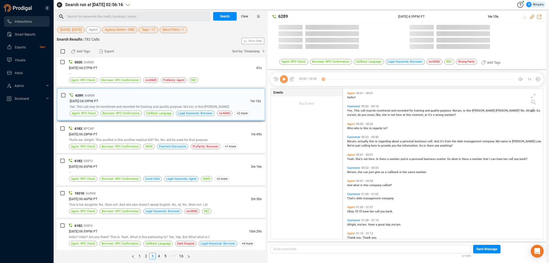
scroll to position [1, 3]
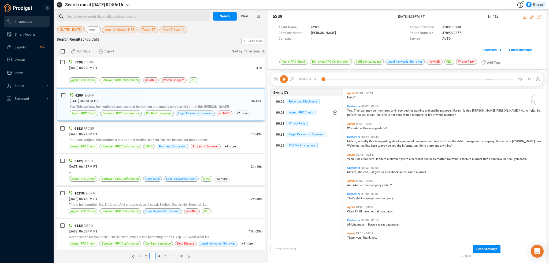
click at [295, 129] on button "00:18 Wrong Party" at bounding box center [307, 123] width 72 height 11
click at [102, 144] on span "Borrower: RPC Confirmation" at bounding box center [120, 146] width 37 height 5
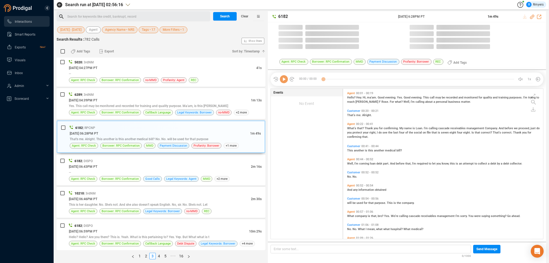
scroll to position [149, 197]
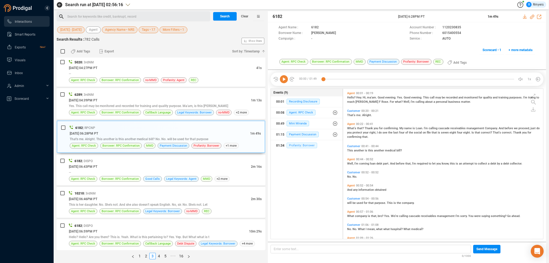
click at [293, 147] on span "Profanity: Borrower" at bounding box center [301, 146] width 31 height 6
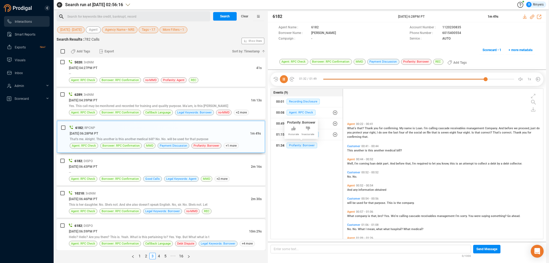
scroll to position [66, 0]
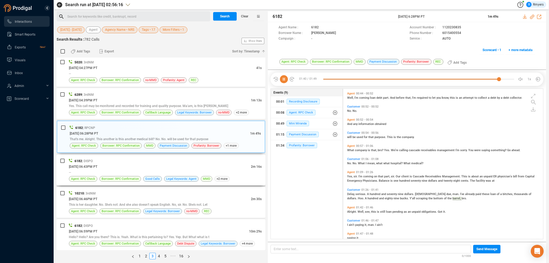
click at [145, 170] on div "--" at bounding box center [165, 173] width 193 height 6
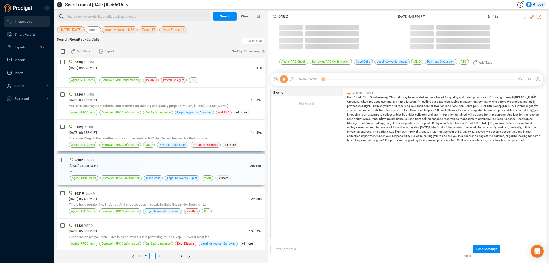
scroll to position [149, 197]
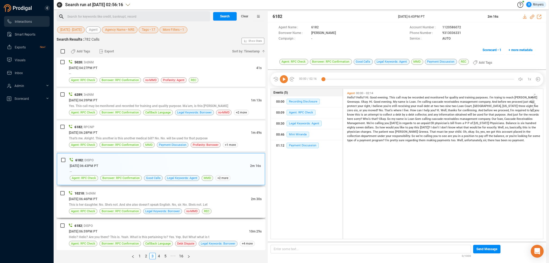
click at [122, 188] on div "10210 | 3rdNM 06/09/2025 @ 06:46PM PT 2m 30s This is her daughter. No. She's no…" at bounding box center [161, 202] width 209 height 31
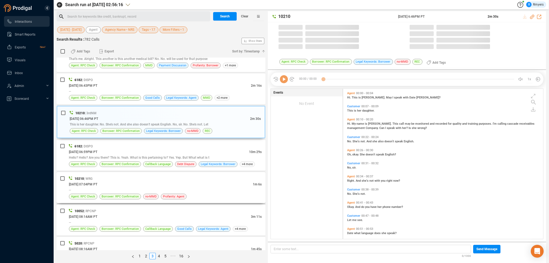
scroll to position [1152, 0]
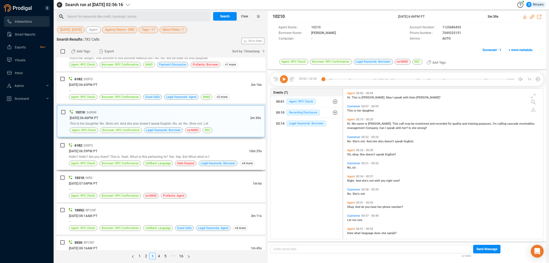
click at [153, 155] on div "6182 | DISPO 06/09/2025 @ 06:59PM PT 10m 29s Hello? Hello? Are you there? This …" at bounding box center [165, 155] width 193 height 24
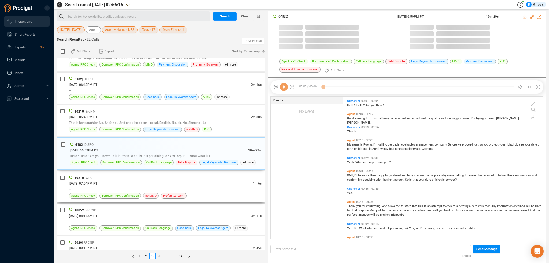
scroll to position [142, 197]
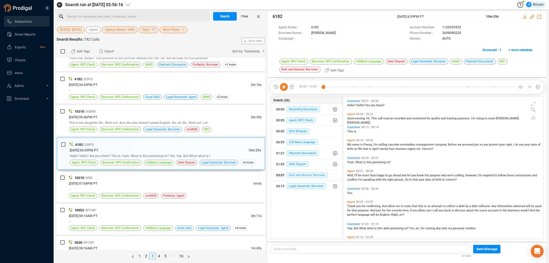
click at [296, 174] on span "Risk and Abusive: Borrower" at bounding box center [306, 176] width 41 height 6
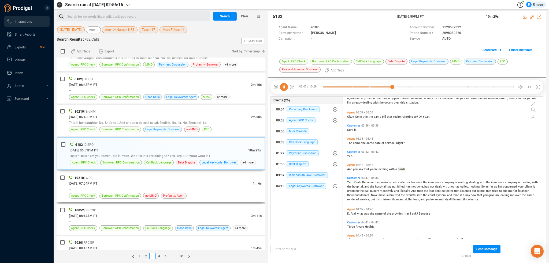
scroll to position [341, 0]
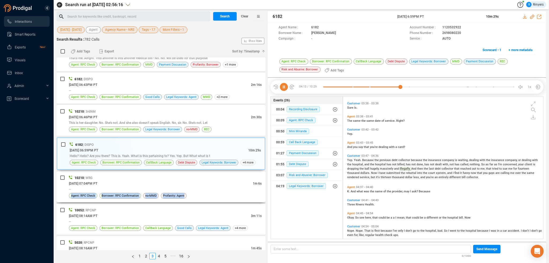
drag, startPoint x: 198, startPoint y: 189, endPoint x: 193, endPoint y: 188, distance: 4.7
click at [197, 187] on div "10210 | WRG 06/09/2025 @ 07:04PM PT 1m 6s -- Agent: RPC Check Borrower: RPC Con…" at bounding box center [165, 187] width 193 height 24
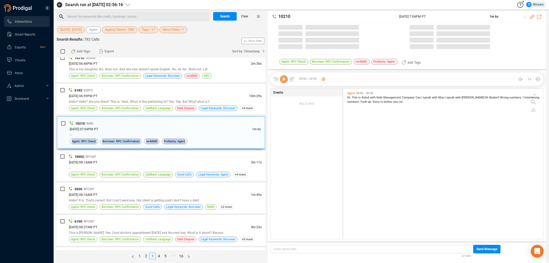
scroll to position [149, 197]
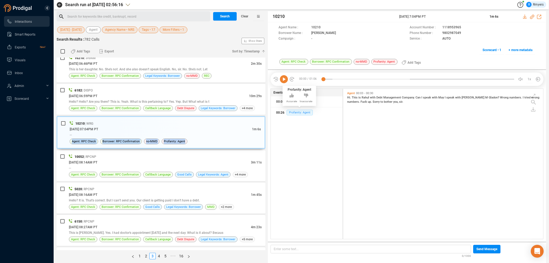
click at [295, 114] on span "Profanity: Agent" at bounding box center [299, 113] width 26 height 6
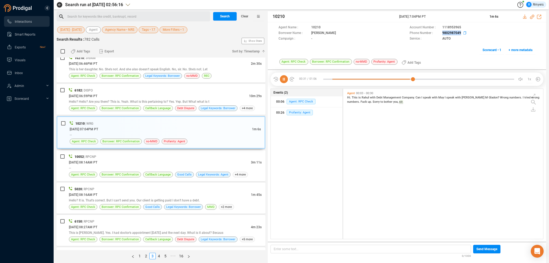
drag, startPoint x: 443, startPoint y: 32, endPoint x: 461, endPoint y: 33, distance: 17.7
click at [461, 33] on div "Phone Number : 9802987049" at bounding box center [472, 34] width 126 height 6
click at [531, 16] on icon at bounding box center [532, 17] width 4 height 4
drag, startPoint x: 403, startPoint y: 16, endPoint x: 439, endPoint y: 13, distance: 36.8
click at [446, 11] on div "10210 09 Jun 2025 @ 7:04PM PT 1m 6s" at bounding box center [407, 16] width 278 height 11
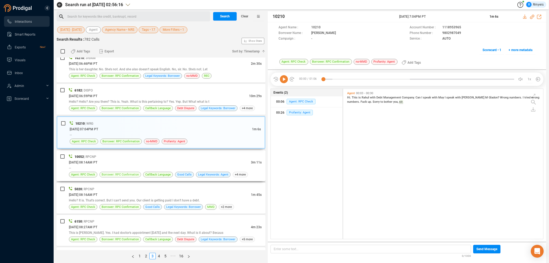
drag, startPoint x: 108, startPoint y: 157, endPoint x: 133, endPoint y: 171, distance: 28.1
click at [112, 160] on div "06/10/2025 @ 08:14AM PT" at bounding box center [160, 163] width 182 height 6
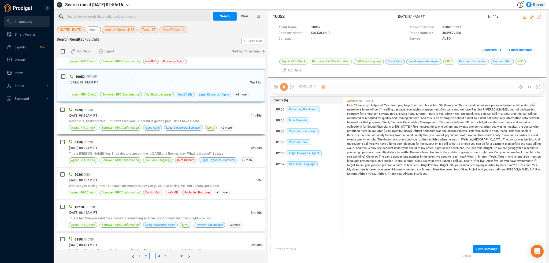
scroll to position [1286, 0]
click at [301, 164] on span "Call Back Language" at bounding box center [301, 165] width 31 height 6
click at [127, 117] on div "Hello? It is. That's correct. But I can't send you. Our client is getting paid …" at bounding box center [165, 120] width 193 height 6
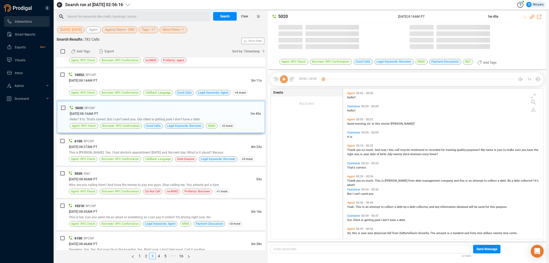
scroll to position [149, 197]
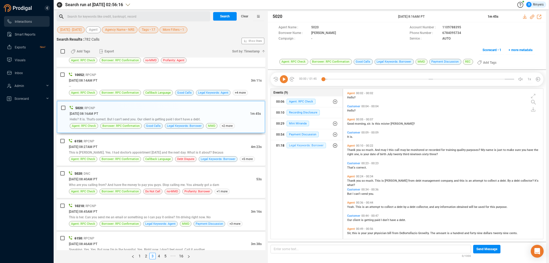
click at [301, 146] on span "Legal Keywords: Borrower" at bounding box center [305, 146] width 39 height 6
click at [300, 156] on span "Legal Keywords: Borrower" at bounding box center [309, 157] width 39 height 6
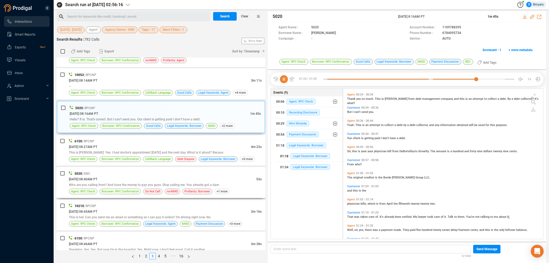
scroll to position [96, 0]
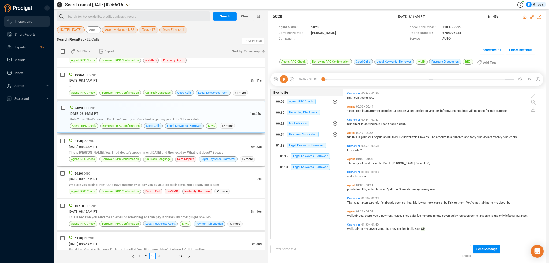
click at [197, 144] on div "06/10/2025 @ 08:27AM PT" at bounding box center [160, 147] width 182 height 6
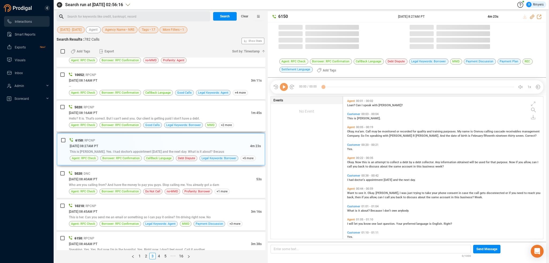
scroll to position [142, 197]
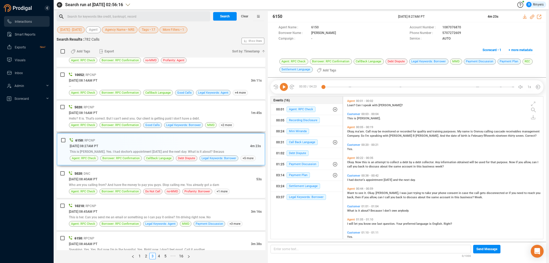
click at [167, 117] on span "Hello? It is. That's correct. But I can't send you. Our client is getting paid …" at bounding box center [134, 119] width 131 height 4
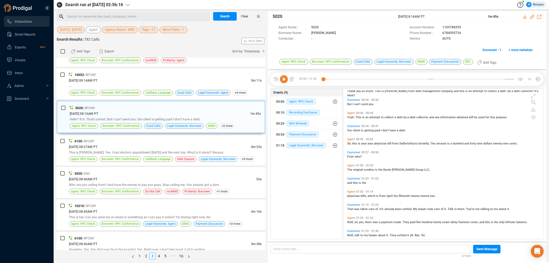
scroll to position [96, 0]
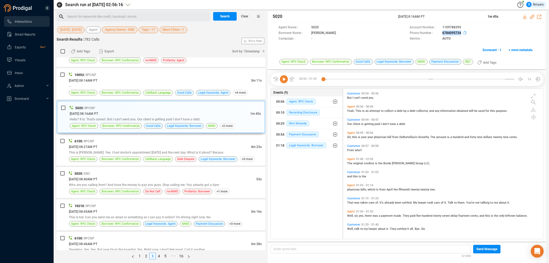
drag, startPoint x: 441, startPoint y: 32, endPoint x: 461, endPoint y: 33, distance: 20.7
click at [461, 33] on div "Phone Number : 6784095734" at bounding box center [472, 34] width 126 height 6
click at [134, 150] on div "This is Beverly. Yes. I had doctor's appointment tomorrow and the next day. Wha…" at bounding box center [165, 153] width 193 height 6
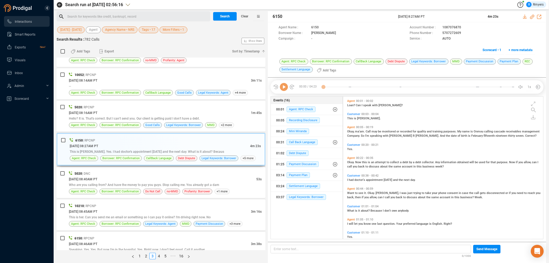
scroll to position [142, 197]
click at [299, 199] on span "Legal Keywords: Borrower" at bounding box center [305, 198] width 39 height 6
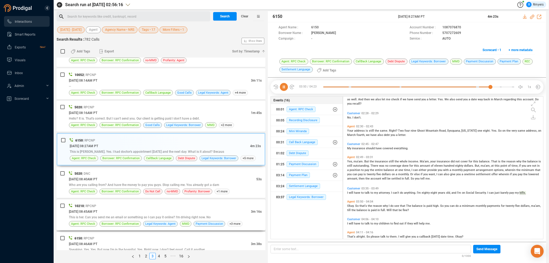
scroll to position [229, 0]
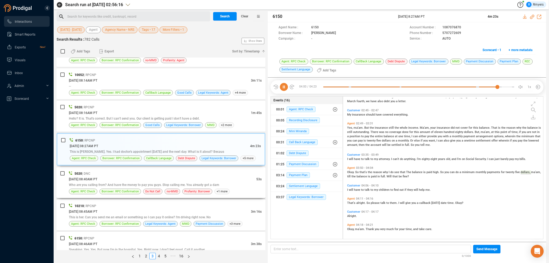
click at [187, 183] on span "Who are you calling from? And have the money to pay you guys. Stop calling me. …" at bounding box center [144, 185] width 150 height 4
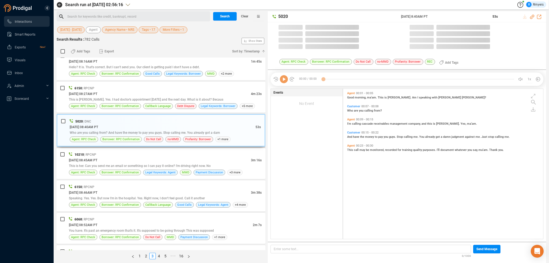
scroll to position [1340, 0]
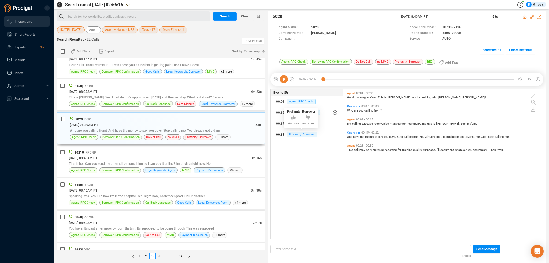
click at [298, 134] on span "Profanity: Borrower" at bounding box center [301, 135] width 31 height 6
drag, startPoint x: 439, startPoint y: 33, endPoint x: 461, endPoint y: 33, distance: 22.0
click at [461, 33] on div "Phone Number : 5405198005" at bounding box center [472, 34] width 126 height 6
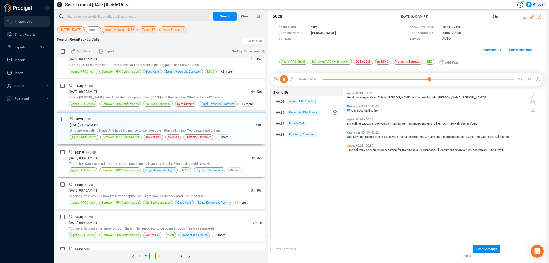
click at [129, 150] on div "10210 | RPCNP" at bounding box center [165, 153] width 193 height 6
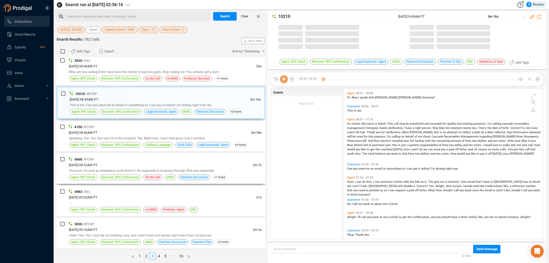
scroll to position [149, 197]
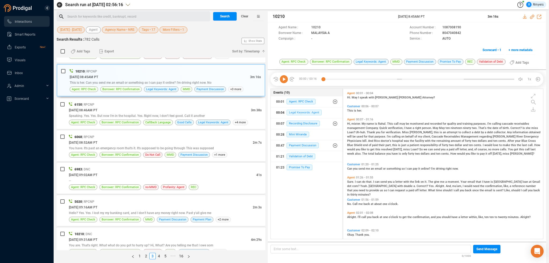
click at [296, 111] on span "Legal Keywords: Agent" at bounding box center [303, 113] width 35 height 6
click at [129, 107] on div "06/10/2025 @ 08:46AM PT" at bounding box center [160, 110] width 182 height 6
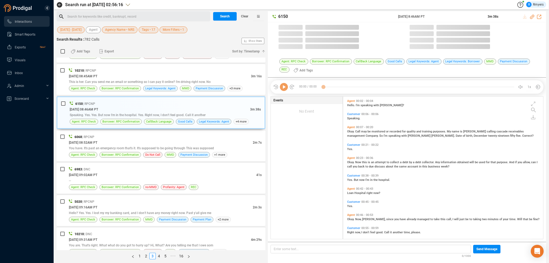
scroll to position [142, 197]
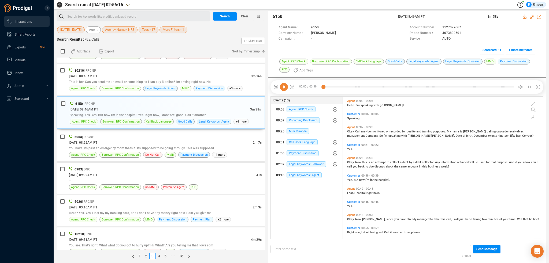
click at [298, 178] on div "03:10 Legal Keywords: Agent" at bounding box center [306, 175] width 61 height 9
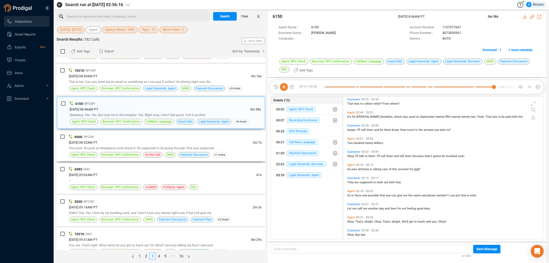
scroll to position [370, 0]
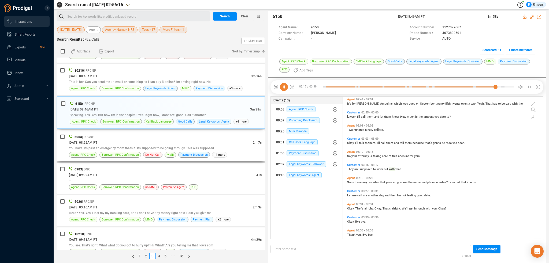
click at [109, 145] on div "You have. It's past an emergency room that's it. It's supposed to be going thro…" at bounding box center [165, 148] width 193 height 6
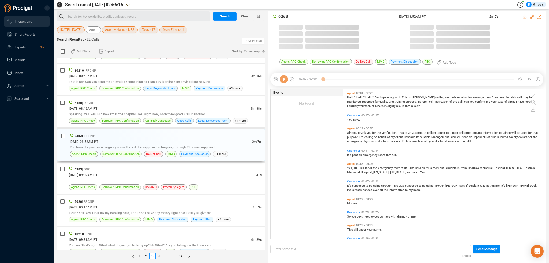
scroll to position [149, 197]
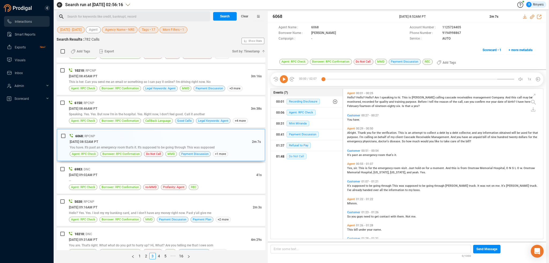
click at [296, 158] on span "Do Not Call" at bounding box center [296, 157] width 20 height 6
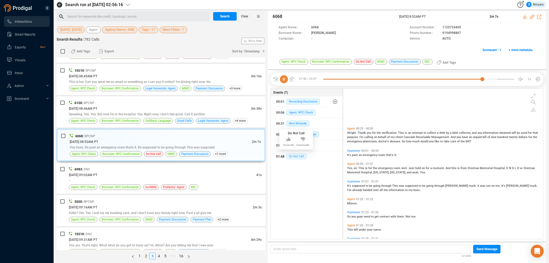
scroll to position [58, 0]
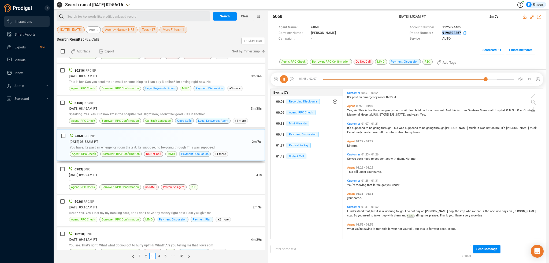
drag, startPoint x: 439, startPoint y: 31, endPoint x: 460, endPoint y: 33, distance: 20.4
click at [460, 33] on div "Phone Number : 9194998867" at bounding box center [472, 34] width 126 height 6
click at [532, 16] on icon at bounding box center [532, 17] width 4 height 4
drag, startPoint x: 398, startPoint y: 16, endPoint x: 442, endPoint y: 17, distance: 44.5
click at [442, 17] on div "6068 10 Jun 2025 @ 8:52AM PT 2m 7s" at bounding box center [407, 16] width 278 height 11
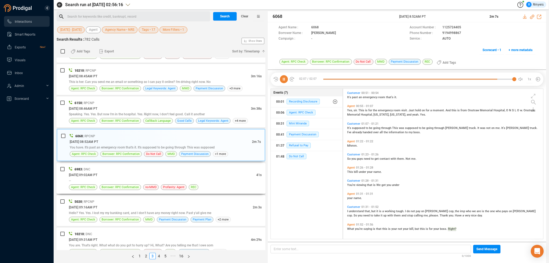
click at [102, 167] on div "6983 | DNC" at bounding box center [165, 170] width 193 height 6
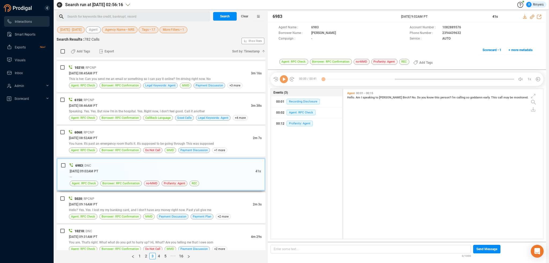
scroll to position [1424, 0]
click at [294, 124] on span "Profanity: Agent" at bounding box center [299, 124] width 26 height 6
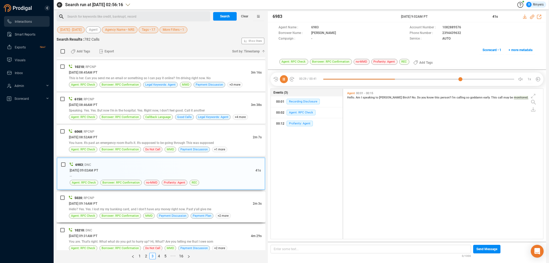
click at [154, 195] on div "5020 | RPCNP" at bounding box center [165, 198] width 193 height 6
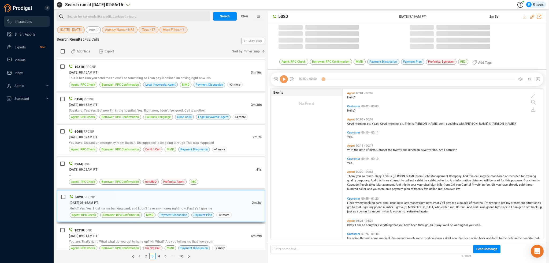
scroll to position [149, 197]
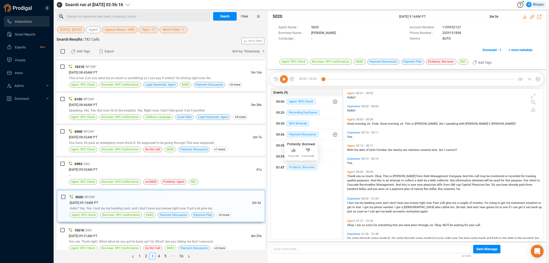
click at [295, 166] on span "Profanity: Borrower" at bounding box center [301, 168] width 31 height 6
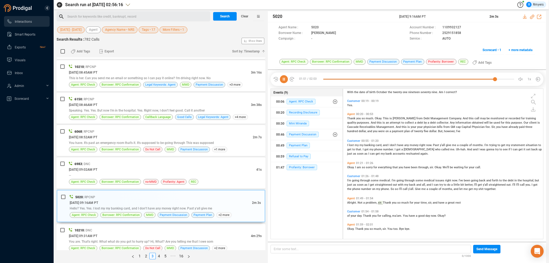
click at [143, 228] on div "10210 | DNC" at bounding box center [165, 231] width 193 height 6
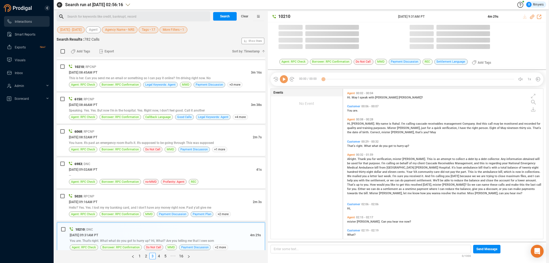
scroll to position [149, 197]
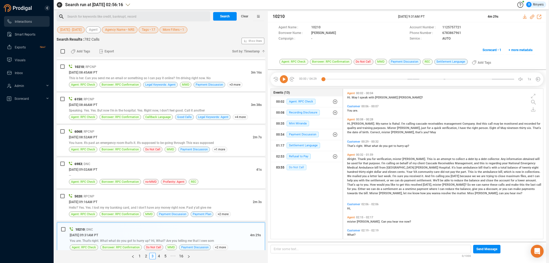
click at [294, 167] on span "Do Not Call" at bounding box center [296, 168] width 20 height 6
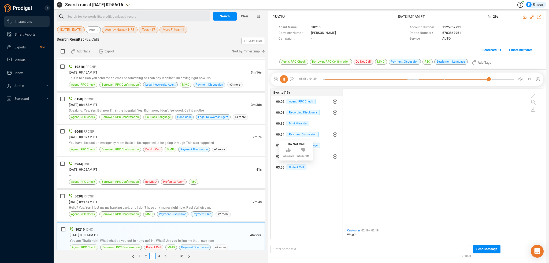
scroll to position [181, 0]
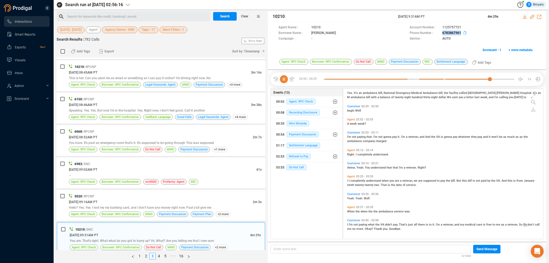
drag, startPoint x: 437, startPoint y: 35, endPoint x: 461, endPoint y: 34, distance: 23.6
click at [461, 34] on div "Phone Number : 6783867961" at bounding box center [472, 34] width 126 height 6
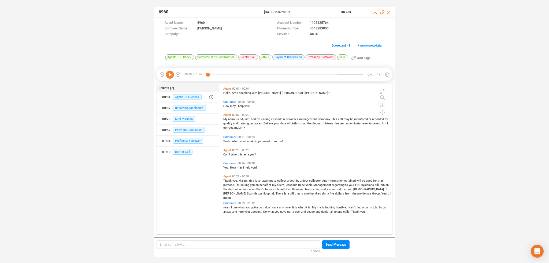
scroll to position [149, 170]
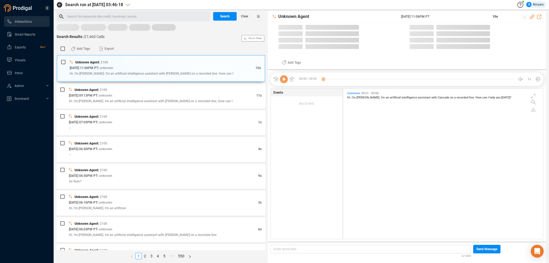
scroll to position [149, 197]
